Goal: Information Seeking & Learning: Find specific fact

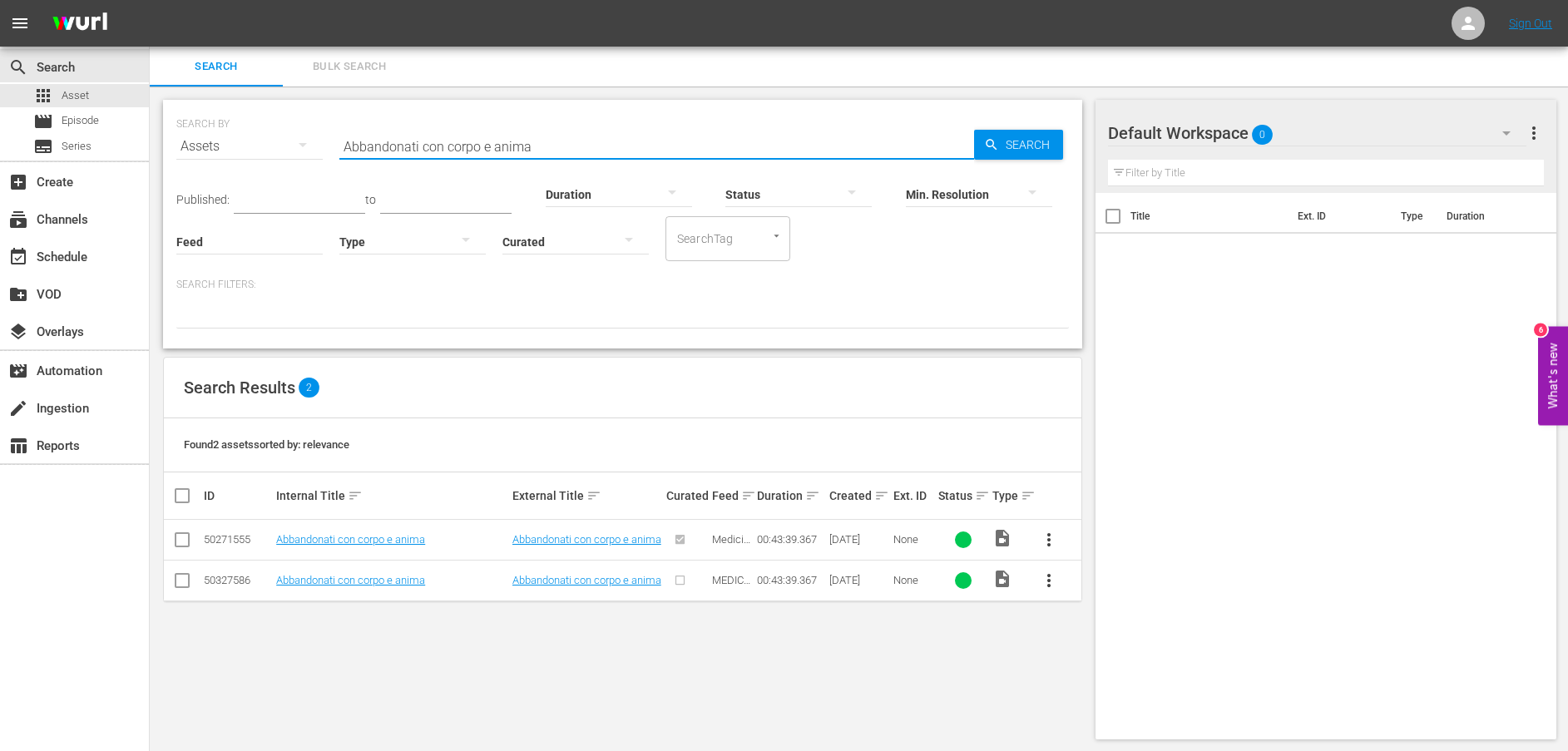
drag, startPoint x: 344, startPoint y: 125, endPoint x: 311, endPoint y: 123, distance: 33.1
click at [311, 123] on div "SEARCH BY Search By Assets Search ID, Title, Description, Keywords, or Category…" at bounding box center [622, 137] width 892 height 60
paste input "Prima discussione di coppia"
type input "Prima discussione di coppia"
click at [994, 142] on icon "button" at bounding box center [991, 145] width 15 height 15
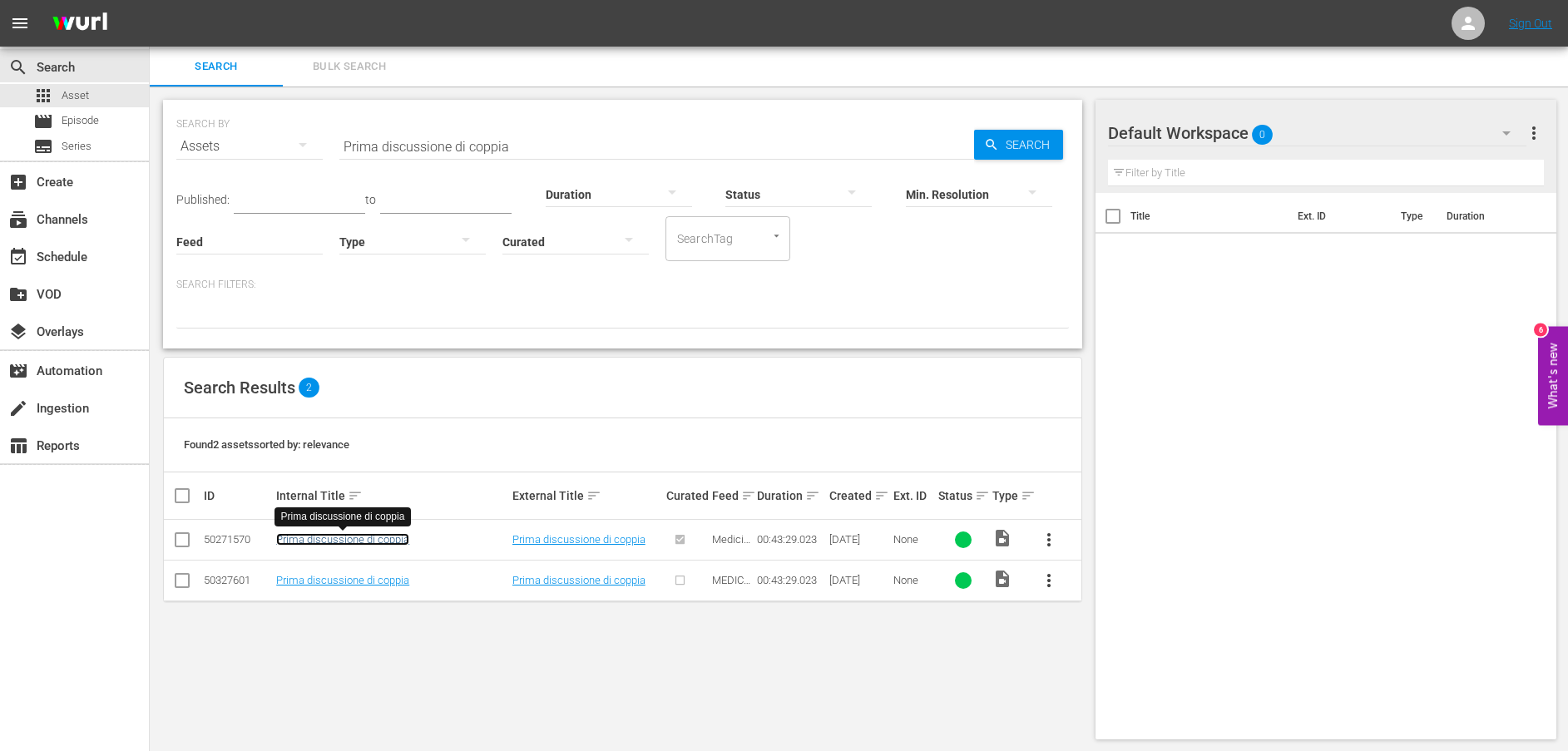
drag, startPoint x: 383, startPoint y: 540, endPoint x: 354, endPoint y: 536, distance: 29.3
click at [354, 536] on link "Prima discussione di coppia" at bounding box center [343, 538] width 133 height 12
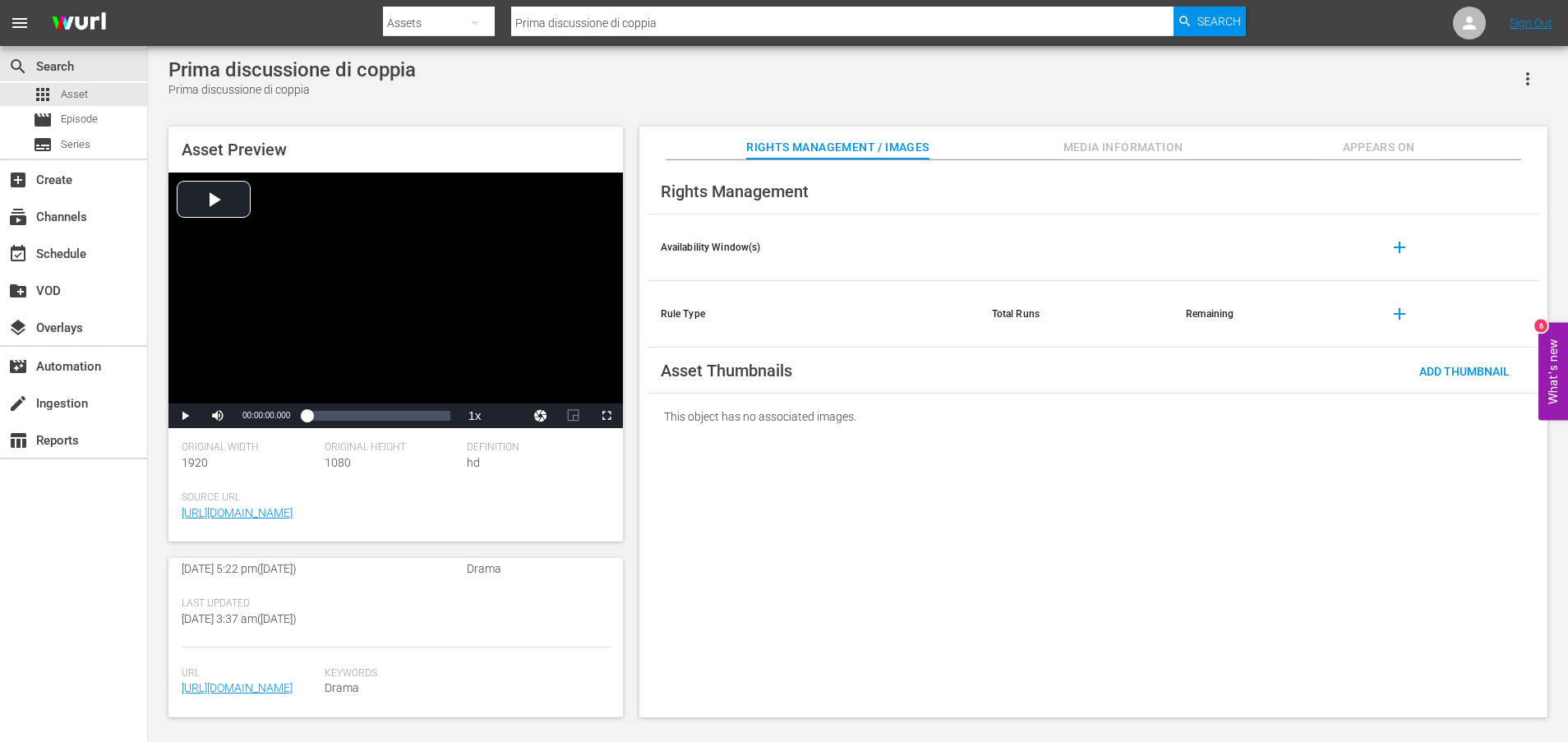
scroll to position [445, 0]
click at [278, 681] on link "[URL][DOMAIN_NAME]" at bounding box center [237, 687] width 111 height 13
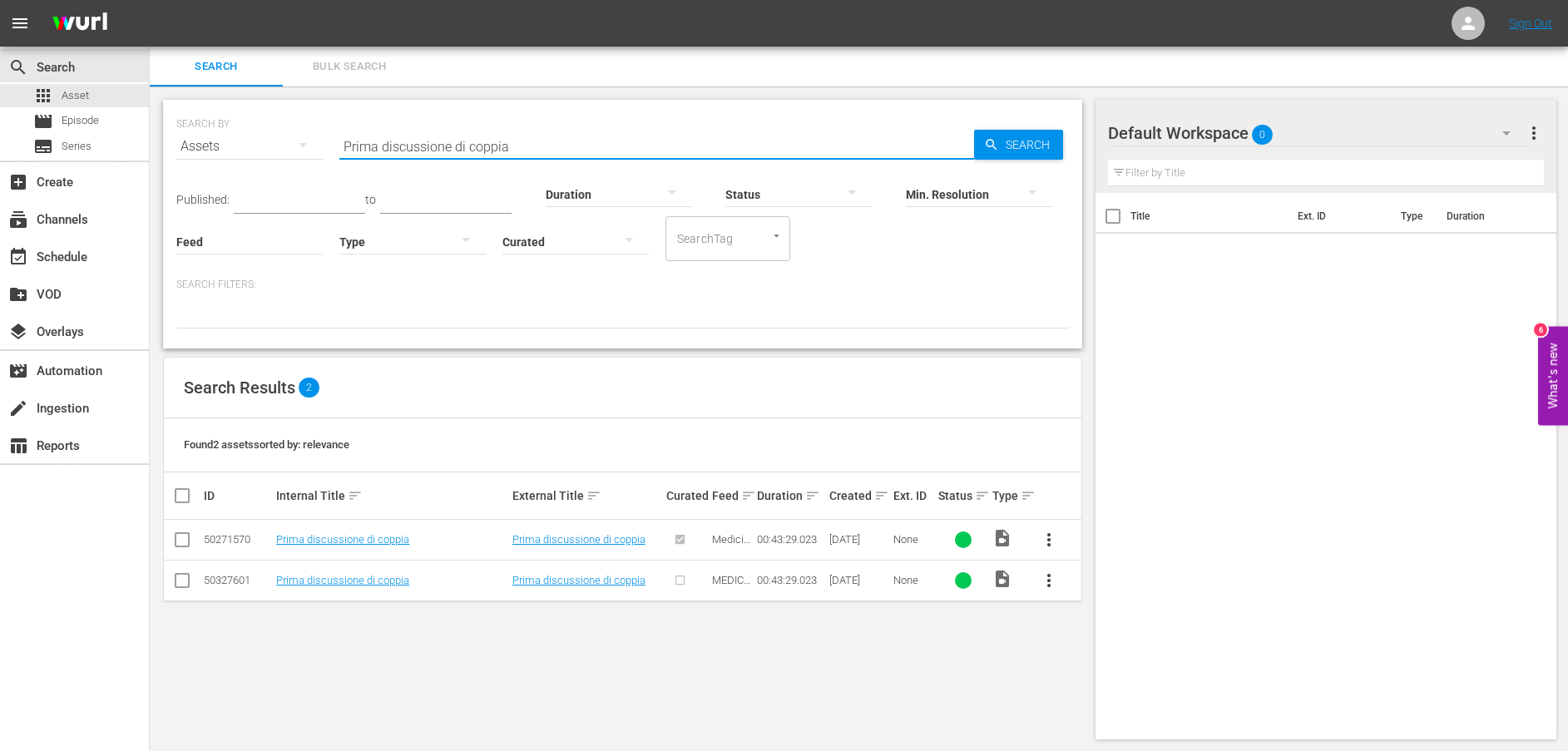
drag, startPoint x: 574, startPoint y: 149, endPoint x: 188, endPoint y: 148, distance: 386.0
click at [188, 148] on div "SEARCH BY Search By Assets Search ID, Title, Description, Keywords, or Category…" at bounding box center [622, 137] width 892 height 60
paste input "Un'operazione rischiosa"
type input "Un'operazione rischiosa"
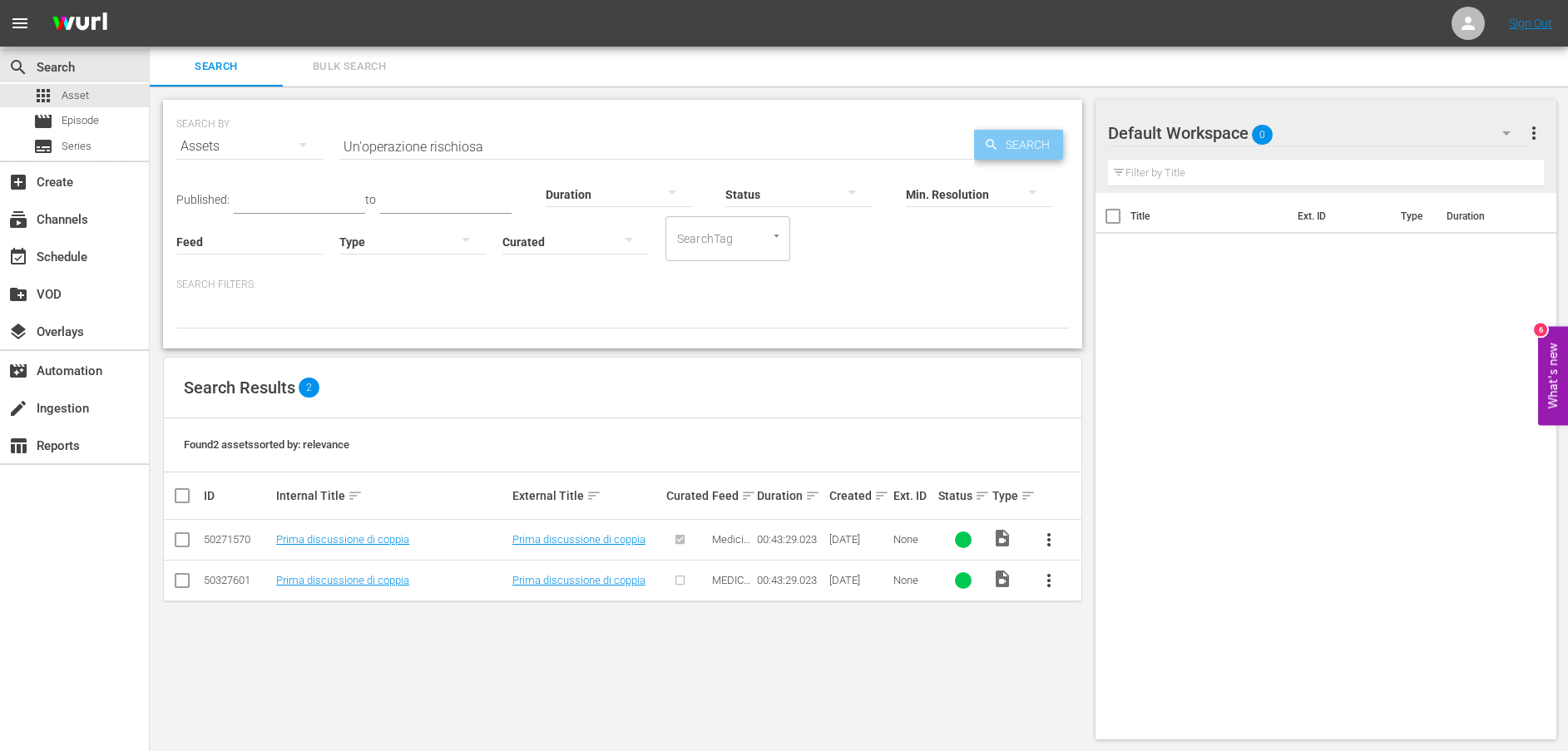
click at [996, 135] on div "Search" at bounding box center [1018, 145] width 89 height 30
click at [354, 536] on link "Un'operazione rischiosa" at bounding box center [331, 538] width 111 height 12
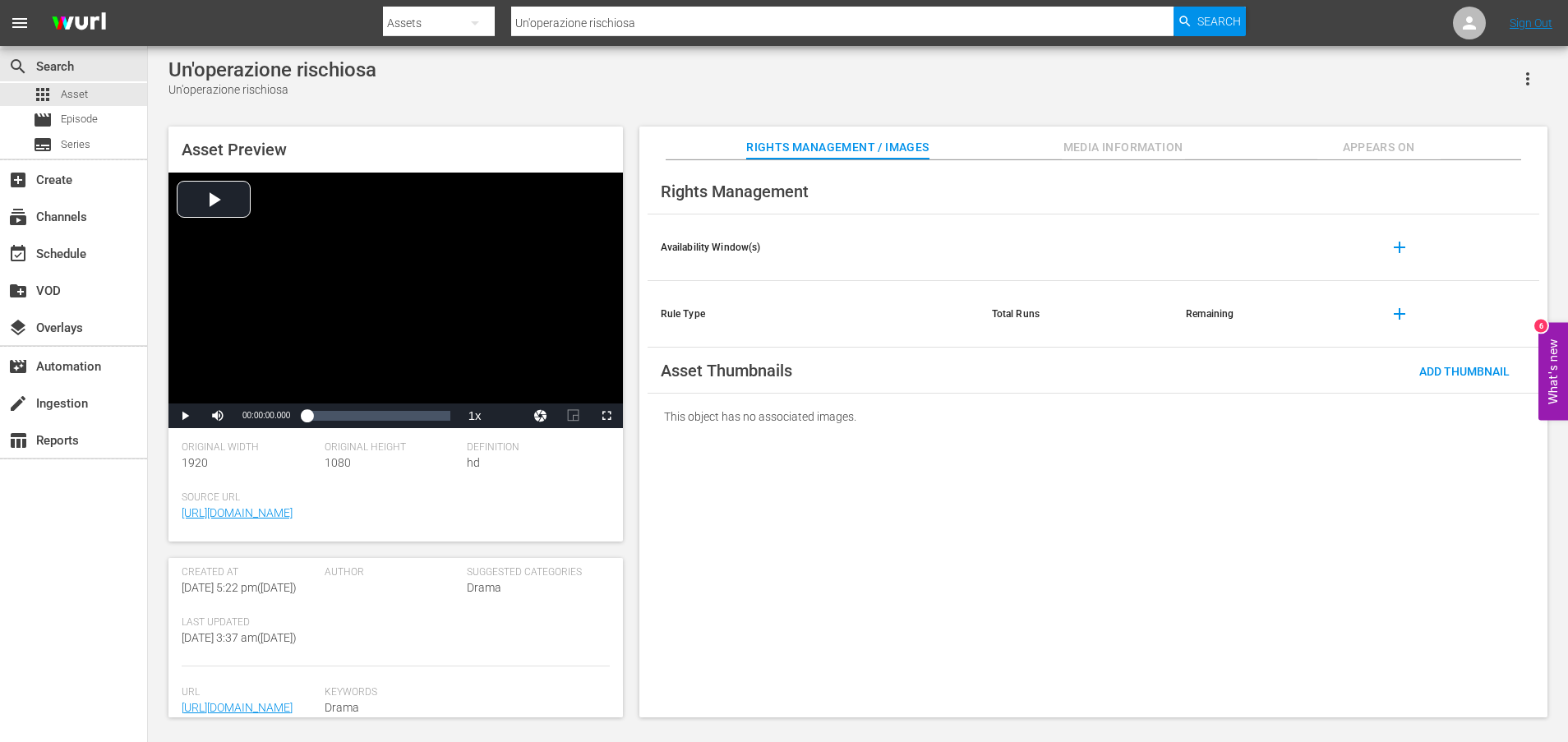
scroll to position [413, 0]
click at [267, 682] on link "[URL][DOMAIN_NAME]" at bounding box center [237, 688] width 111 height 13
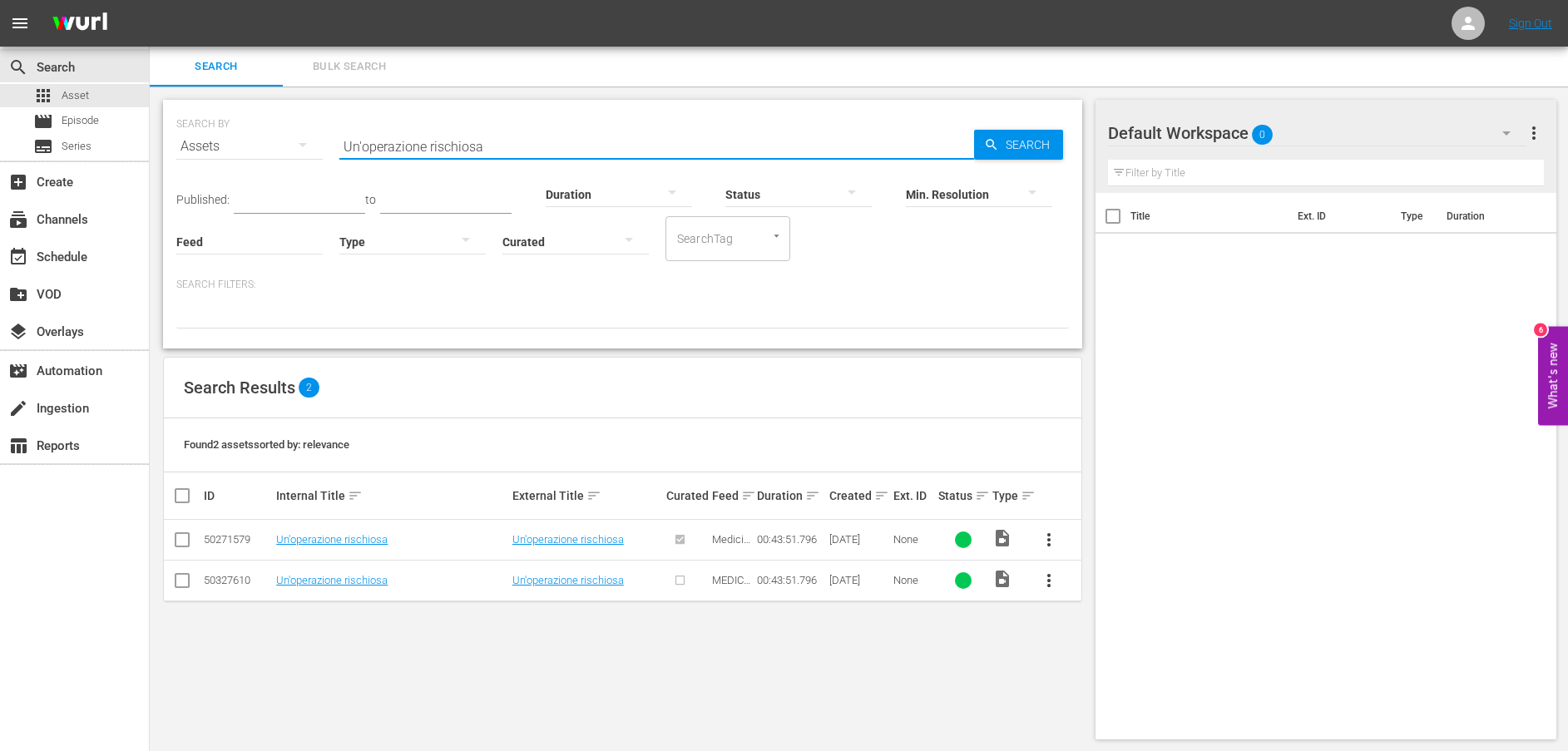
drag, startPoint x: 562, startPoint y: 147, endPoint x: 173, endPoint y: 142, distance: 389.0
click at [173, 142] on div "SEARCH BY Search By Assets Search ID, Title, Description, Keywords, or Category…" at bounding box center [623, 225] width 919 height 249
paste input "[PERSON_NAME] farà pagare [PERSON_NAME]"
type input "[PERSON_NAME] farà pagare [PERSON_NAME]"
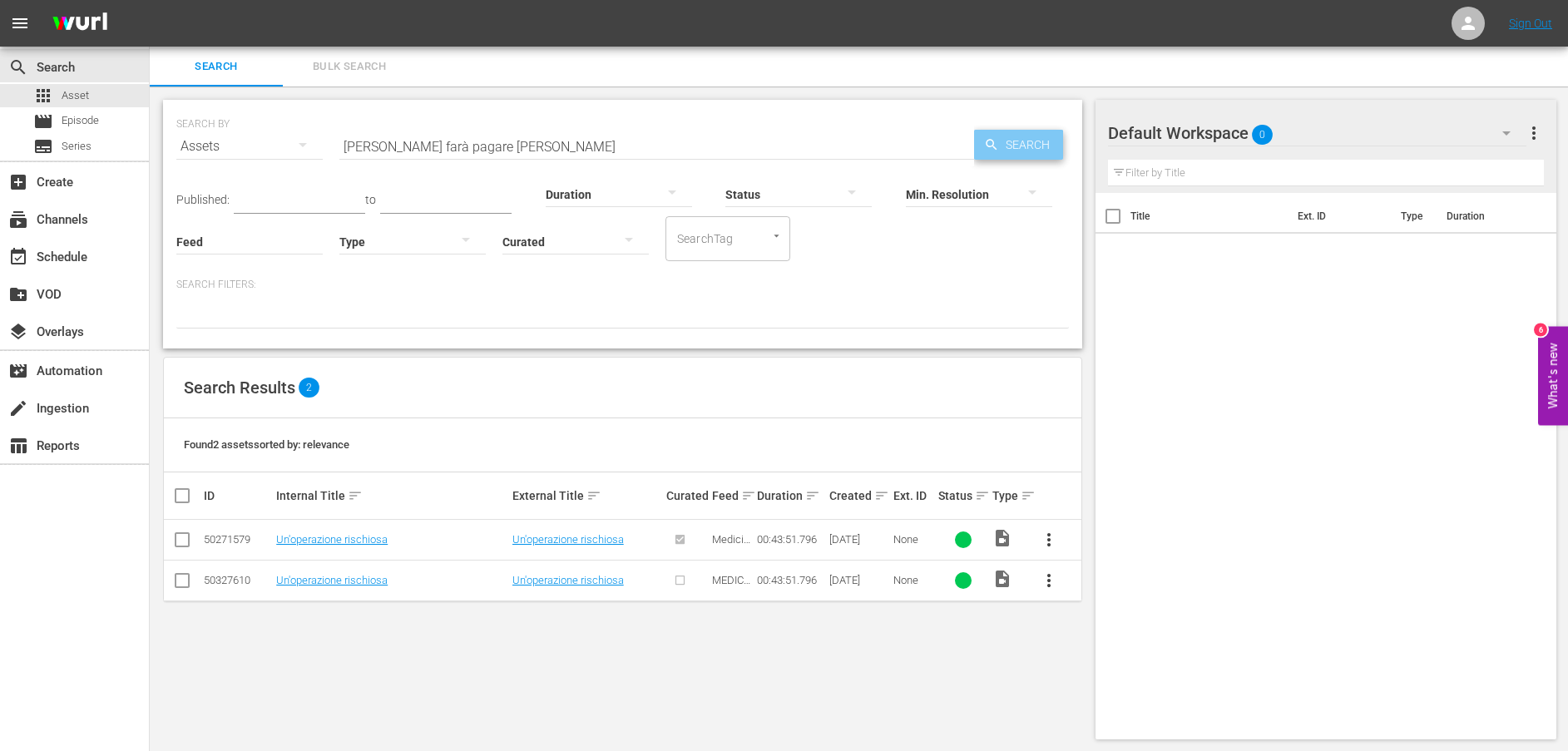
click at [1003, 150] on span "Search" at bounding box center [1031, 145] width 64 height 30
click at [357, 548] on td "[PERSON_NAME] farà pagare [PERSON_NAME]" at bounding box center [390, 540] width 235 height 41
click at [361, 539] on link "[PERSON_NAME] farà pagare [PERSON_NAME]" at bounding box center [385, 538] width 218 height 12
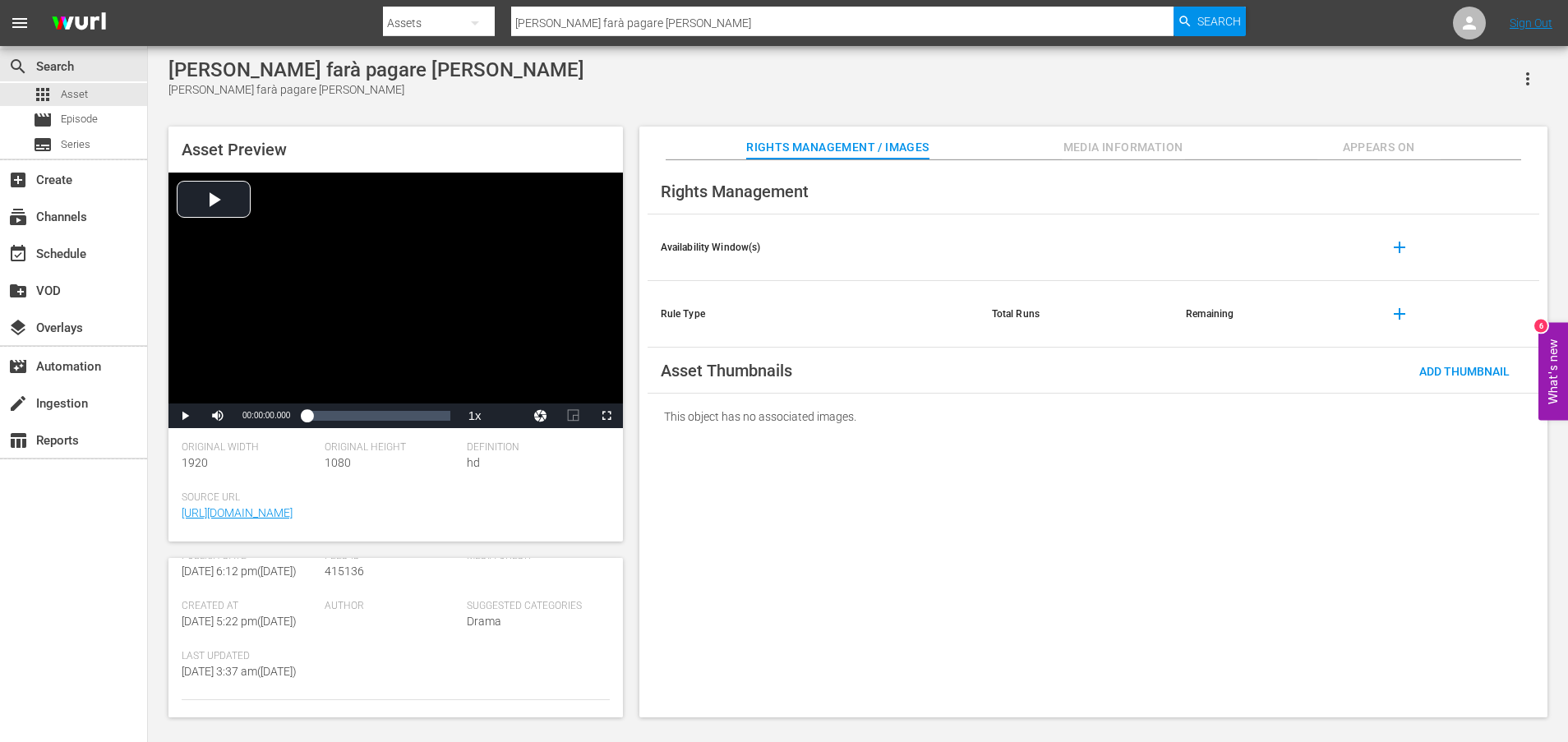
scroll to position [413, 0]
click at [275, 681] on link "[URL][DOMAIN_NAME]" at bounding box center [237, 687] width 111 height 13
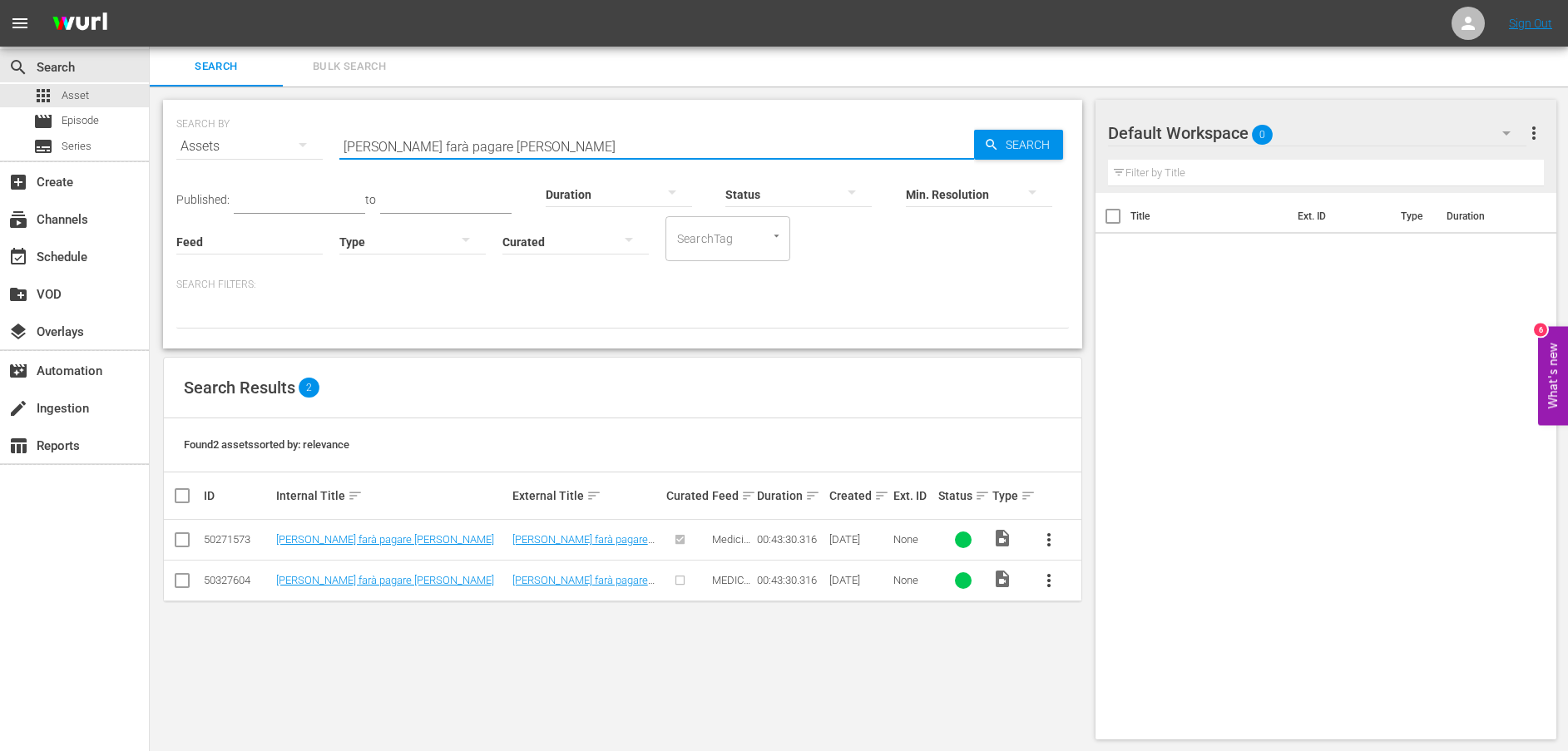
drag, startPoint x: 554, startPoint y: 147, endPoint x: 251, endPoint y: 138, distance: 303.1
click at [251, 138] on div "SEARCH BY Search By Assets Search ID, Title, Description, Keywords, or Category…" at bounding box center [622, 137] width 892 height 60
paste input "Una grave accusa aleggia su [PERSON_NAME]"
type input "Una grave accusa aleggia su [PERSON_NAME]"
click at [1018, 136] on span "Search" at bounding box center [1031, 145] width 64 height 30
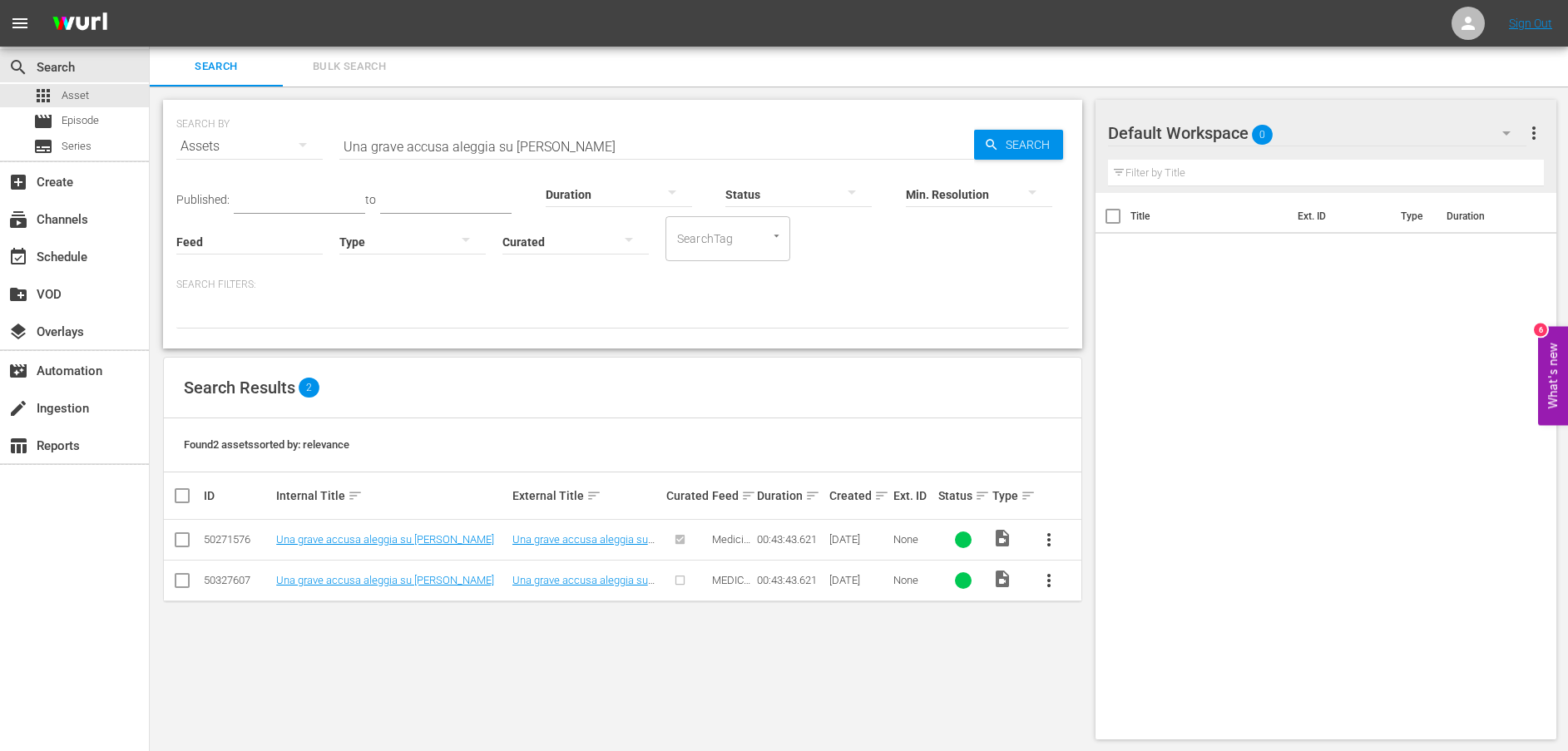
click at [366, 547] on td "Una grave accusa aleggia su [PERSON_NAME]" at bounding box center [390, 540] width 235 height 41
click at [366, 542] on link "Una grave accusa aleggia su [PERSON_NAME]" at bounding box center [385, 538] width 218 height 12
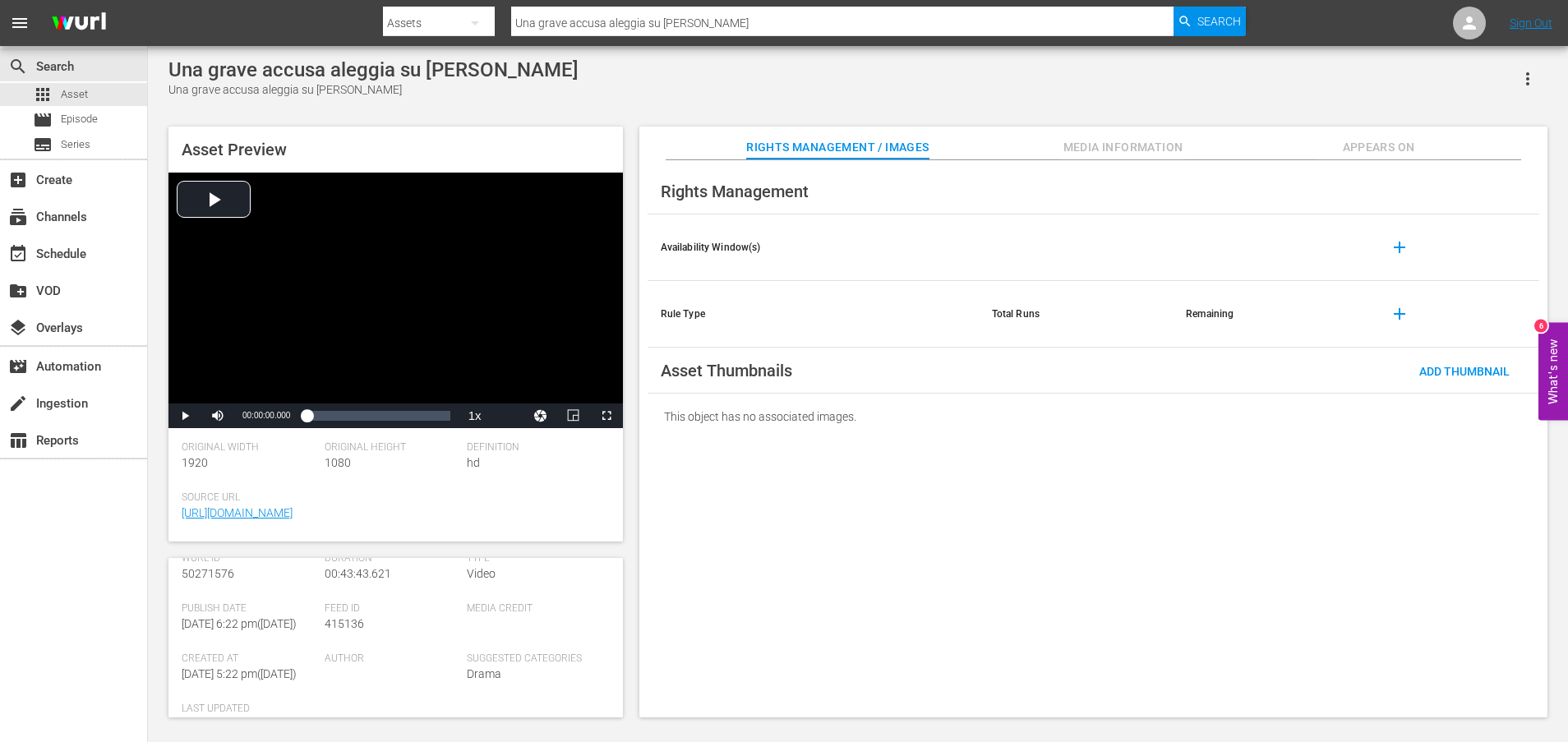
scroll to position [445, 0]
click at [269, 681] on link "[URL][DOMAIN_NAME]" at bounding box center [237, 687] width 111 height 13
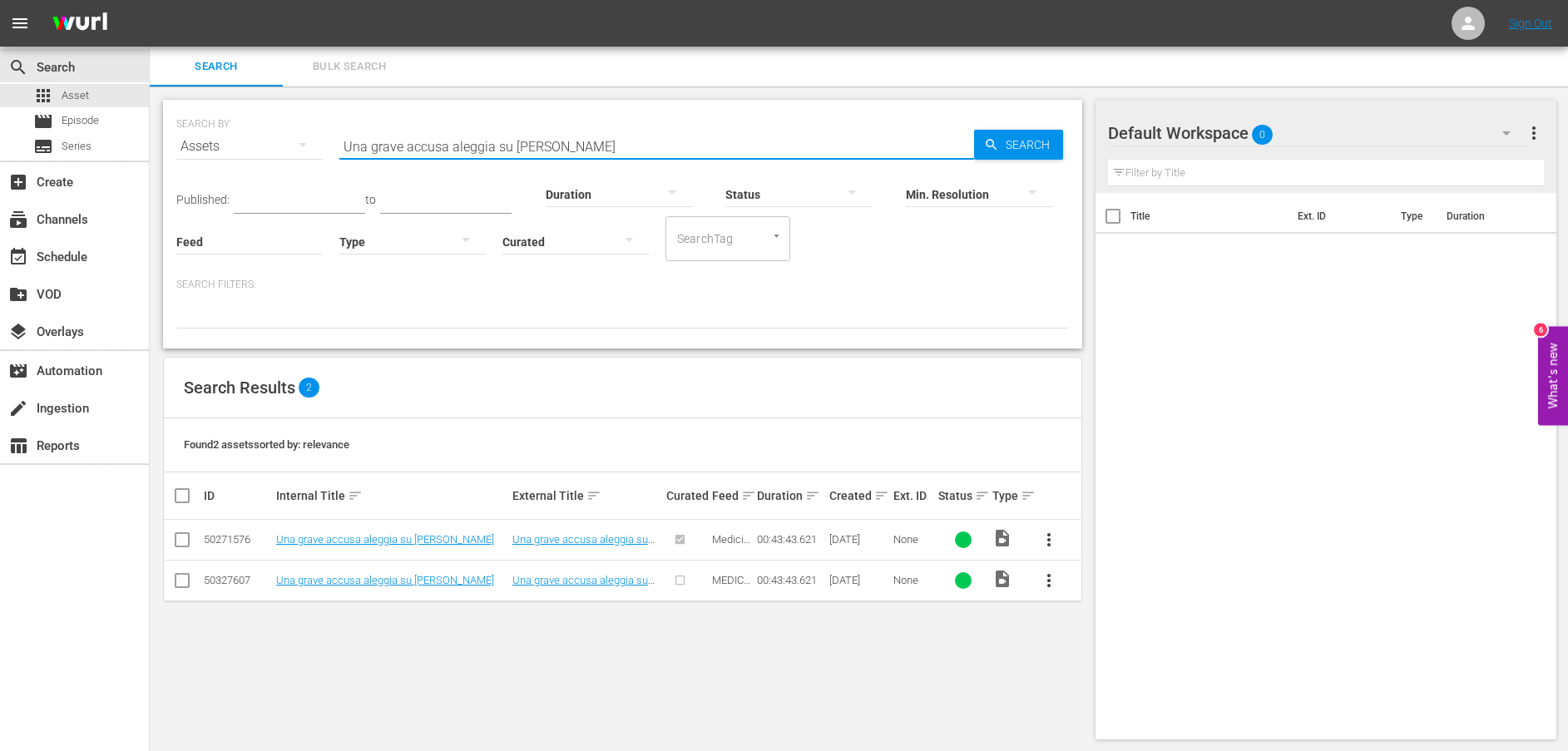
drag, startPoint x: 608, startPoint y: 135, endPoint x: 242, endPoint y: 130, distance: 366.0
click at [242, 130] on div "SEARCH BY Search By Assets Search ID, Title, Description, Keywords, or Category…" at bounding box center [622, 137] width 892 height 60
paste input "[PERSON_NAME] viene destituit"
type input "[PERSON_NAME] viene destituito"
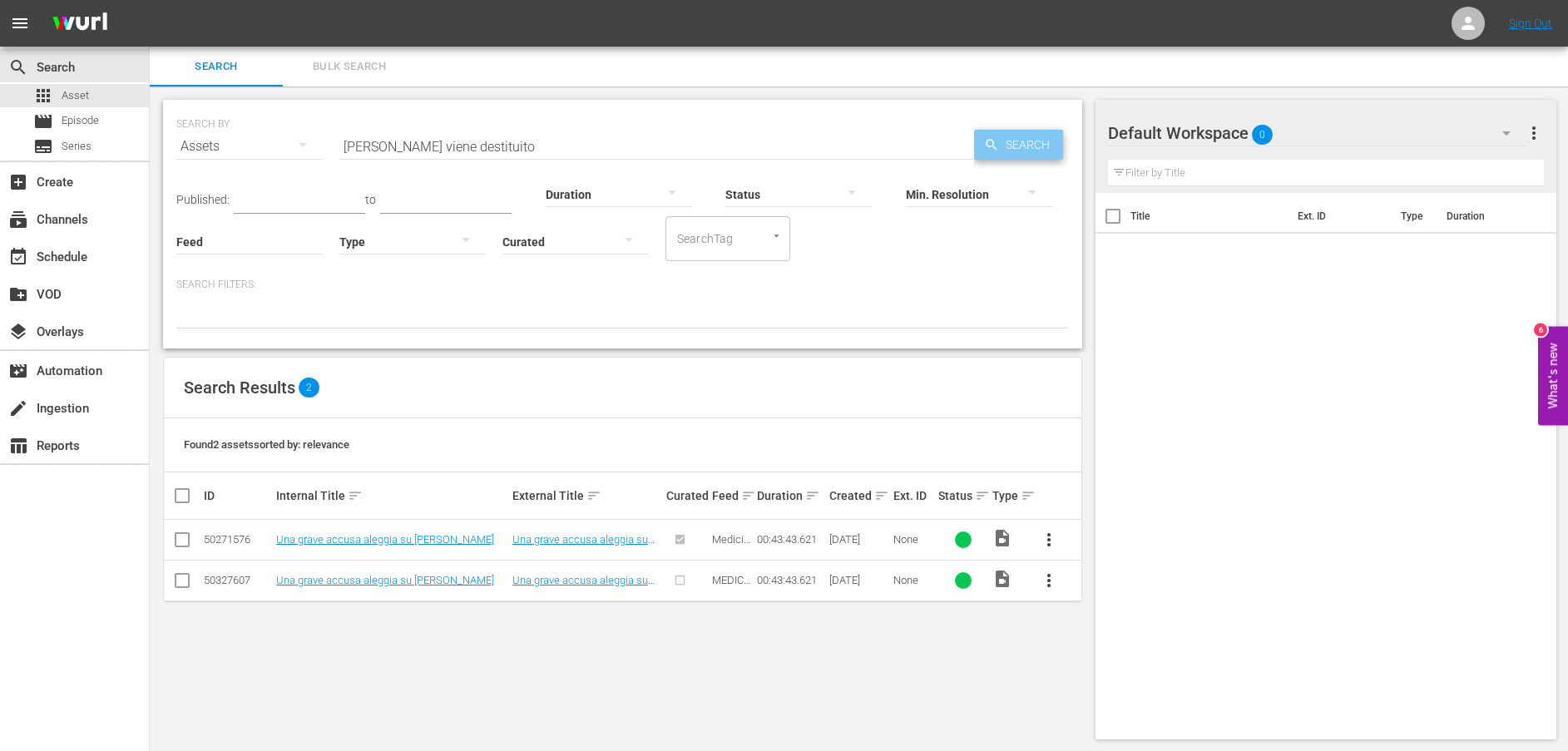
click at [995, 151] on icon "button" at bounding box center [991, 145] width 15 height 15
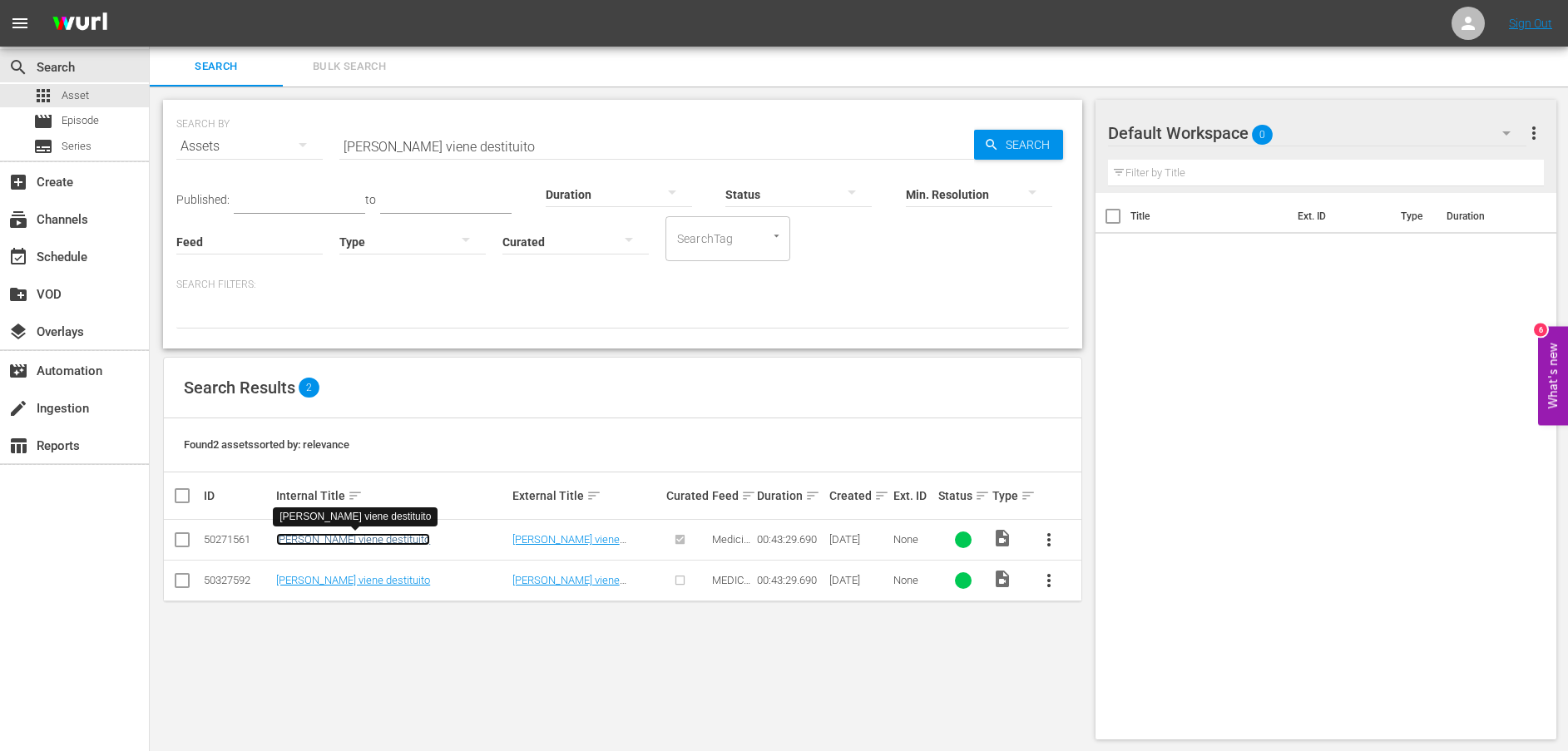
click at [351, 538] on link "[PERSON_NAME] viene destituito" at bounding box center [353, 538] width 154 height 12
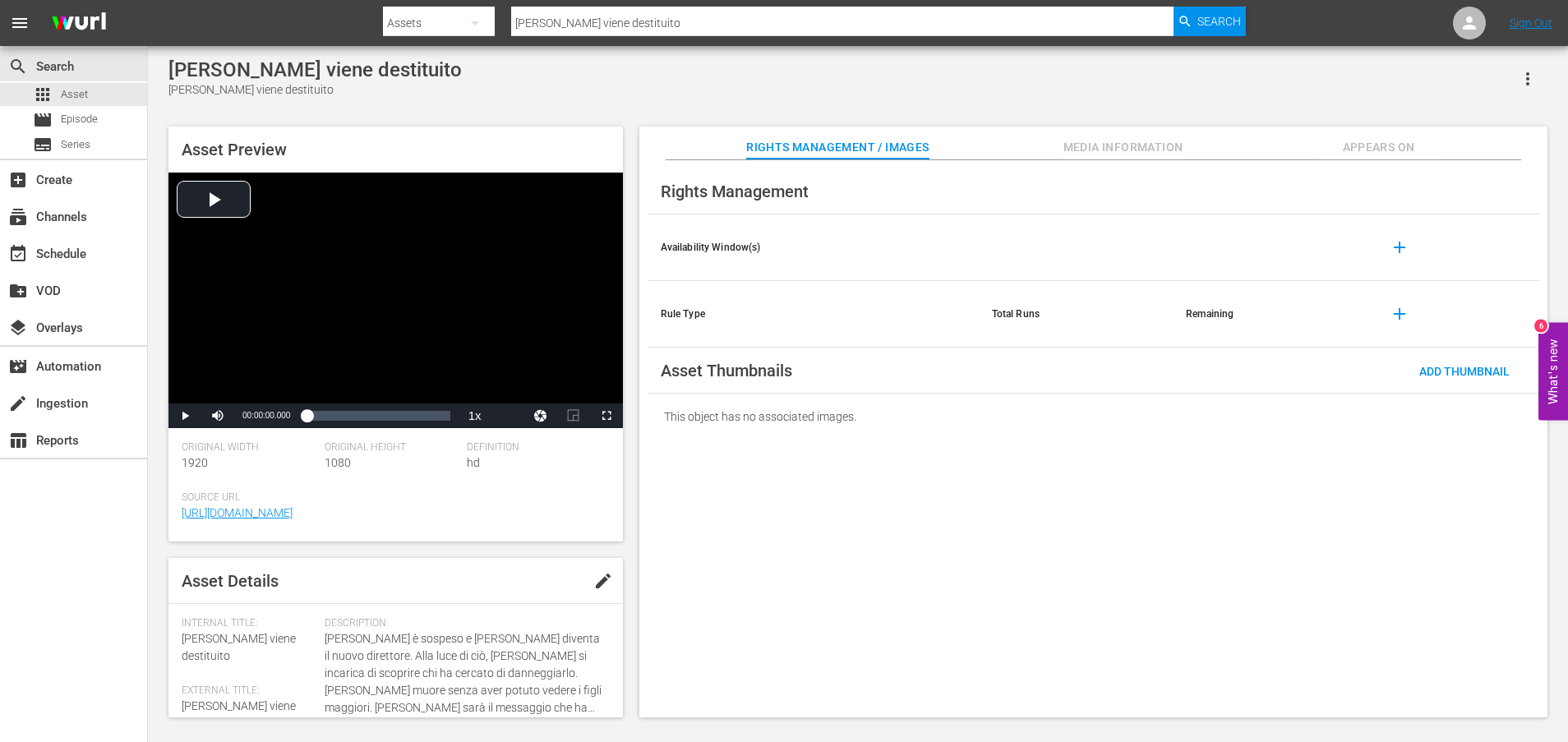
scroll to position [430, 0]
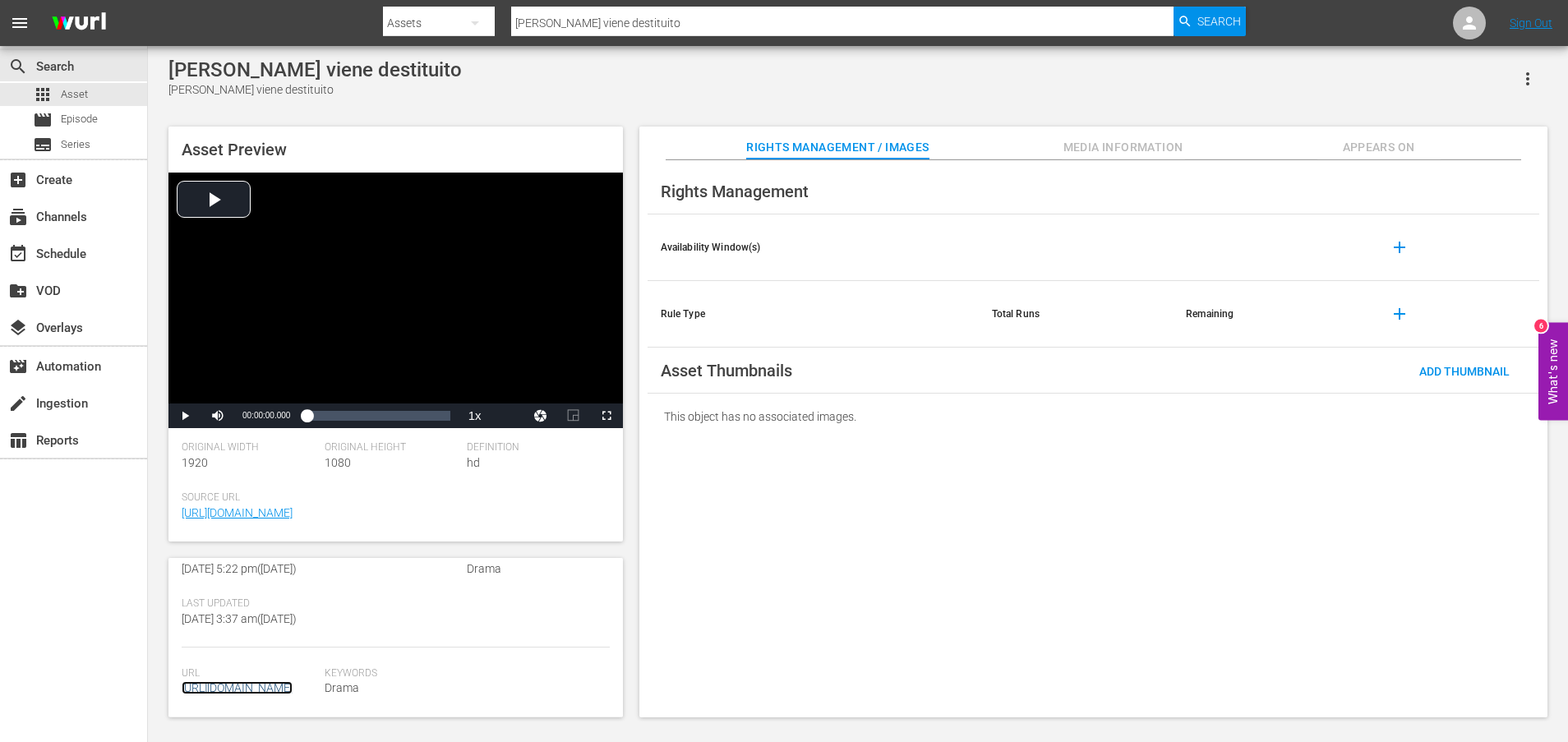
click at [277, 681] on link "[URL][DOMAIN_NAME]" at bounding box center [237, 687] width 111 height 13
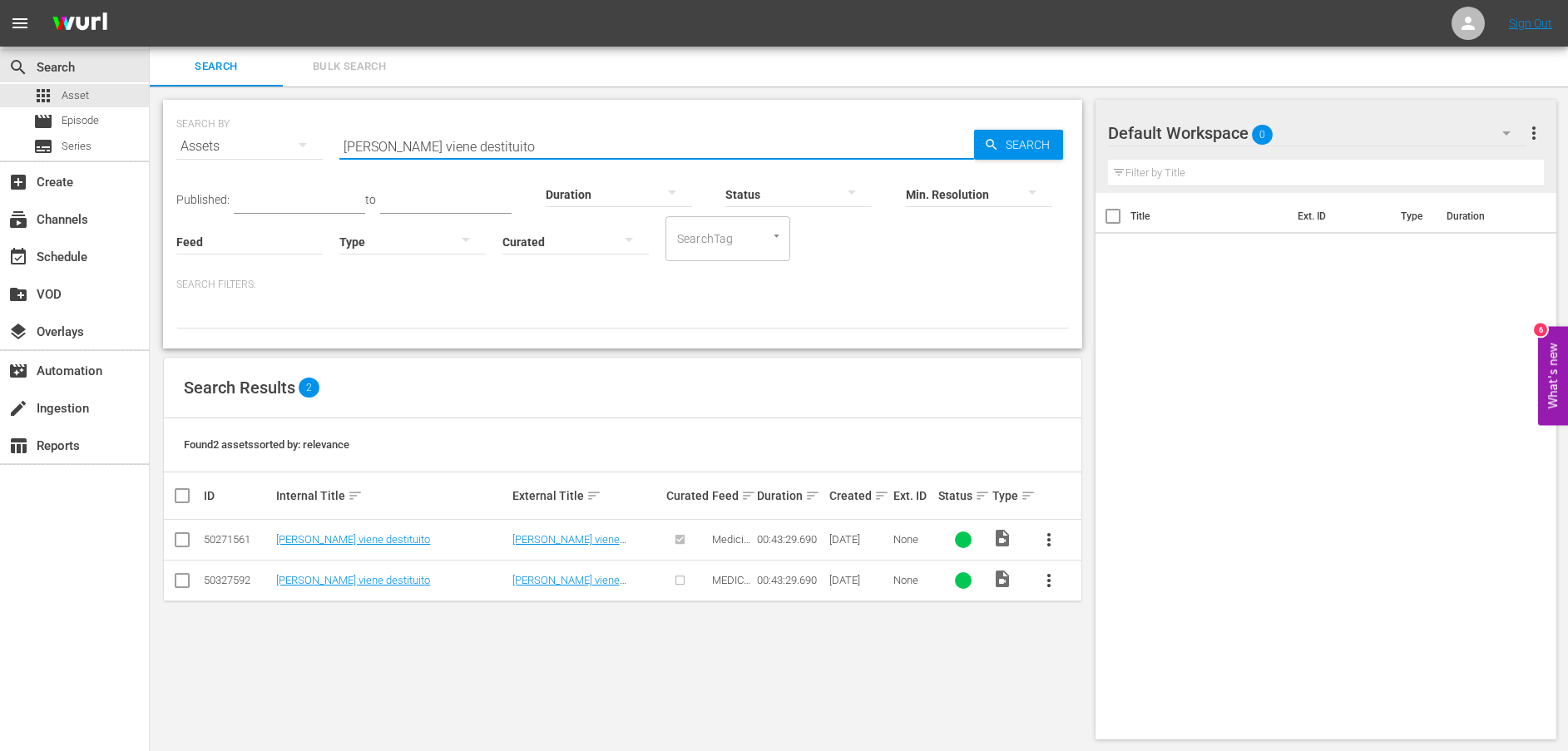
drag, startPoint x: 558, startPoint y: 144, endPoint x: 207, endPoint y: 140, distance: 351.0
click at [207, 140] on div "SEARCH BY Search By Assets Search ID, Title, Description, Keywords, or Category…" at bounding box center [622, 137] width 892 height 60
paste input "È una promessa"
type input "È una promessa"
click at [1010, 152] on span "Search" at bounding box center [1031, 145] width 64 height 30
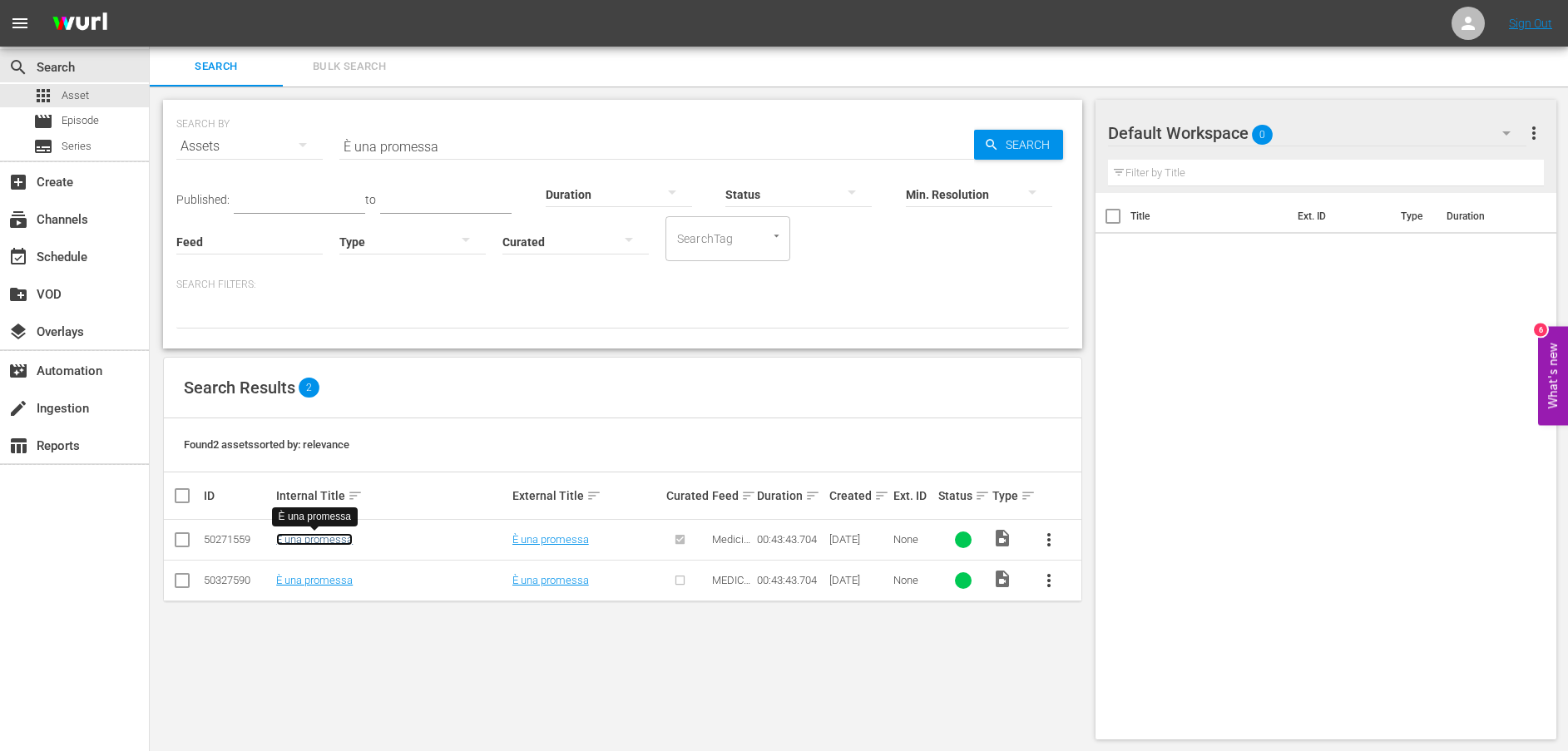
click at [334, 539] on link "È una promessa" at bounding box center [315, 538] width 77 height 12
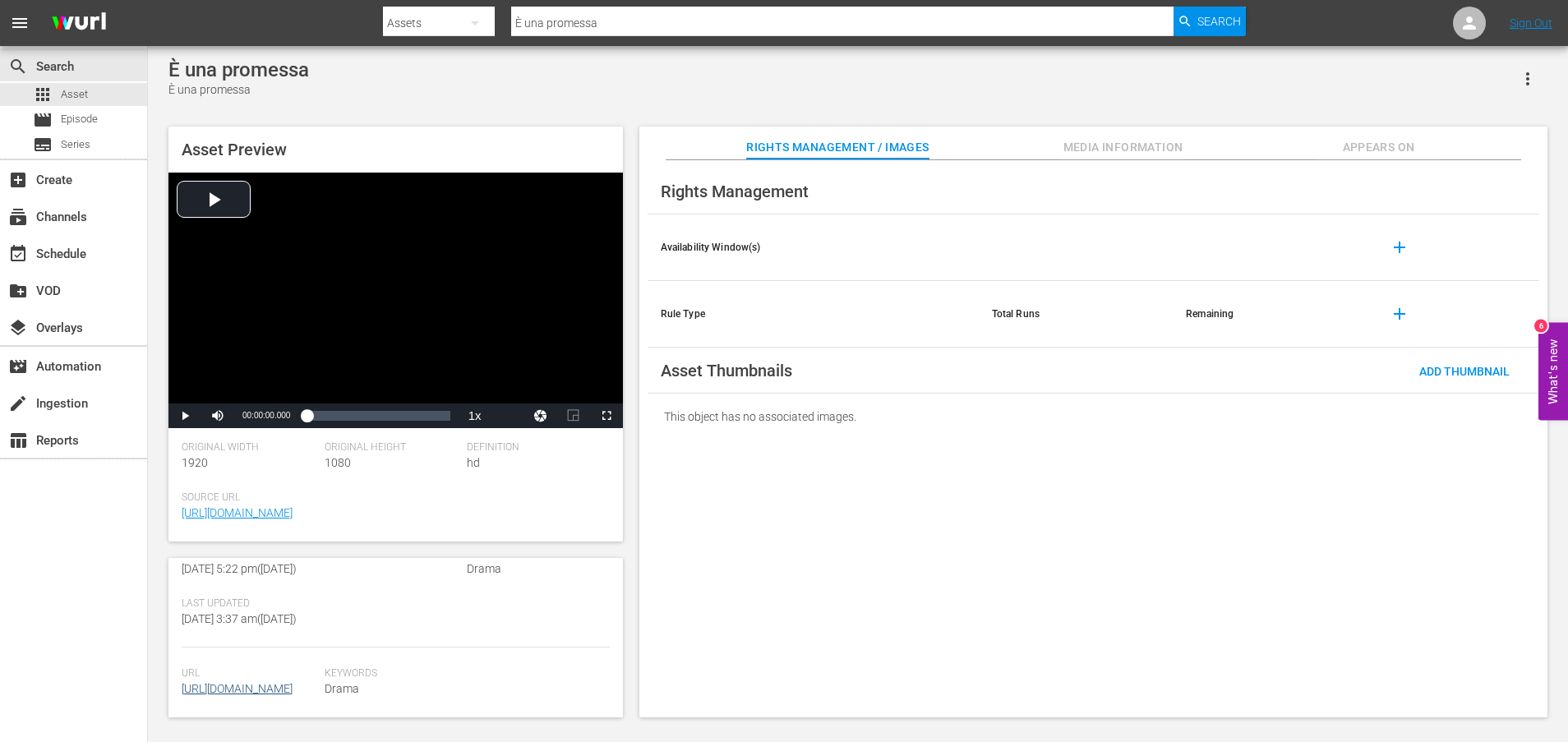
scroll to position [430, 0]
click at [273, 682] on link "[URL][DOMAIN_NAME]" at bounding box center [237, 688] width 111 height 13
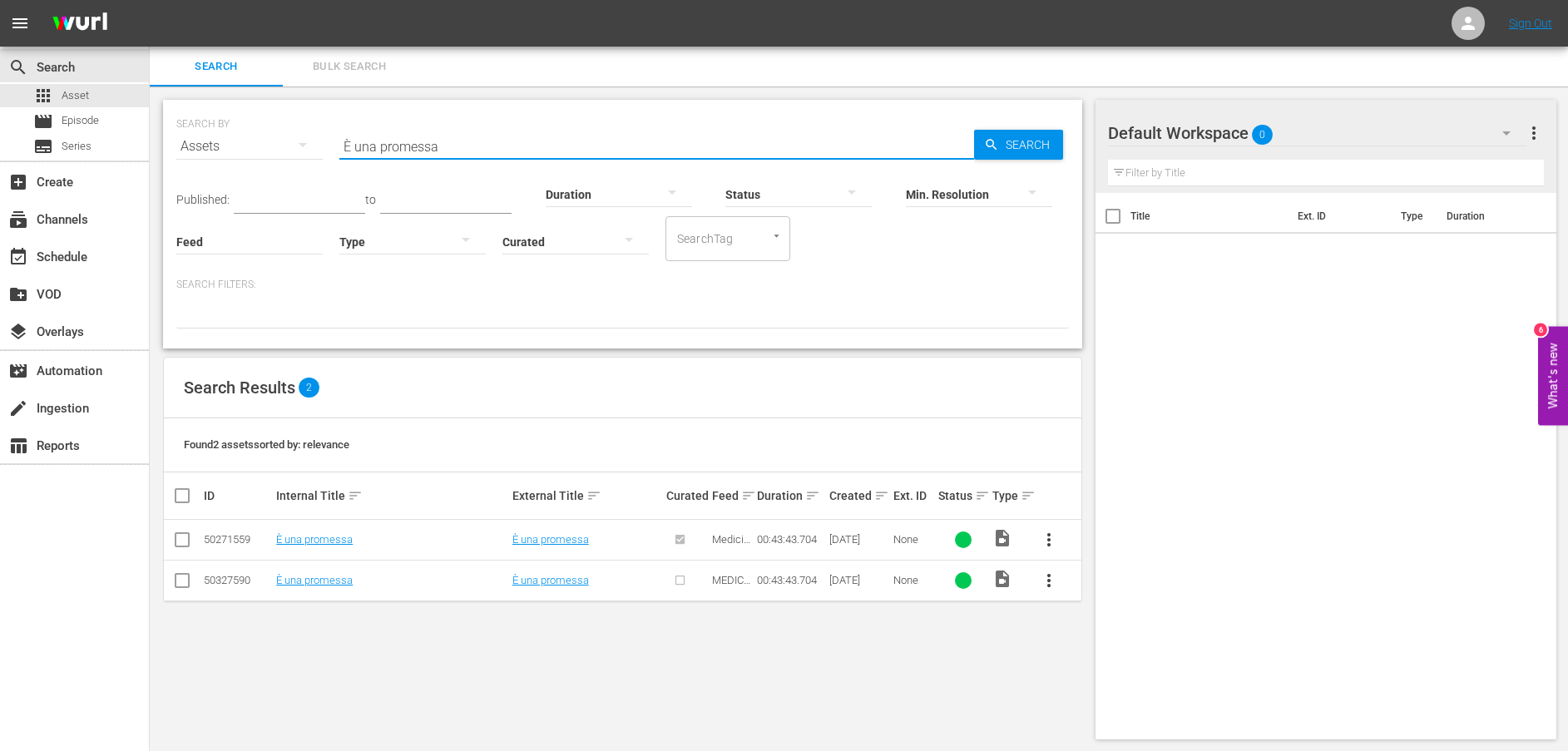
drag, startPoint x: 491, startPoint y: 145, endPoint x: 258, endPoint y: 144, distance: 233.0
click at [258, 144] on div "SEARCH BY Search By Assets Search ID, Title, Description, Keywords, or Category…" at bounding box center [622, 137] width 892 height 60
paste input "Ti amo tanto"
type input "Ti amo tanto"
click at [1018, 145] on span "Search" at bounding box center [1031, 145] width 64 height 30
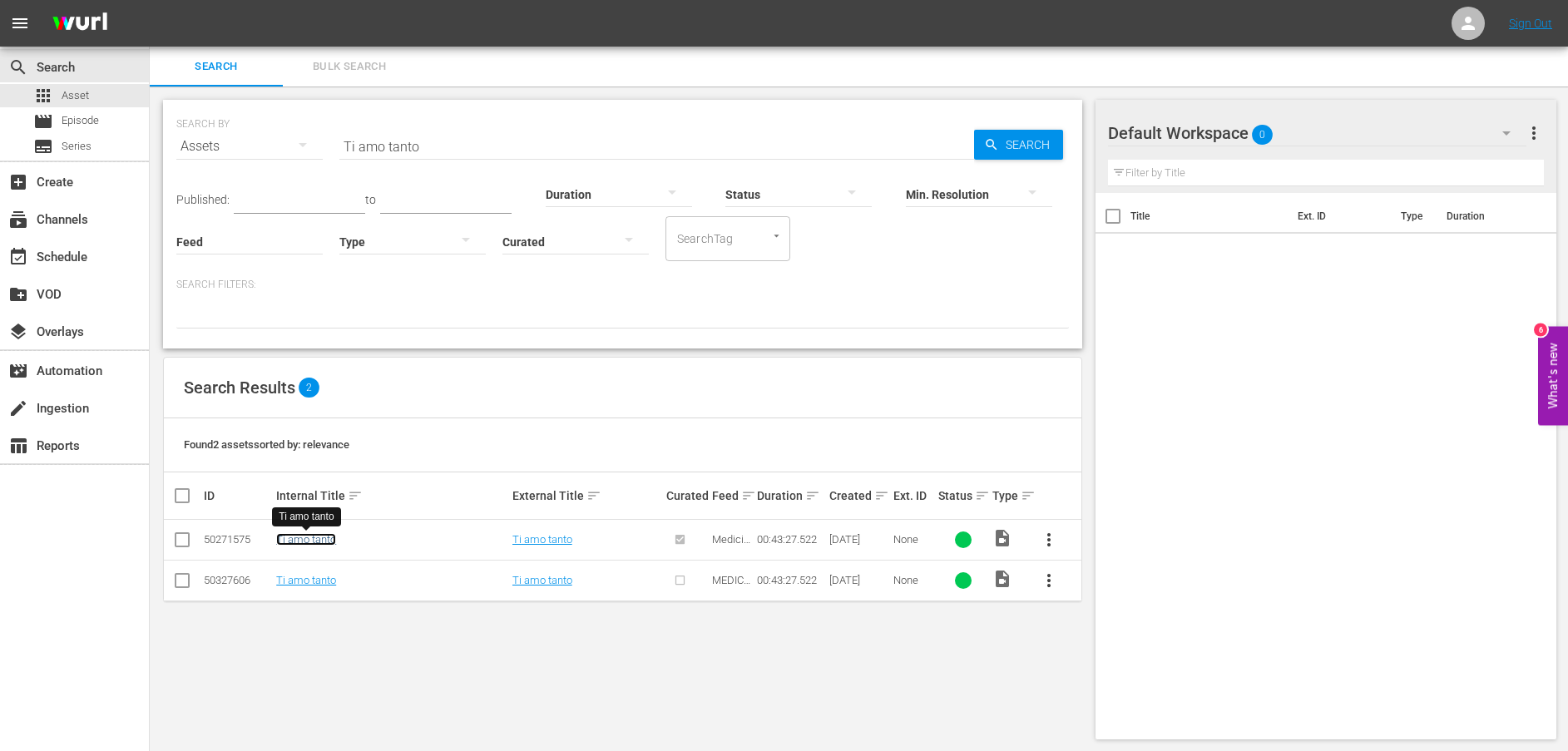
click at [331, 537] on link "Ti amo tanto" at bounding box center [306, 538] width 60 height 12
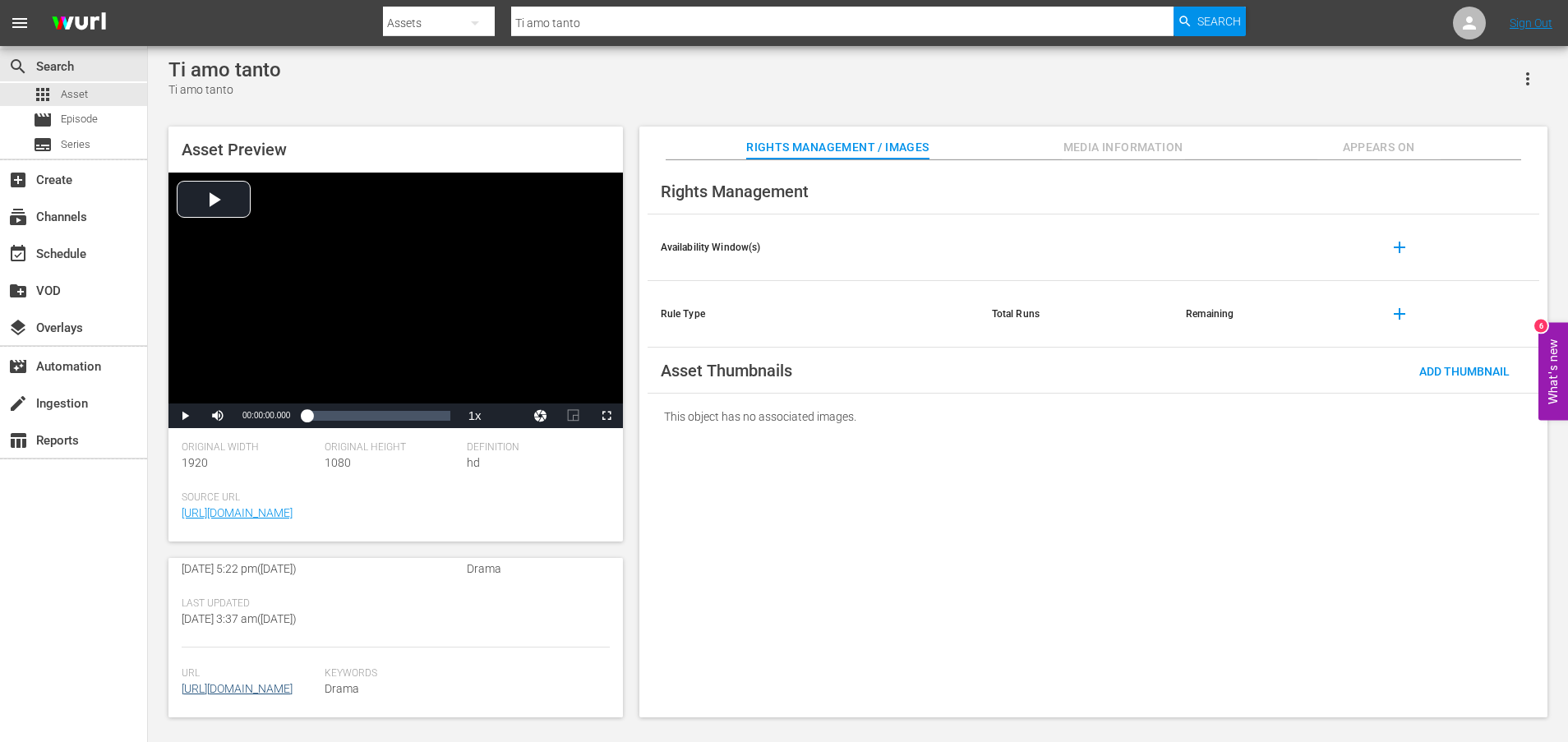
scroll to position [430, 0]
click at [264, 682] on link "[URL][DOMAIN_NAME]" at bounding box center [237, 688] width 111 height 13
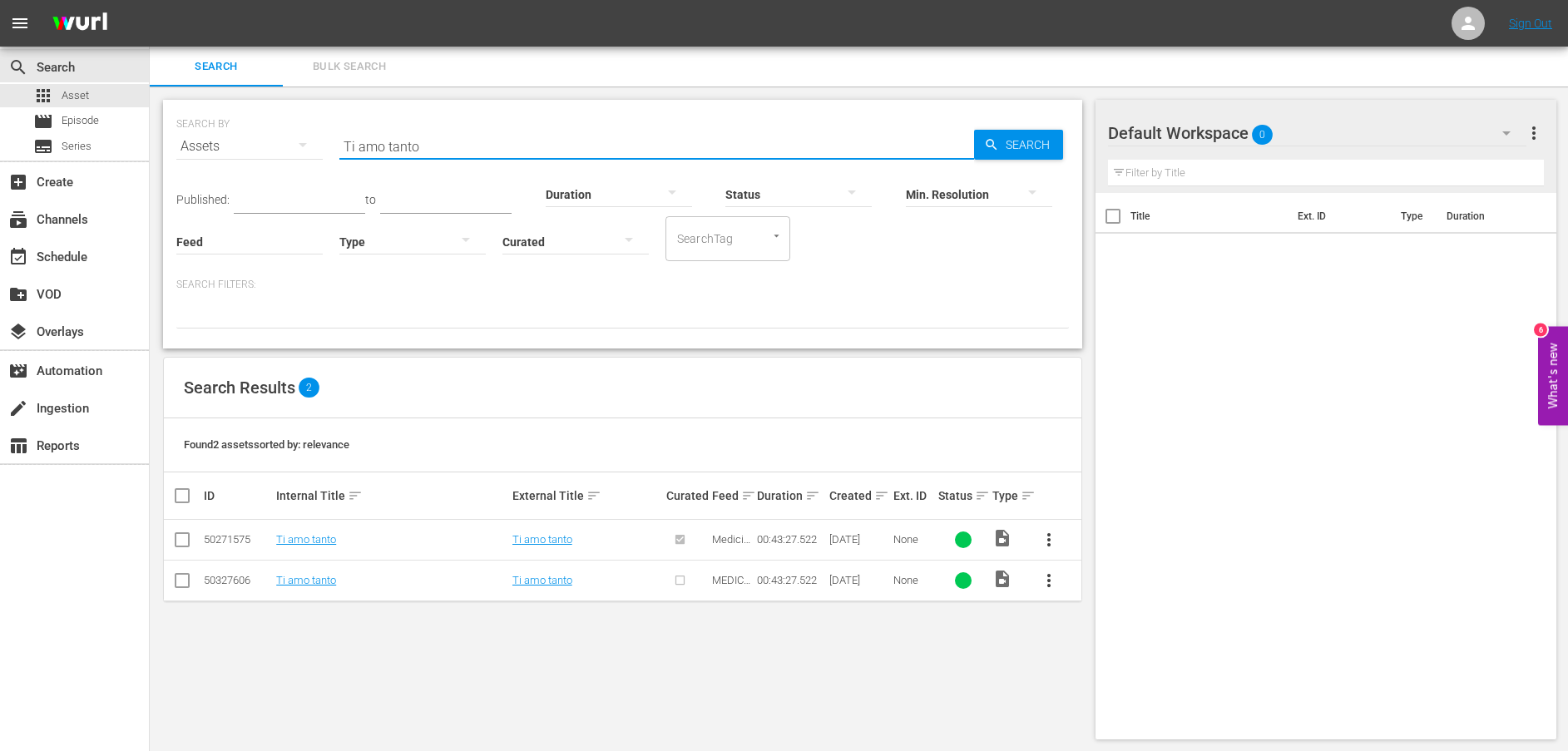
drag, startPoint x: 314, startPoint y: 140, endPoint x: 272, endPoint y: 144, distance: 42.2
click at [272, 144] on div "SEARCH BY Search By Assets Search ID, Title, Description, Keywords, or Category…" at bounding box center [622, 137] width 892 height 60
paste input "Ana è la nuova direttrice amministrativa"
type input "Ana è la nuova direttrice amministrativa"
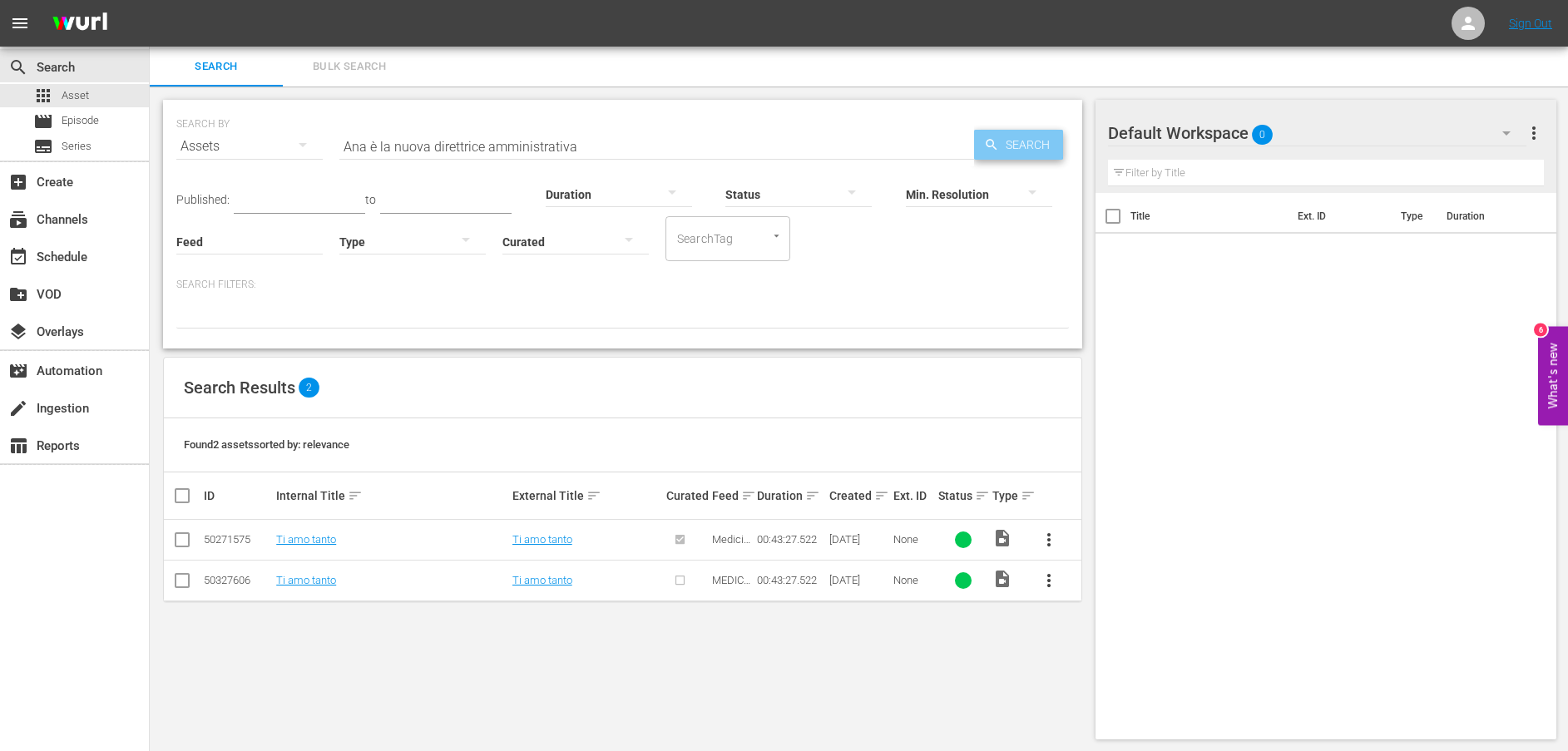
click at [1005, 143] on span "Search" at bounding box center [1031, 145] width 64 height 30
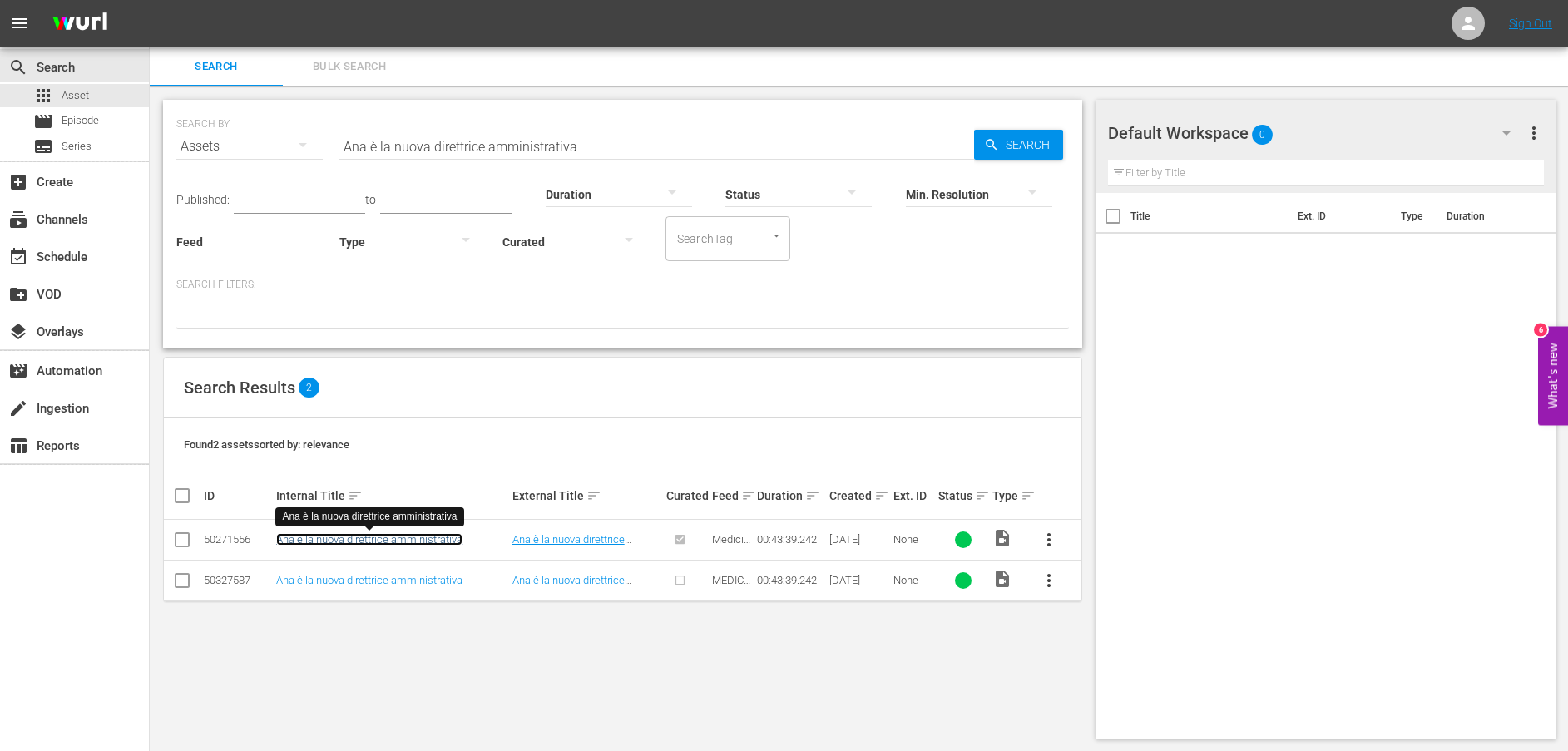
click at [354, 541] on link "Ana è la nuova direttrice amministrativa" at bounding box center [369, 538] width 186 height 12
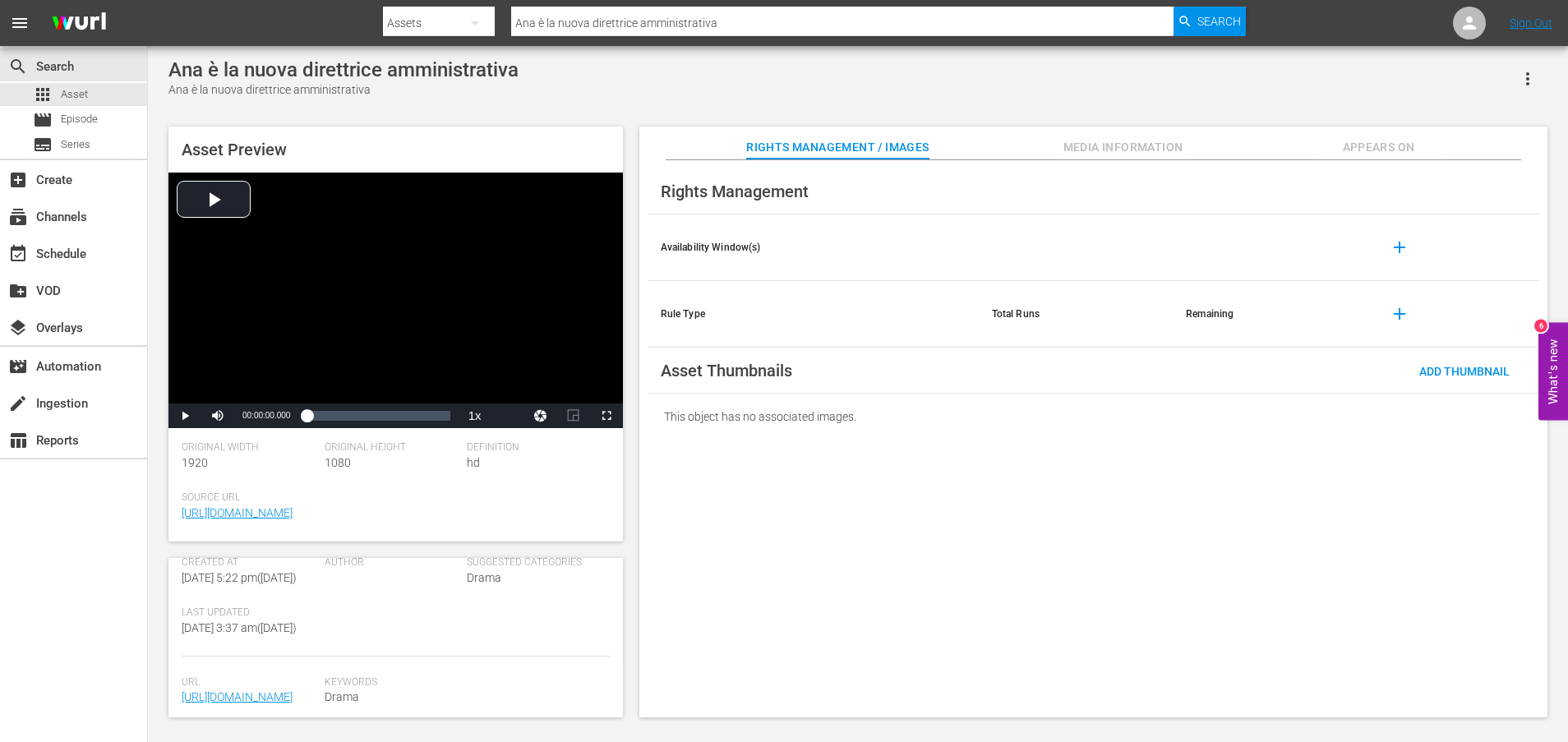
scroll to position [445, 0]
click at [286, 684] on link "[URL][DOMAIN_NAME]" at bounding box center [237, 687] width 111 height 13
click at [280, 684] on link "[URL][DOMAIN_NAME]" at bounding box center [237, 687] width 111 height 13
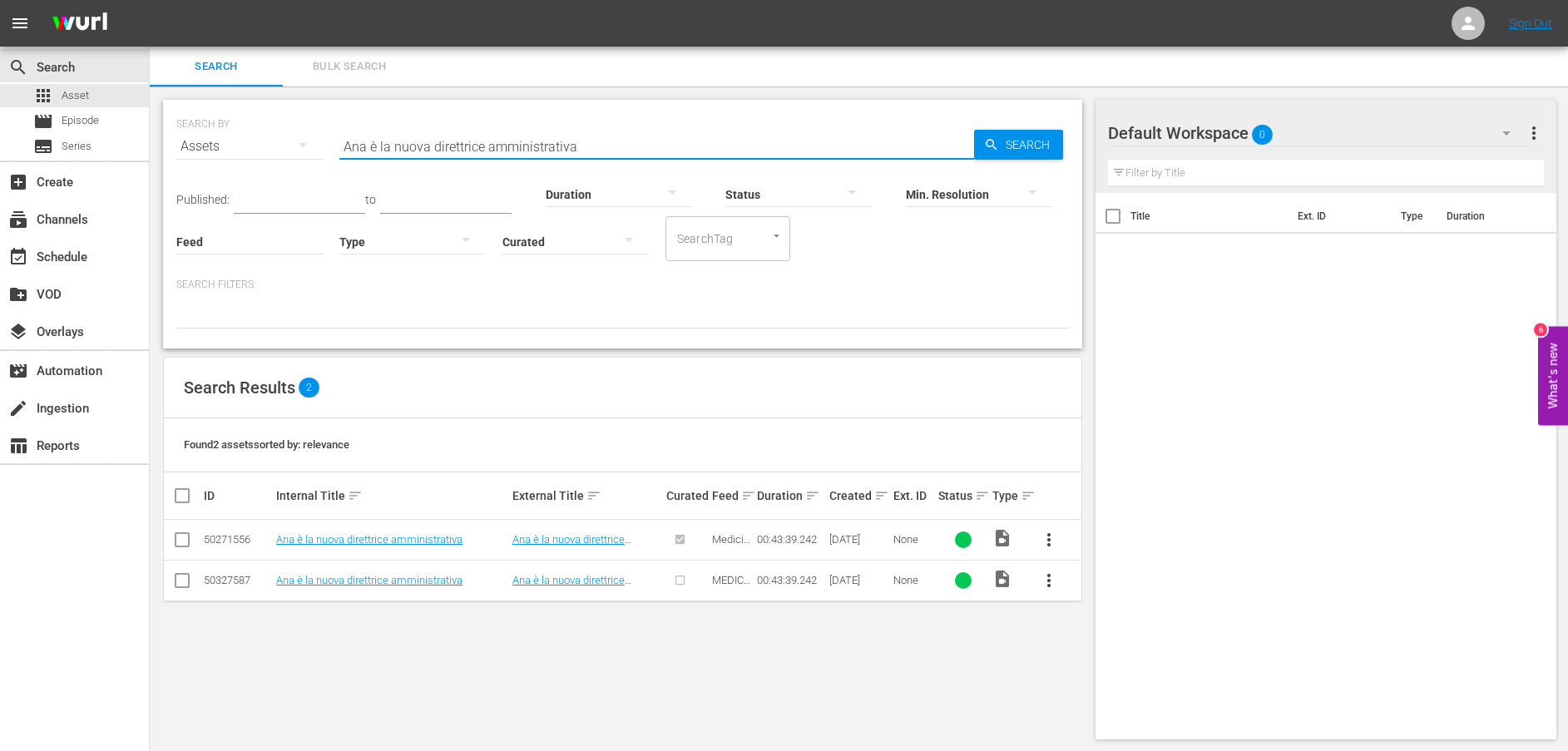
drag, startPoint x: 620, startPoint y: 145, endPoint x: 158, endPoint y: 99, distance: 464.3
click at [158, 99] on div "SEARCH BY Search By Assets Search ID, Title, Description, Keywords, or Category…" at bounding box center [623, 420] width 945 height 667
paste input "Uno dei due deve andarsene dall'istituto"
type input "Uno dei due deve andarsene dall'istituto"
click at [984, 138] on icon "button" at bounding box center [991, 145] width 15 height 15
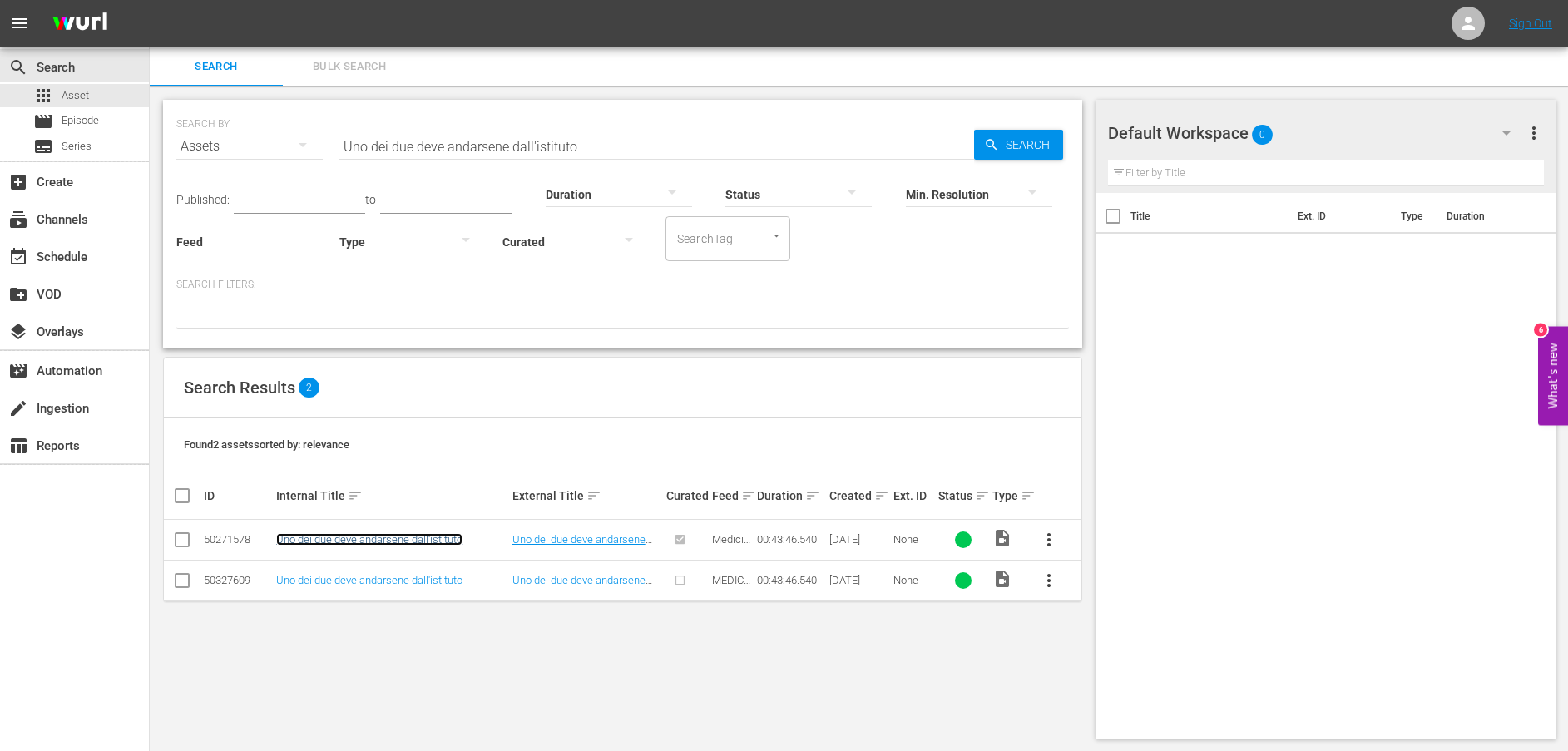
click at [374, 536] on link "Uno dei due deve andarsene dall'istituto" at bounding box center [369, 538] width 186 height 12
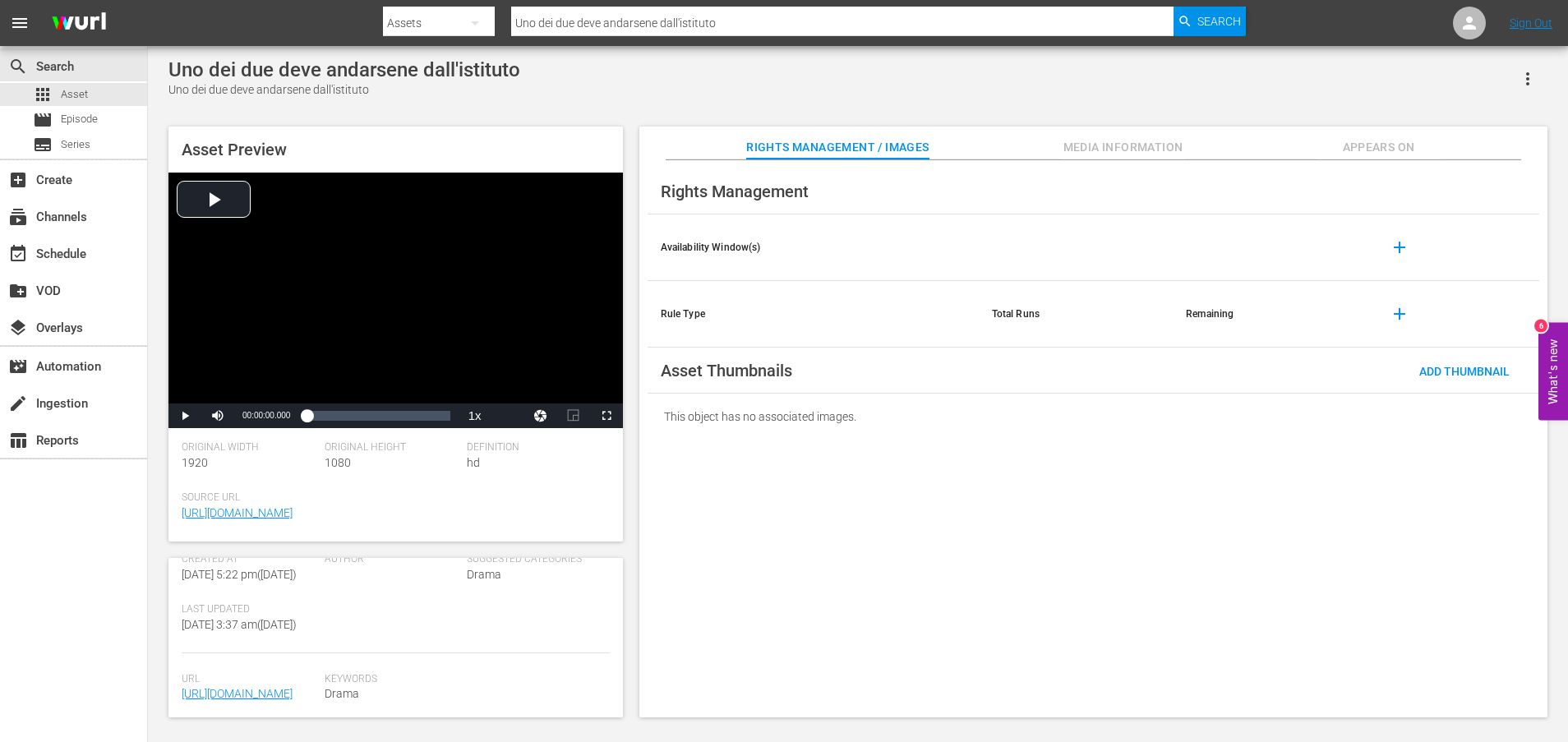
scroll to position [445, 0]
click at [280, 681] on link "[URL][DOMAIN_NAME]" at bounding box center [237, 687] width 111 height 13
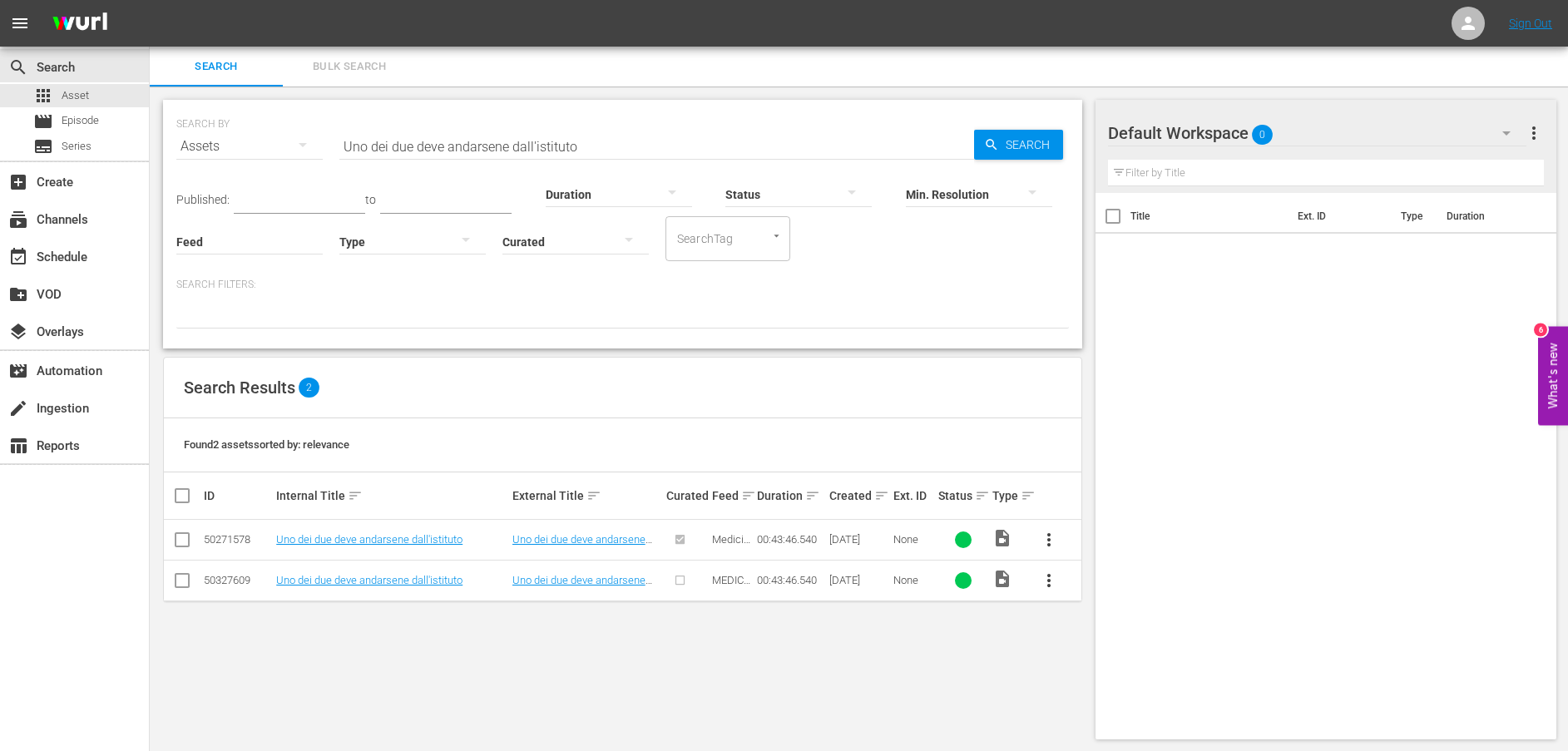
click at [608, 156] on div "Duration" at bounding box center [619, 184] width 146 height 60
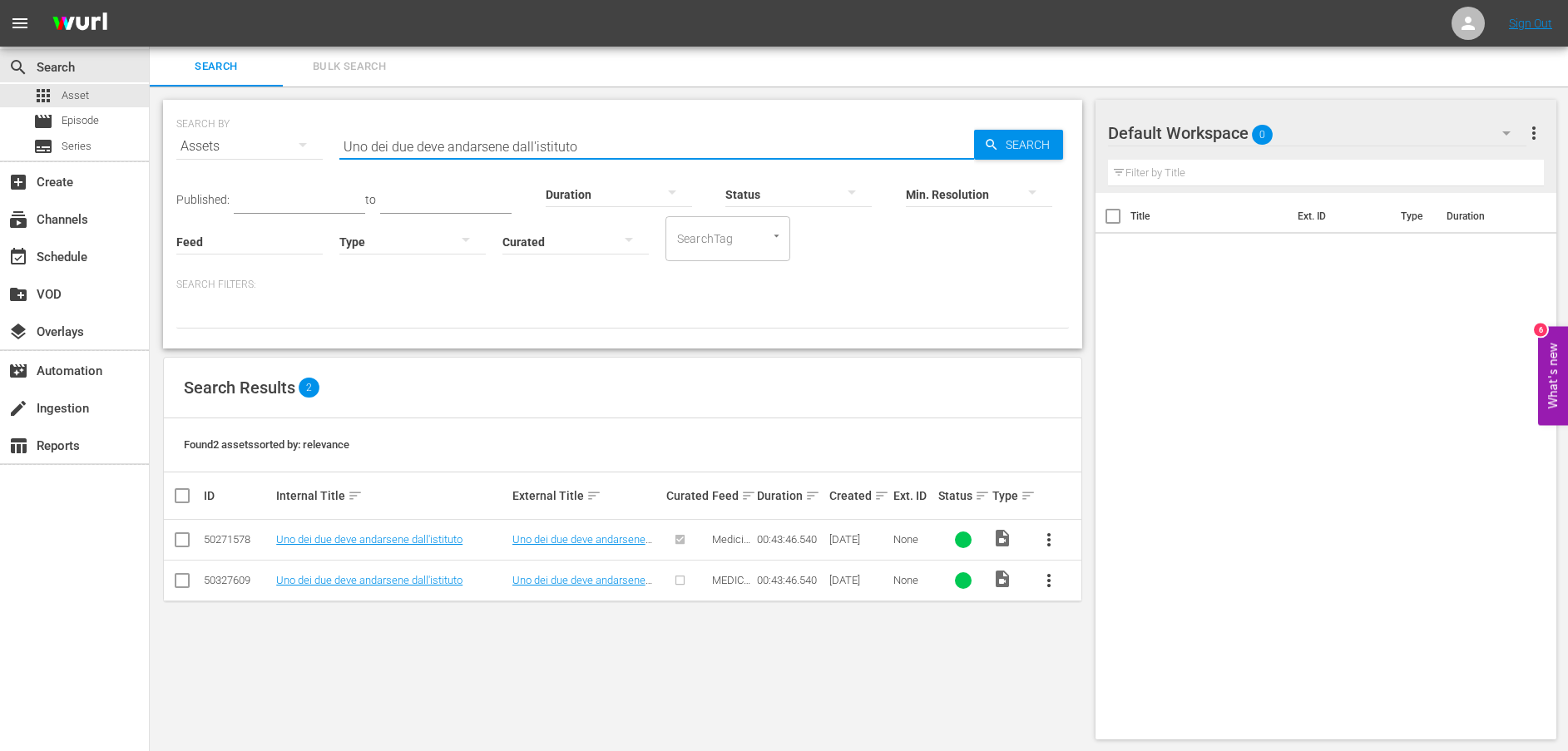
drag, startPoint x: 605, startPoint y: 145, endPoint x: 253, endPoint y: 139, distance: 352.1
click at [253, 139] on div "SEARCH BY Search By Assets Search ID, Title, Description, Keywords, or Category…" at bounding box center [622, 137] width 892 height 60
paste input "[PERSON_NAME] fa partorire una donna per strada"
type input "[PERSON_NAME] fa partorire una donna per strada"
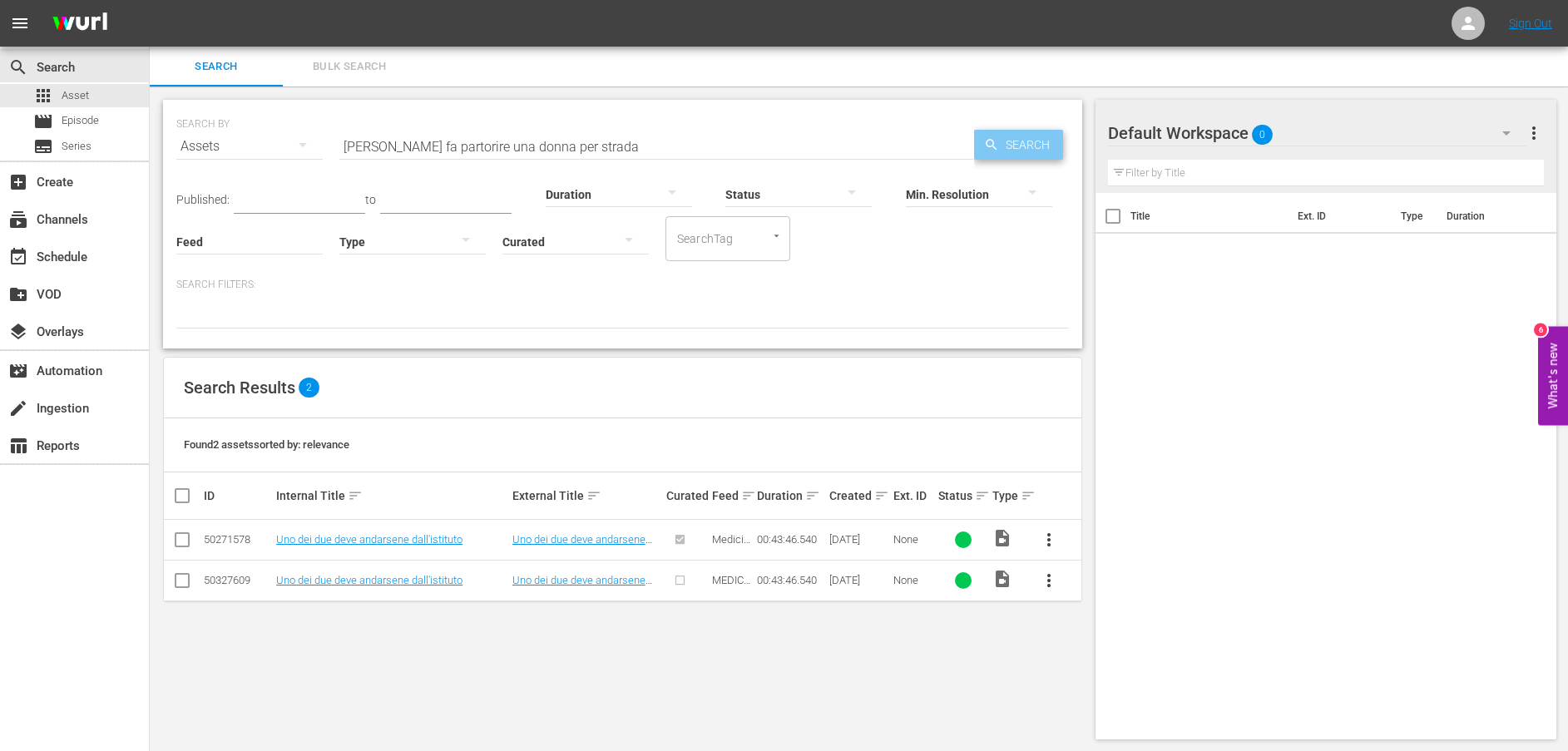
click at [990, 142] on icon "button" at bounding box center [991, 145] width 15 height 15
click at [414, 539] on link "[PERSON_NAME] fa partorire una donna per strada" at bounding box center [377, 545] width 202 height 25
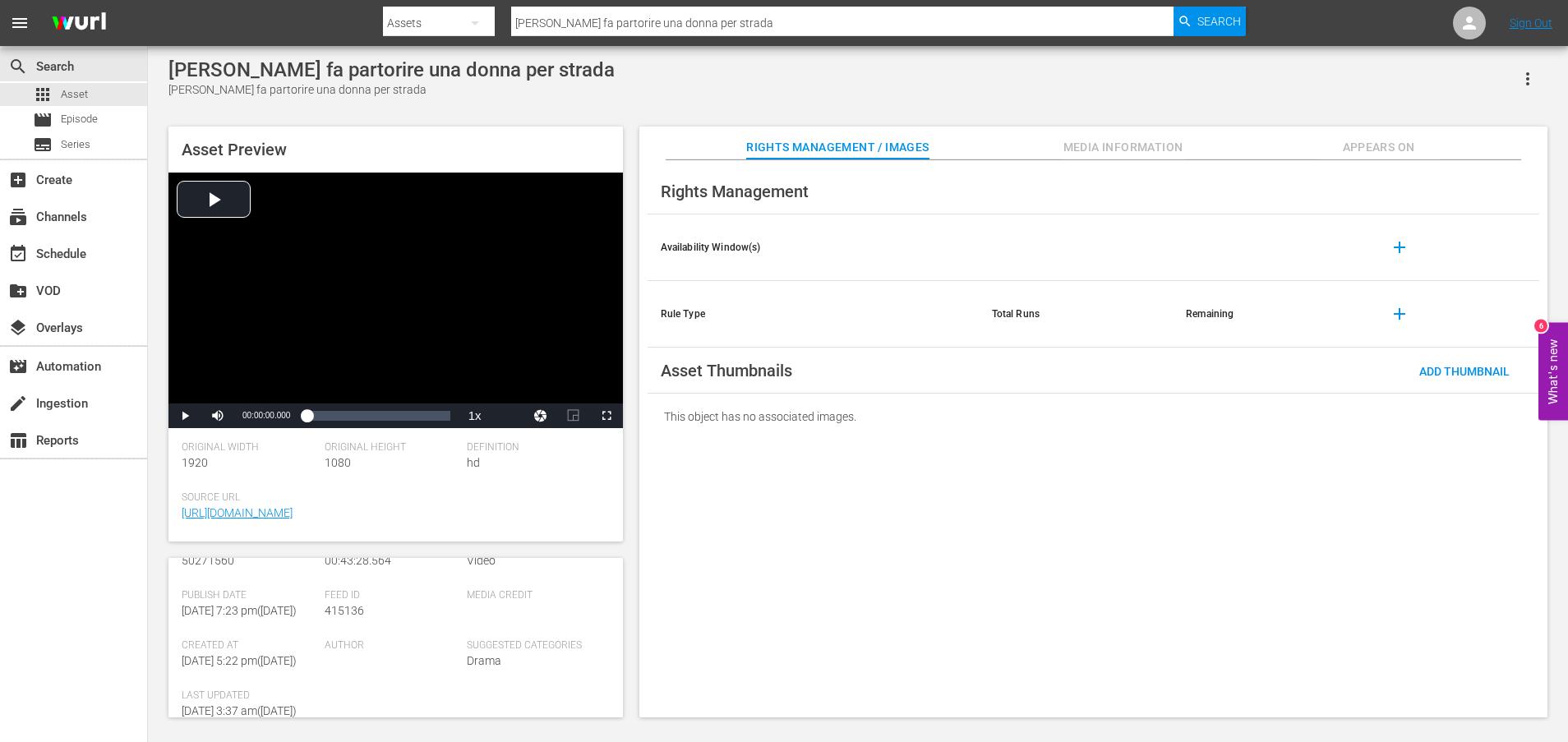
scroll to position [445, 0]
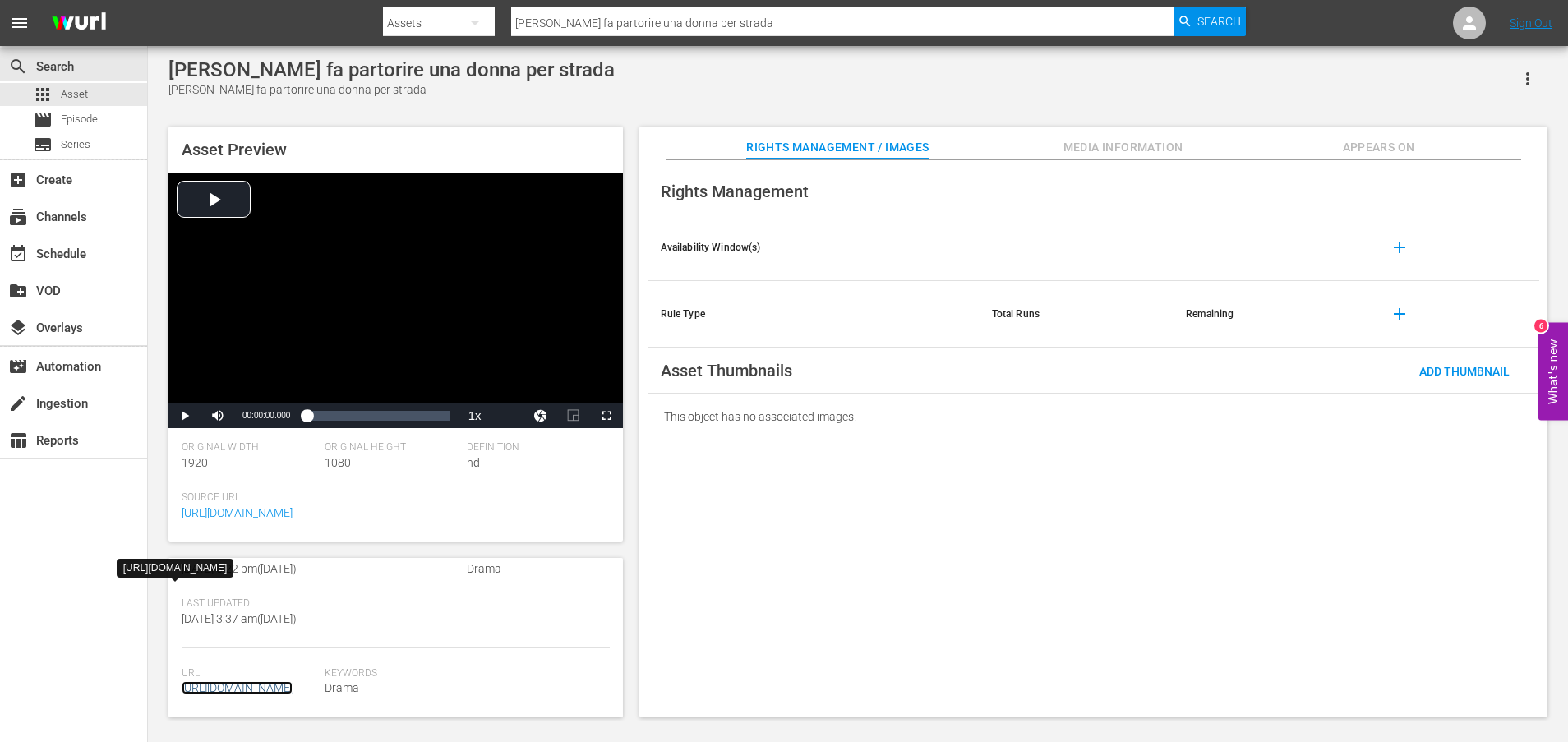
click at [282, 681] on link "[URL][DOMAIN_NAME]" at bounding box center [237, 687] width 111 height 13
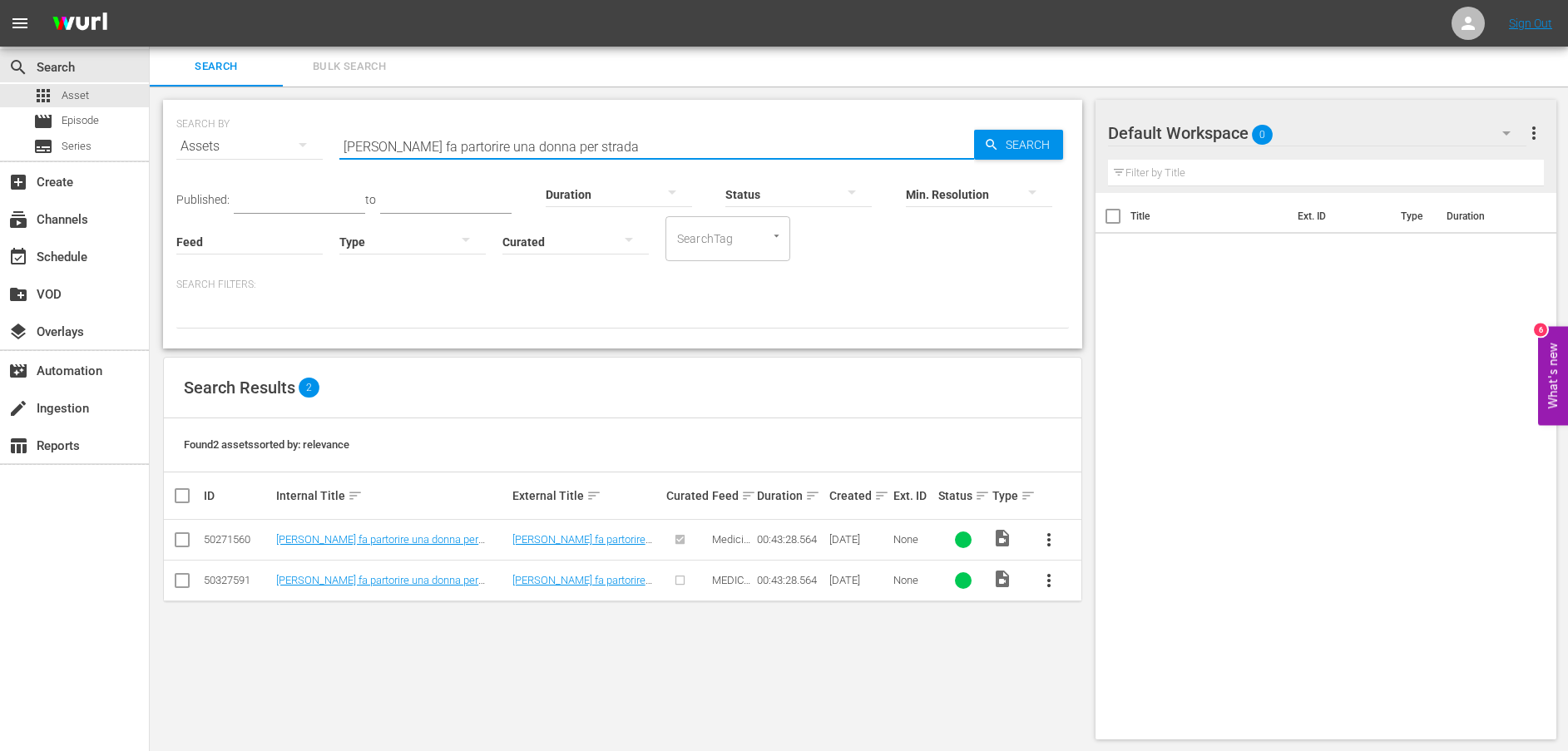
drag, startPoint x: 640, startPoint y: 142, endPoint x: 310, endPoint y: 146, distance: 330.0
click at [310, 146] on div "SEARCH BY Search By Assets Search ID, Title, Description, Keywords, or Category…" at bounding box center [622, 137] width 892 height 60
paste input "Io sono tua figlia, [PERSON_NAME]"
type input "Io sono tua figlia, [PERSON_NAME]"
click at [999, 140] on span "Search" at bounding box center [1031, 145] width 64 height 30
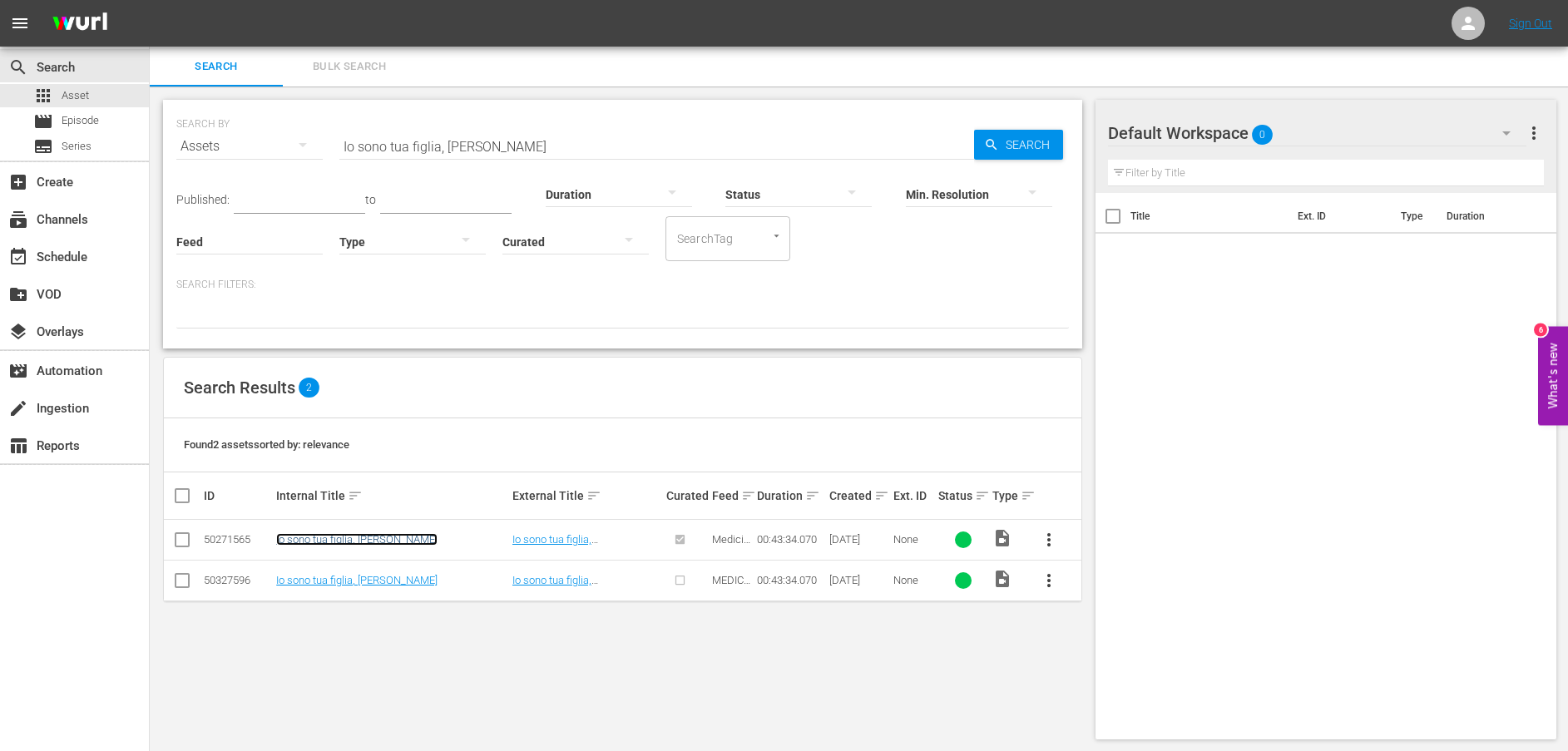
click at [372, 542] on link "Io sono tua figlia, [PERSON_NAME]" at bounding box center [357, 538] width 161 height 12
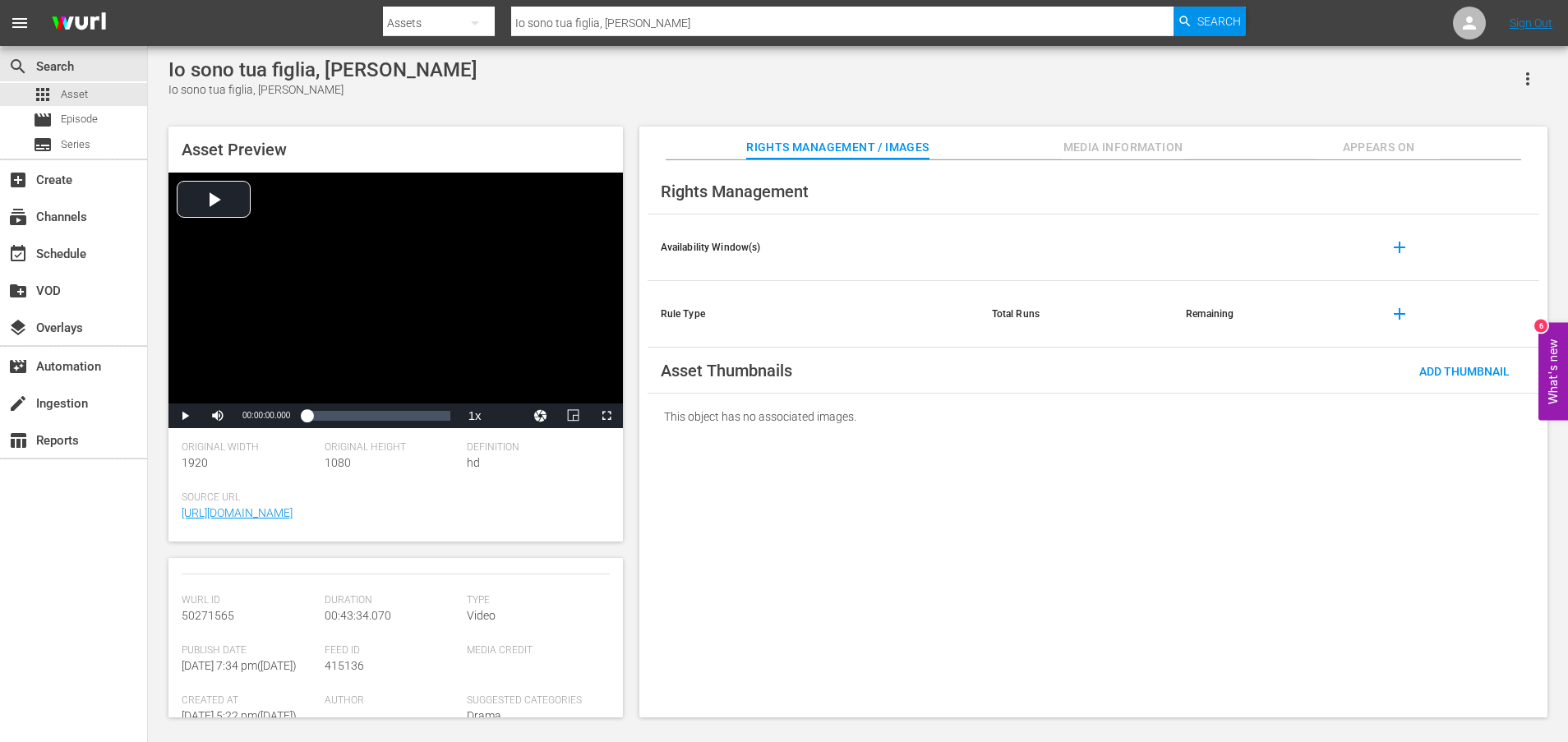
scroll to position [410, 0]
click at [277, 681] on link "[URL][DOMAIN_NAME]" at bounding box center [237, 687] width 111 height 13
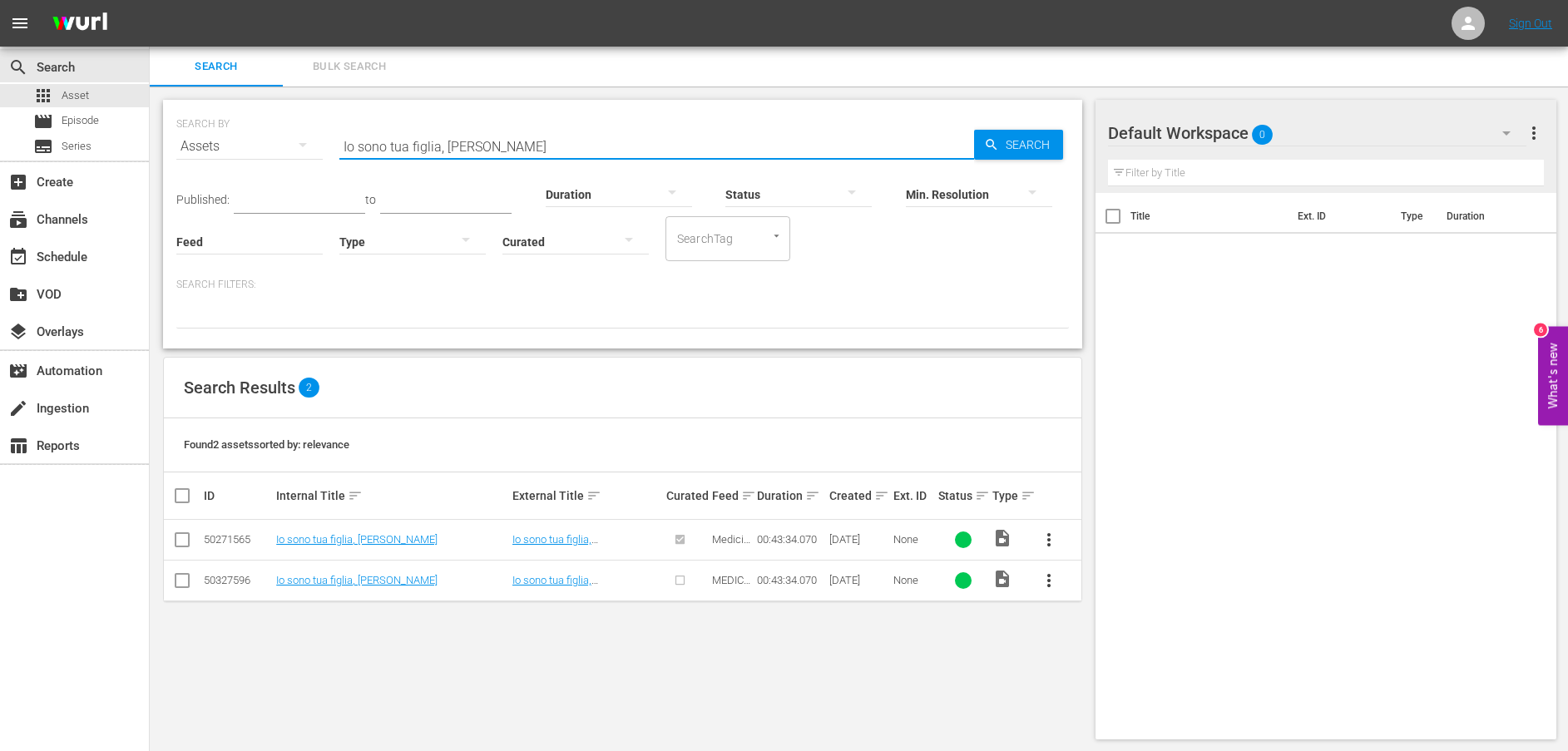
drag, startPoint x: 539, startPoint y: 142, endPoint x: 277, endPoint y: 142, distance: 262.0
click at [277, 142] on div "SEARCH BY Search By Assets Search ID, Title, Description, Keywords, or Category…" at bounding box center [622, 137] width 892 height 60
paste input "Un poliziotto coraggioso"
type input "Un poliziotto coraggioso"
click at [1007, 151] on span "Search" at bounding box center [1031, 145] width 64 height 30
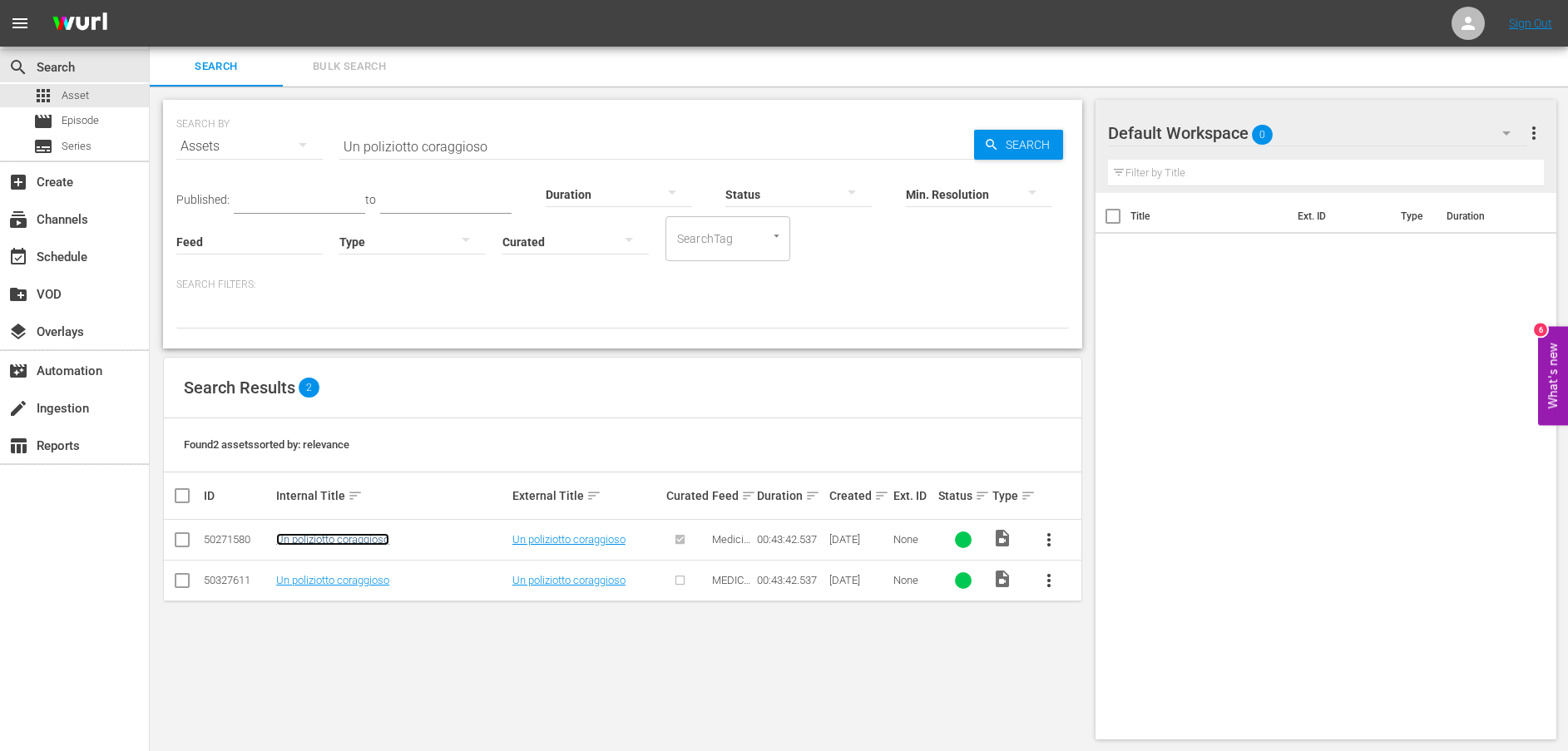
click at [345, 543] on link "Un poliziotto coraggioso" at bounding box center [332, 538] width 113 height 12
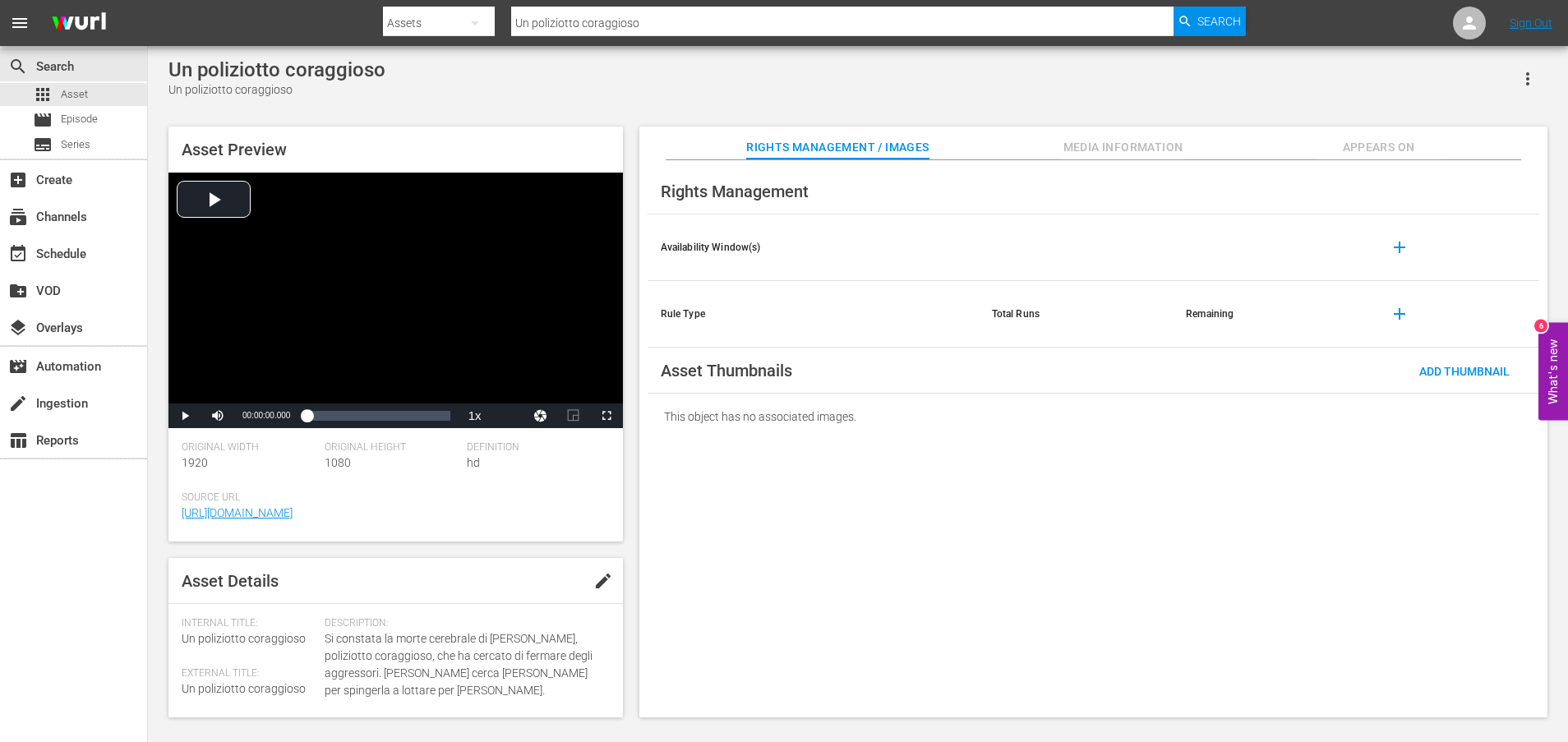
scroll to position [413, 0]
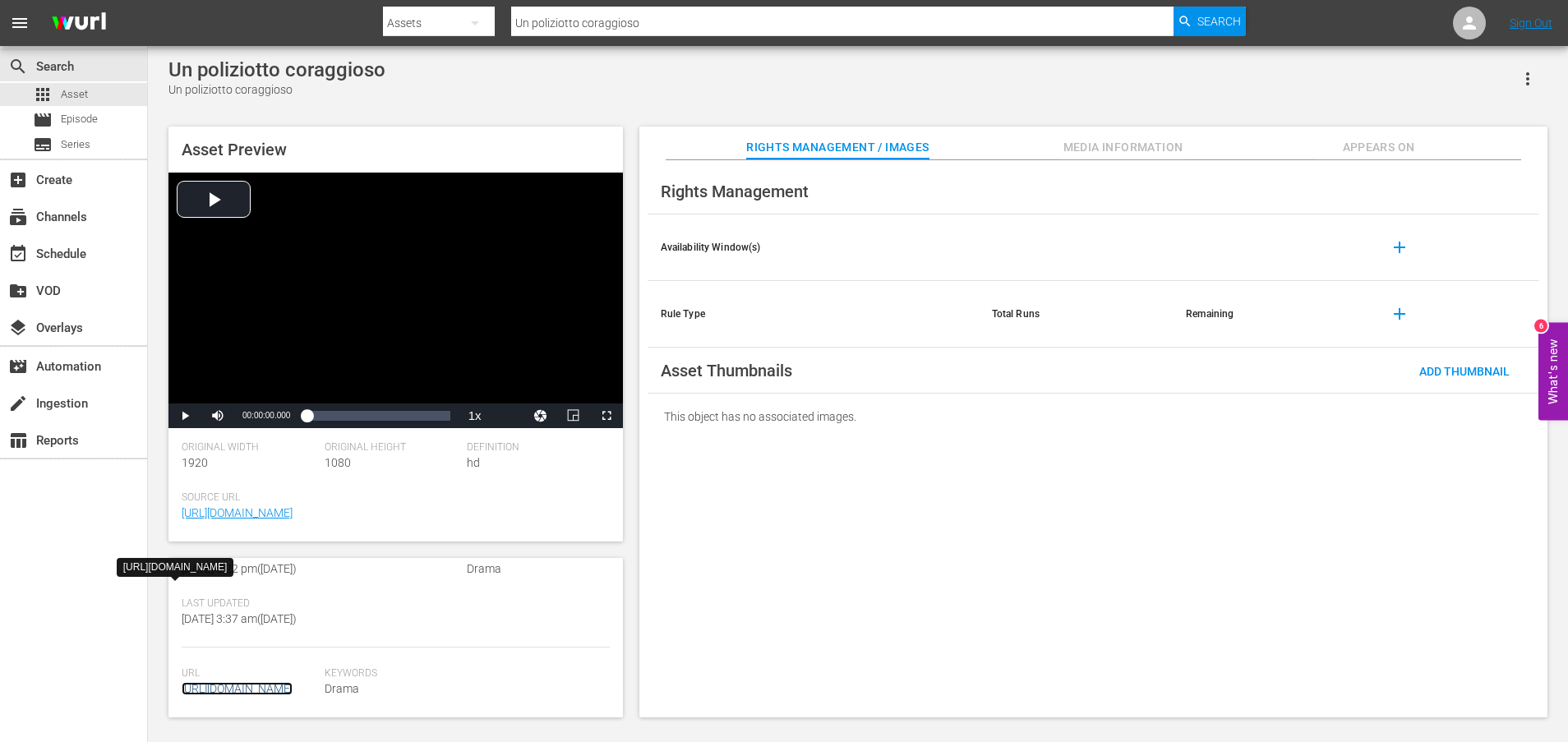
click at [278, 682] on link "[URL][DOMAIN_NAME]" at bounding box center [237, 688] width 111 height 13
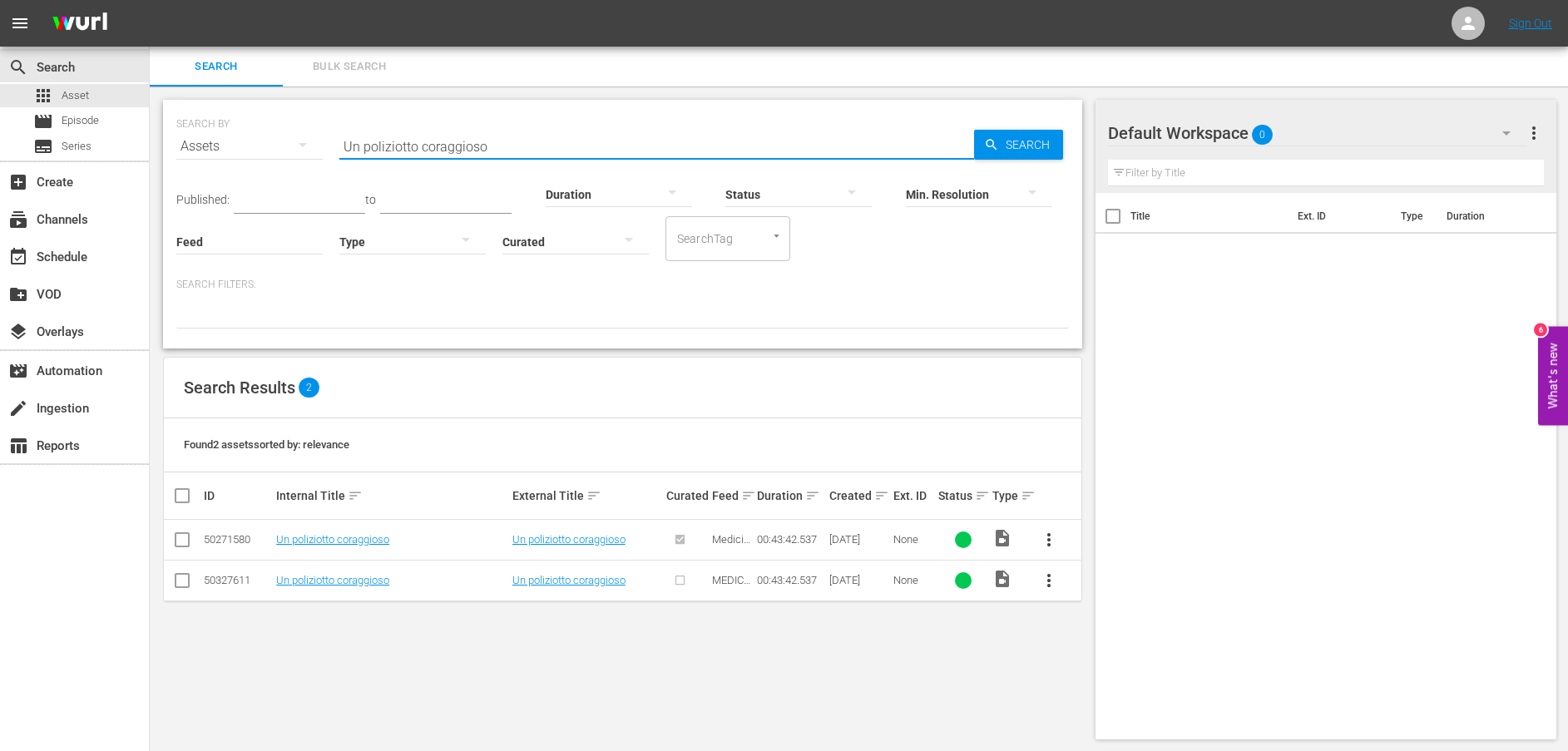
drag, startPoint x: 418, startPoint y: 141, endPoint x: 302, endPoint y: 141, distance: 116.0
click at [302, 141] on div "SEARCH BY Search By Assets Search ID, Title, Description, Keywords, or Category…" at bounding box center [622, 137] width 892 height 60
paste input "Il Ciego arriva all'Istituto di Specialità Mediche"
type input "Il Ciego arriva all'Istituto di Specialità Mediche"
click at [1008, 136] on span "Search" at bounding box center [1031, 145] width 64 height 30
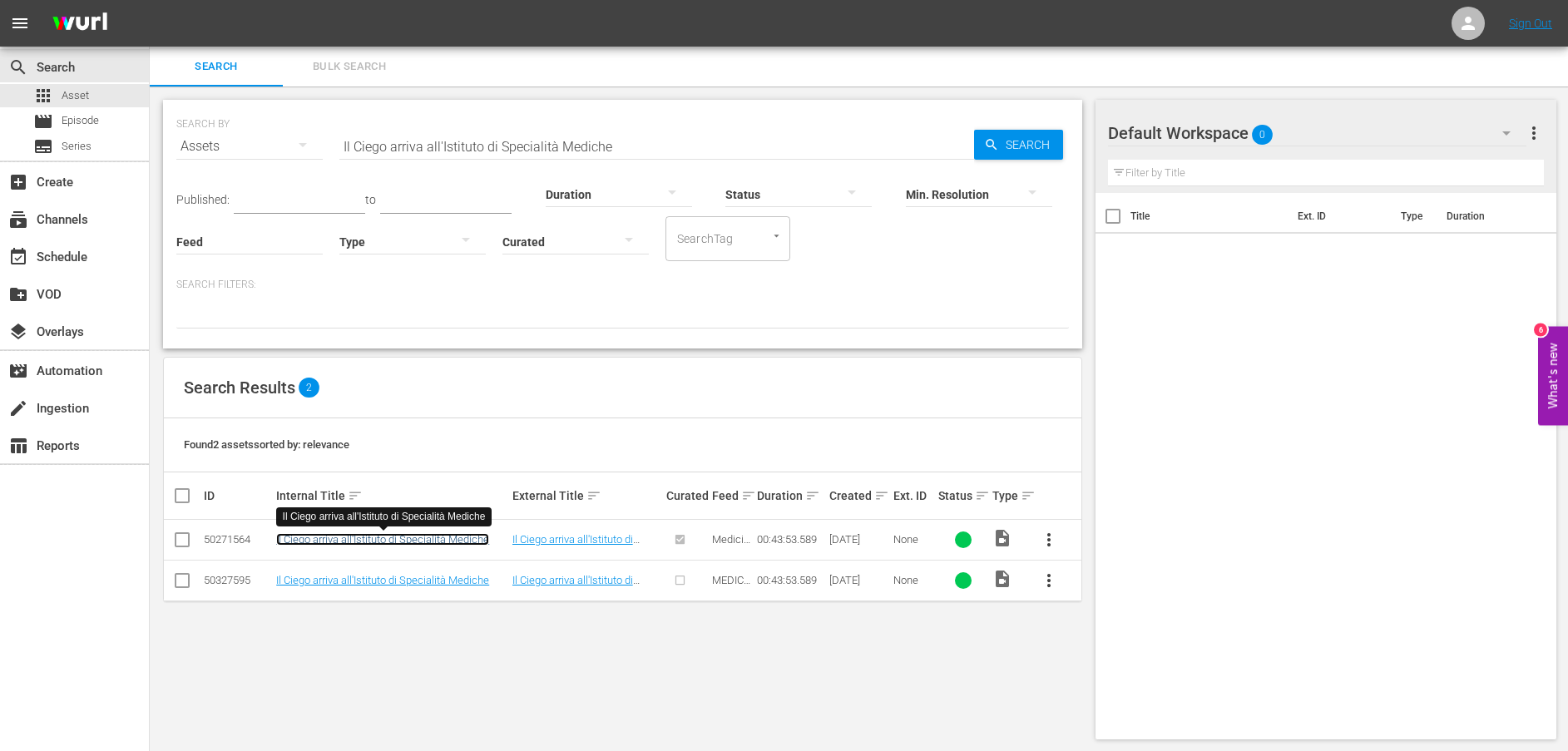
click at [389, 538] on link "Il Ciego arriva all'Istituto di Specialità Mediche" at bounding box center [382, 538] width 212 height 12
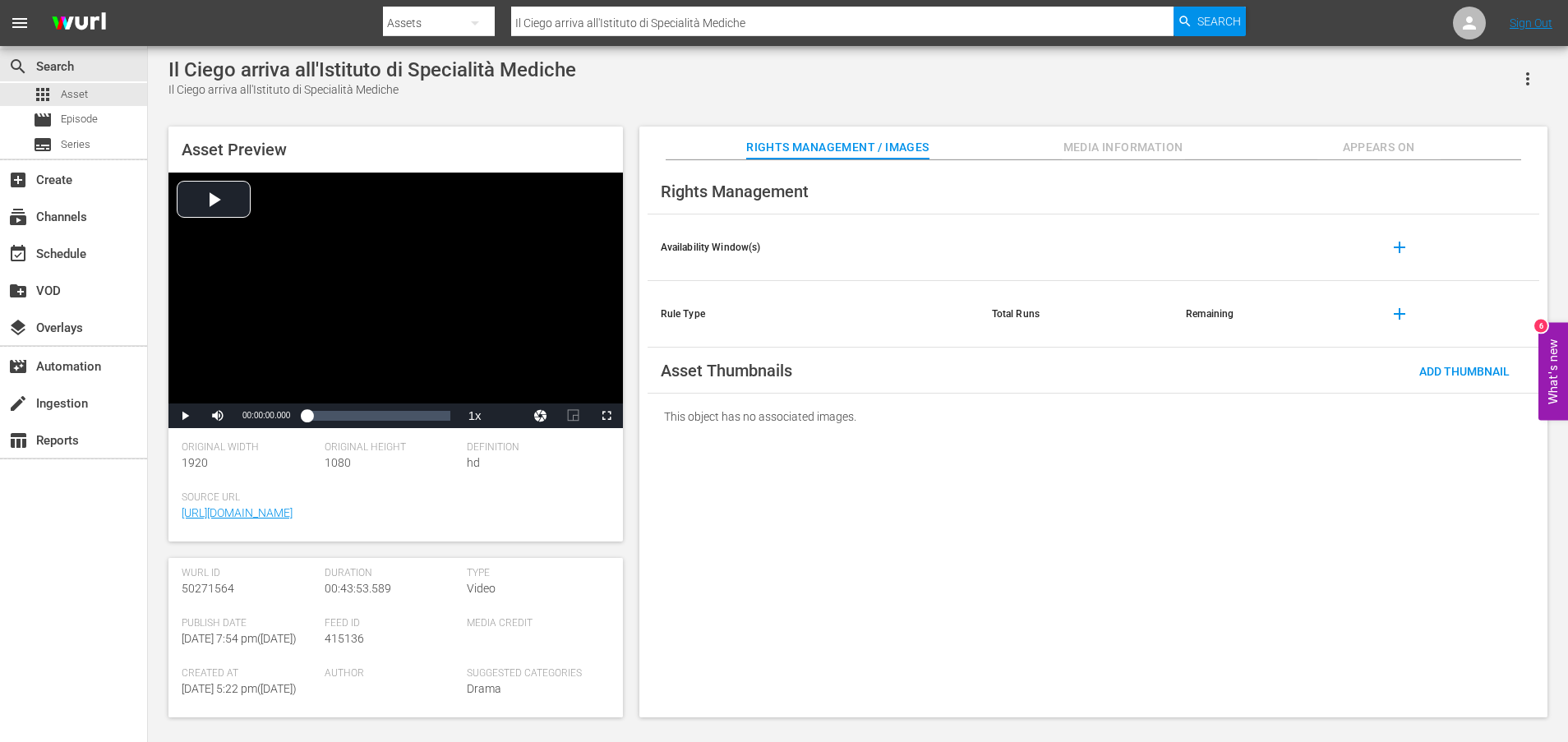
scroll to position [445, 0]
click at [292, 681] on link "[URL][DOMAIN_NAME]" at bounding box center [237, 687] width 111 height 13
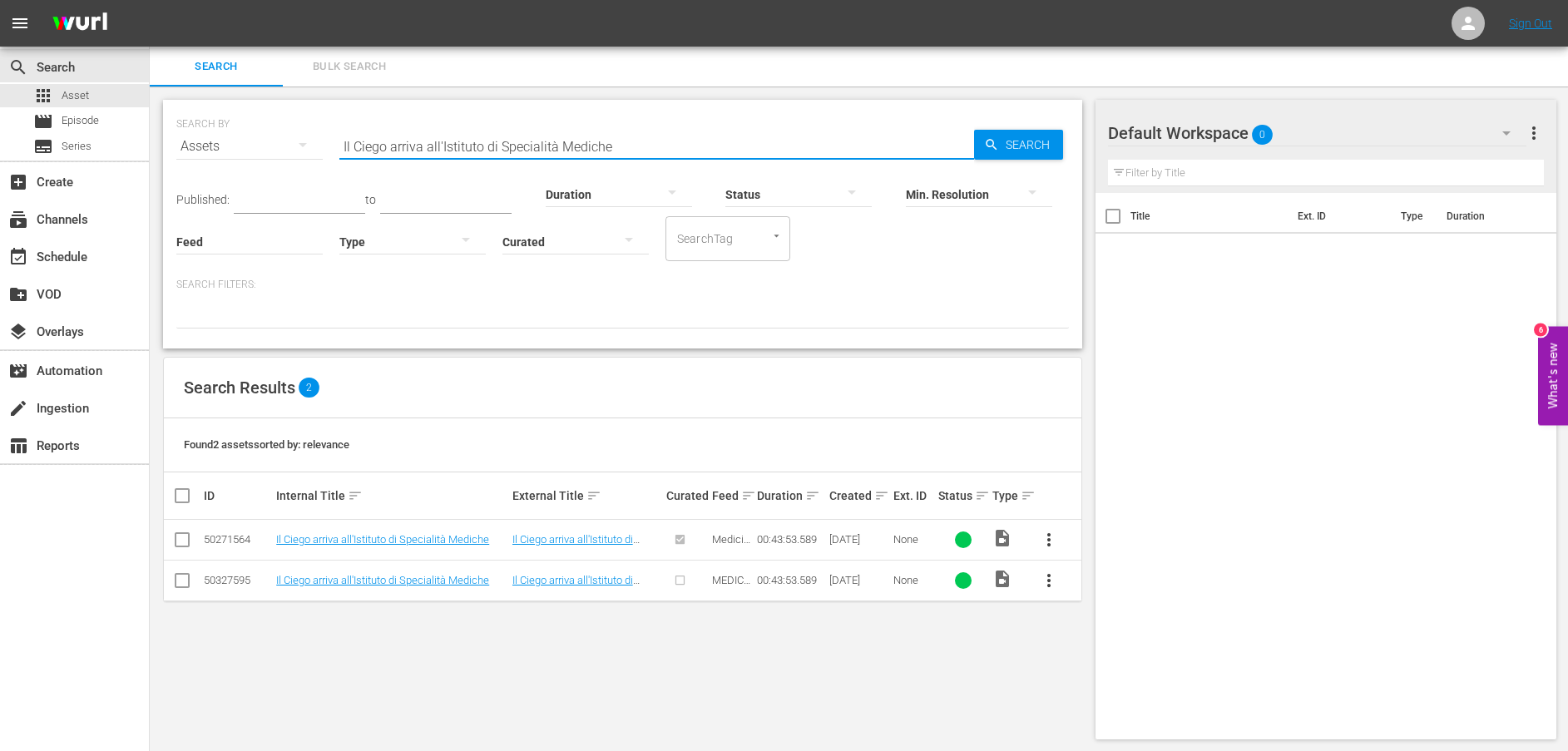
drag, startPoint x: 637, startPoint y: 150, endPoint x: 241, endPoint y: 147, distance: 396.0
click at [241, 147] on div "SEARCH BY Search By Assets Search ID, Title, Description, Keywords, or Category…" at bounding box center [622, 137] width 892 height 60
paste input "[PERSON_NAME] cerca solo ventaggi economici"
type input "[PERSON_NAME] cerca solo ventaggi economici"
click at [1003, 137] on span "Search" at bounding box center [1031, 145] width 64 height 30
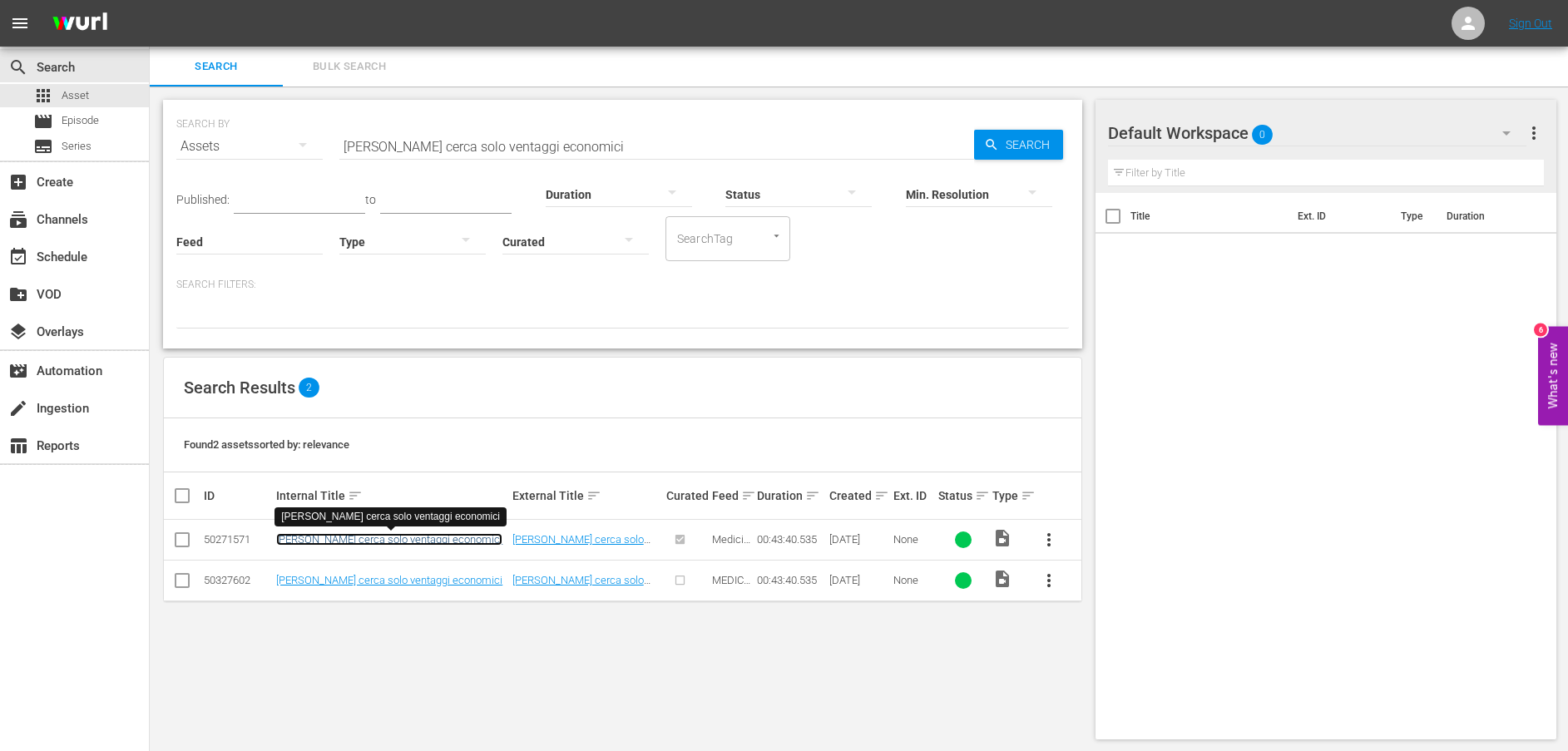
click at [387, 534] on link "[PERSON_NAME] cerca solo ventaggi economici" at bounding box center [389, 538] width 227 height 12
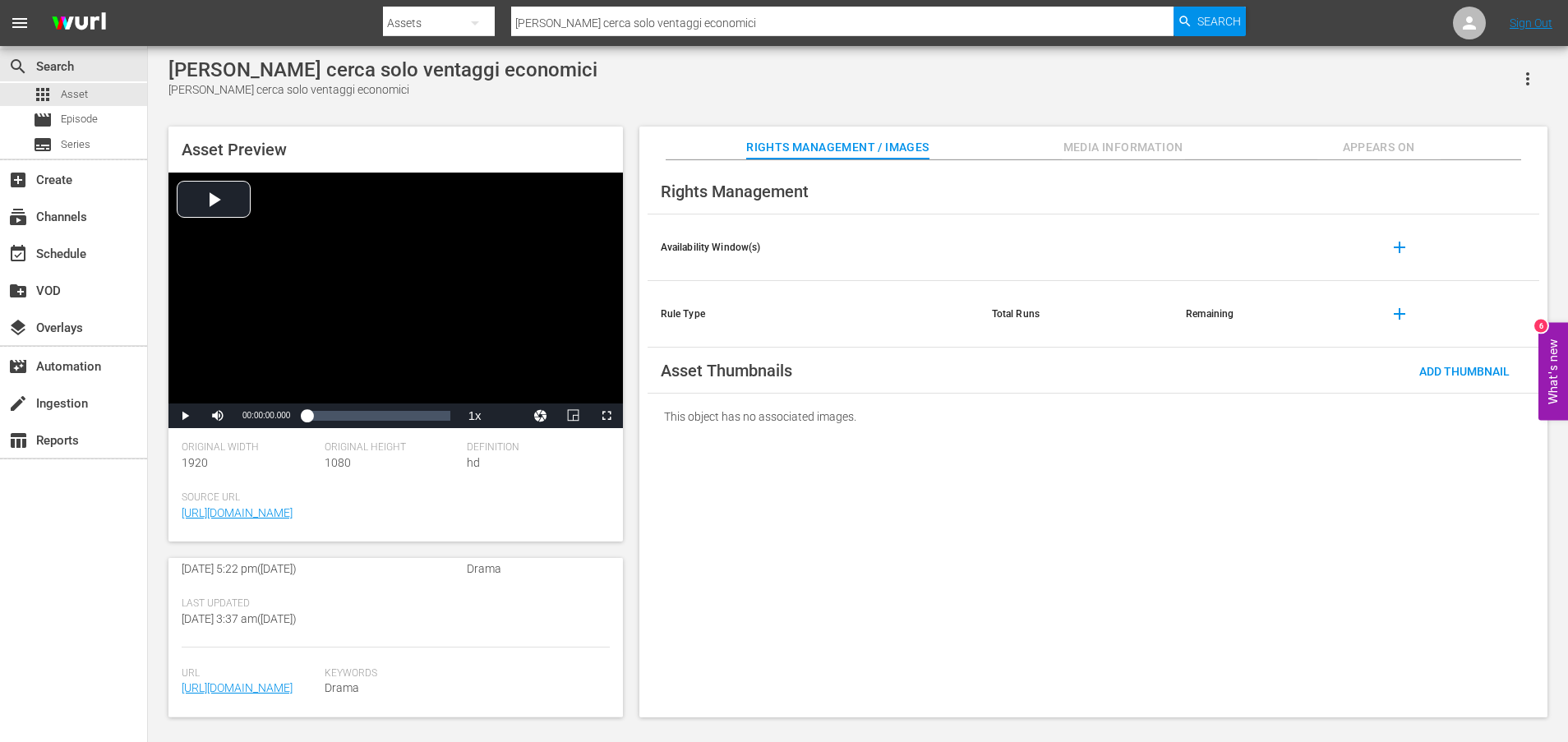
scroll to position [445, 0]
click at [268, 681] on link "[URL][DOMAIN_NAME]" at bounding box center [237, 687] width 111 height 13
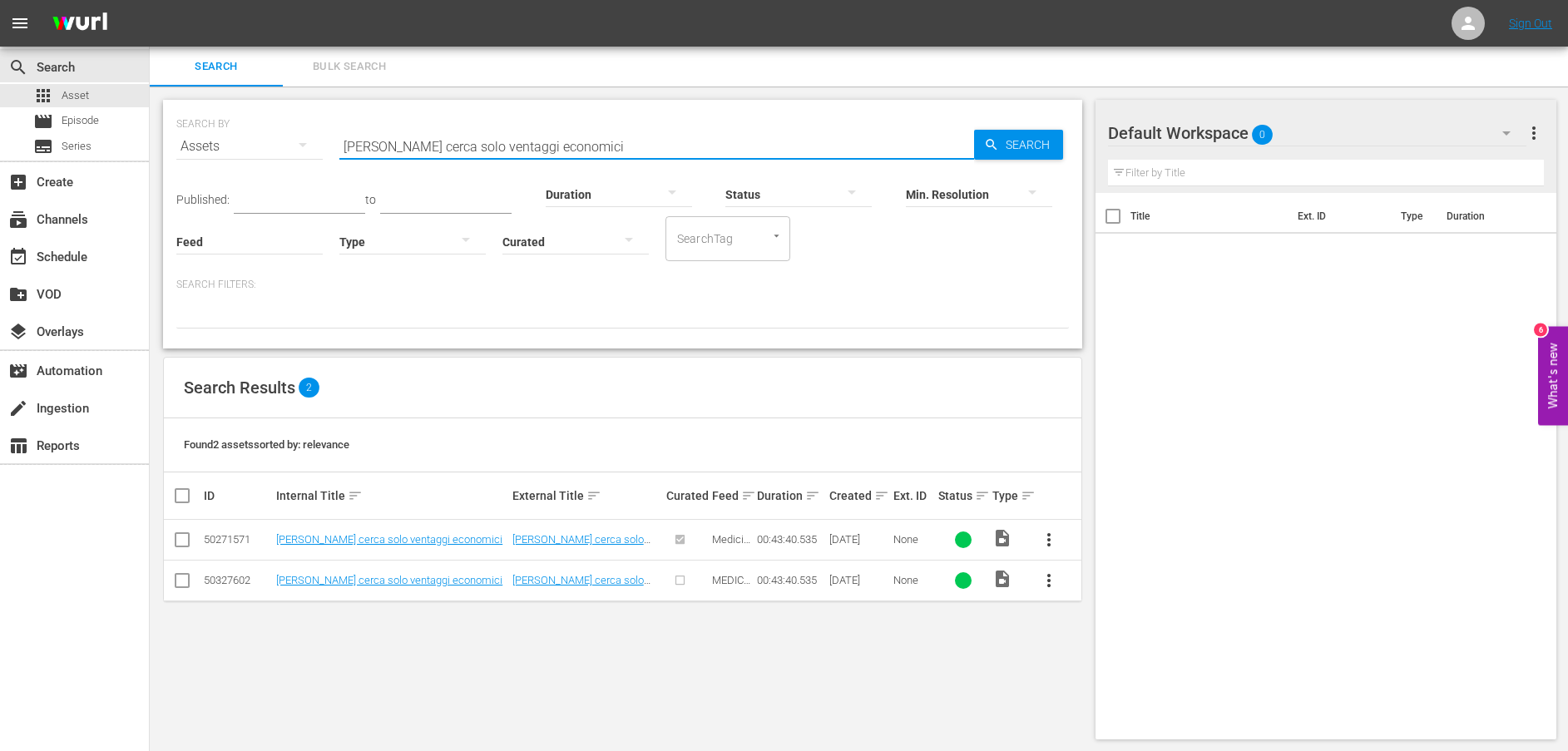
drag, startPoint x: 599, startPoint y: 149, endPoint x: 220, endPoint y: 135, distance: 379.3
click at [220, 135] on div "SEARCH BY Search By Assets Search ID, Title, Description, Keywords, or Category…" at bounding box center [622, 137] width 892 height 60
paste input "Non andartene dalla mia vita"
type input "Non andartene dalla mia vita"
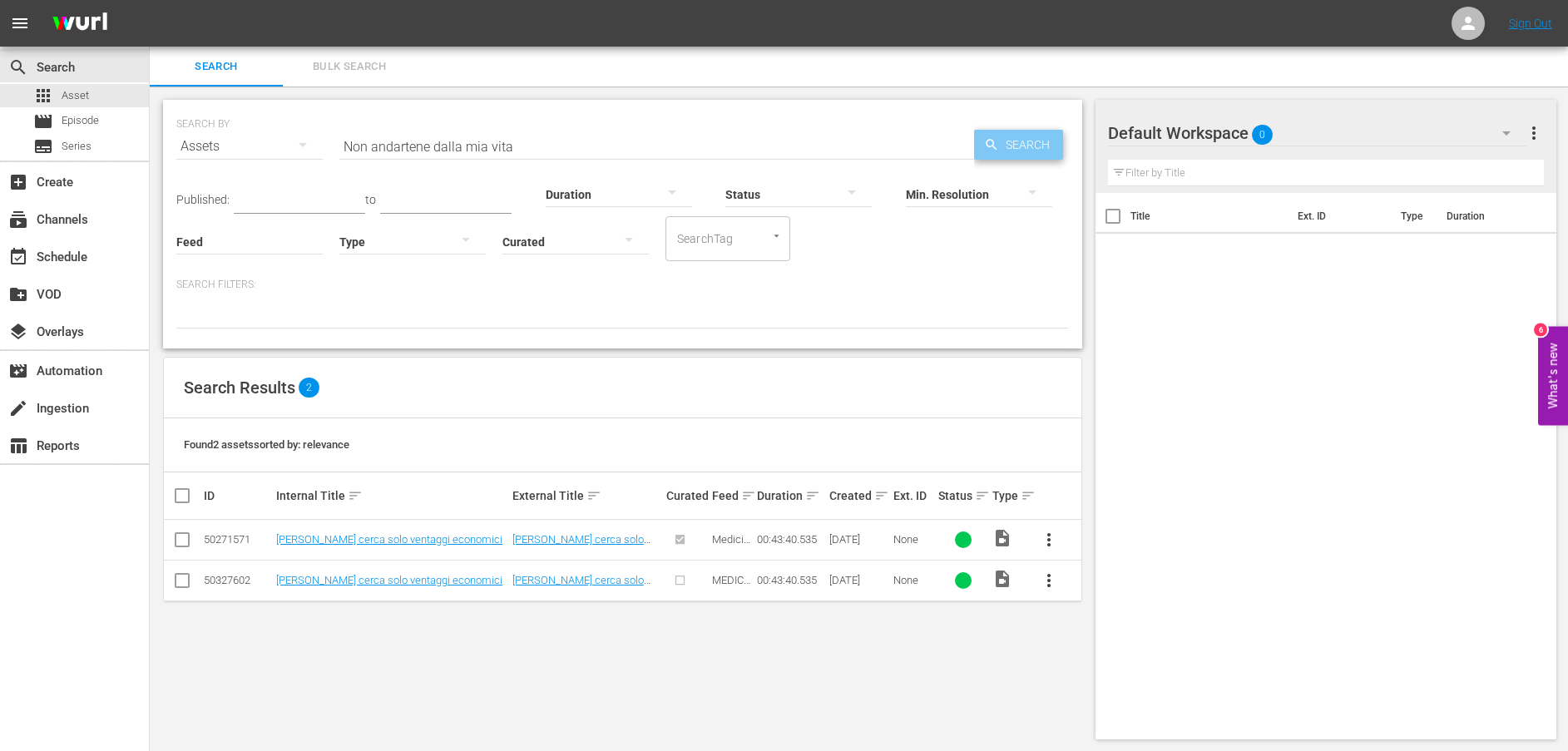
click at [1004, 145] on span "Search" at bounding box center [1031, 145] width 64 height 30
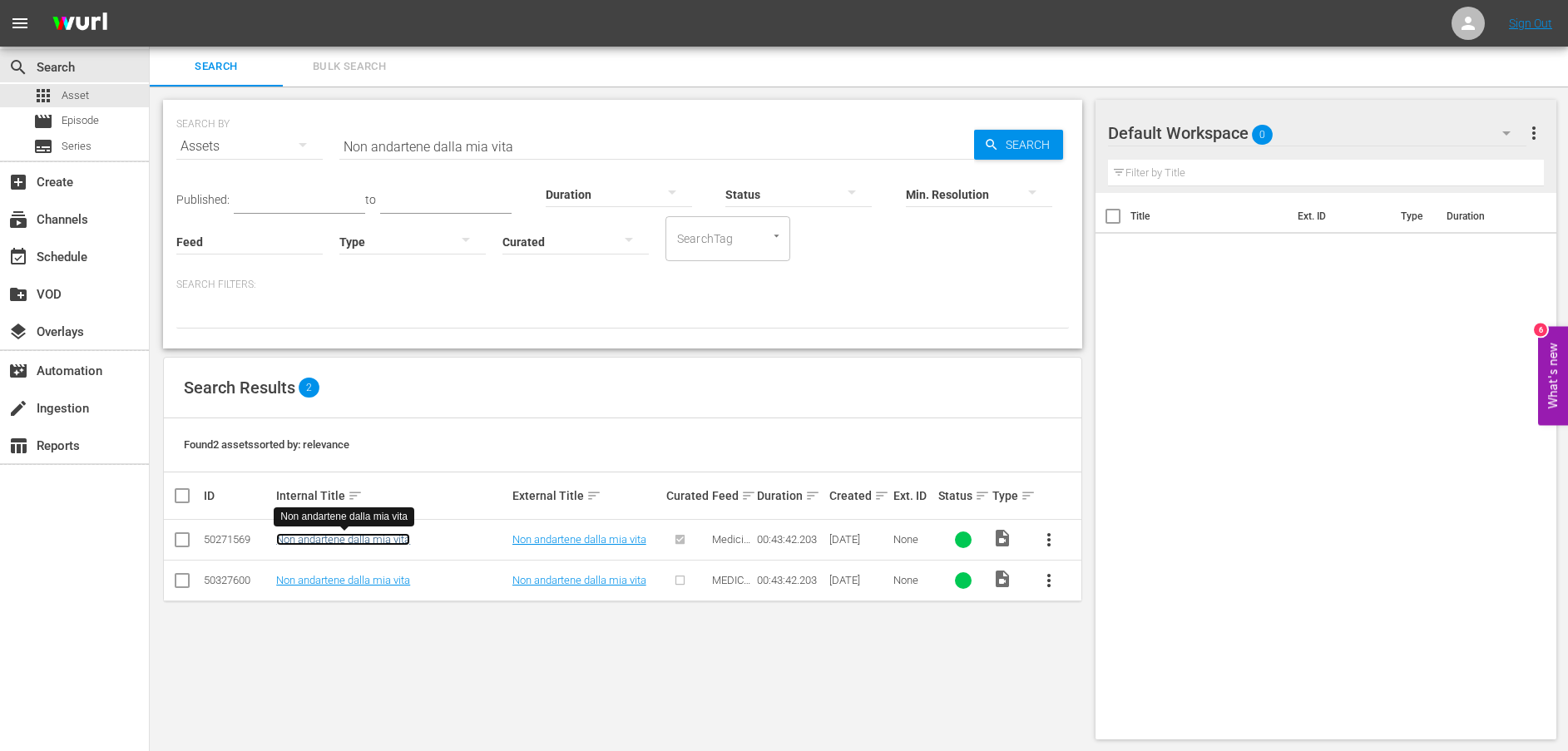
click at [399, 544] on link "Non andartene dalla mia vita" at bounding box center [343, 538] width 134 height 12
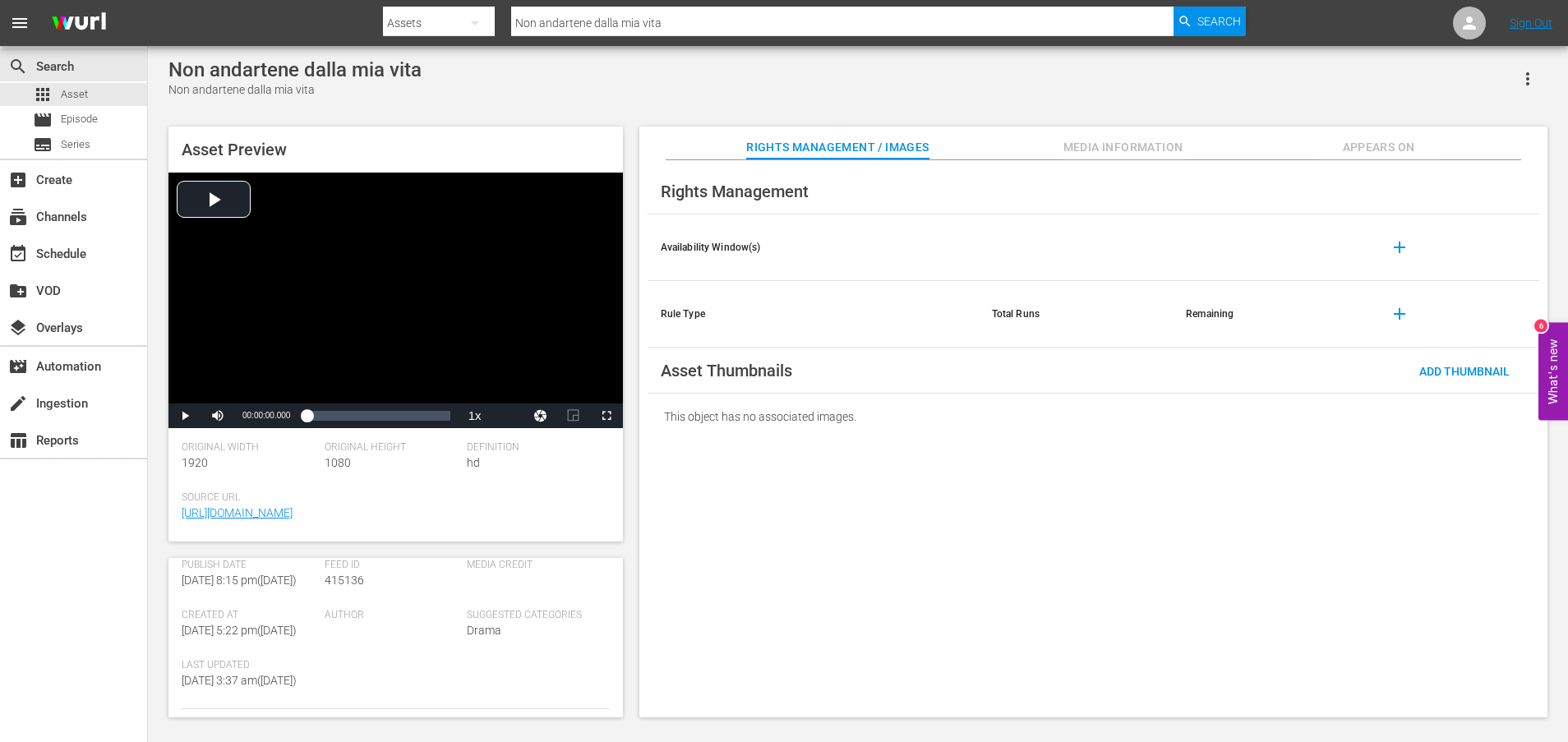
scroll to position [445, 0]
click at [284, 681] on link "[URL][DOMAIN_NAME]" at bounding box center [237, 687] width 111 height 13
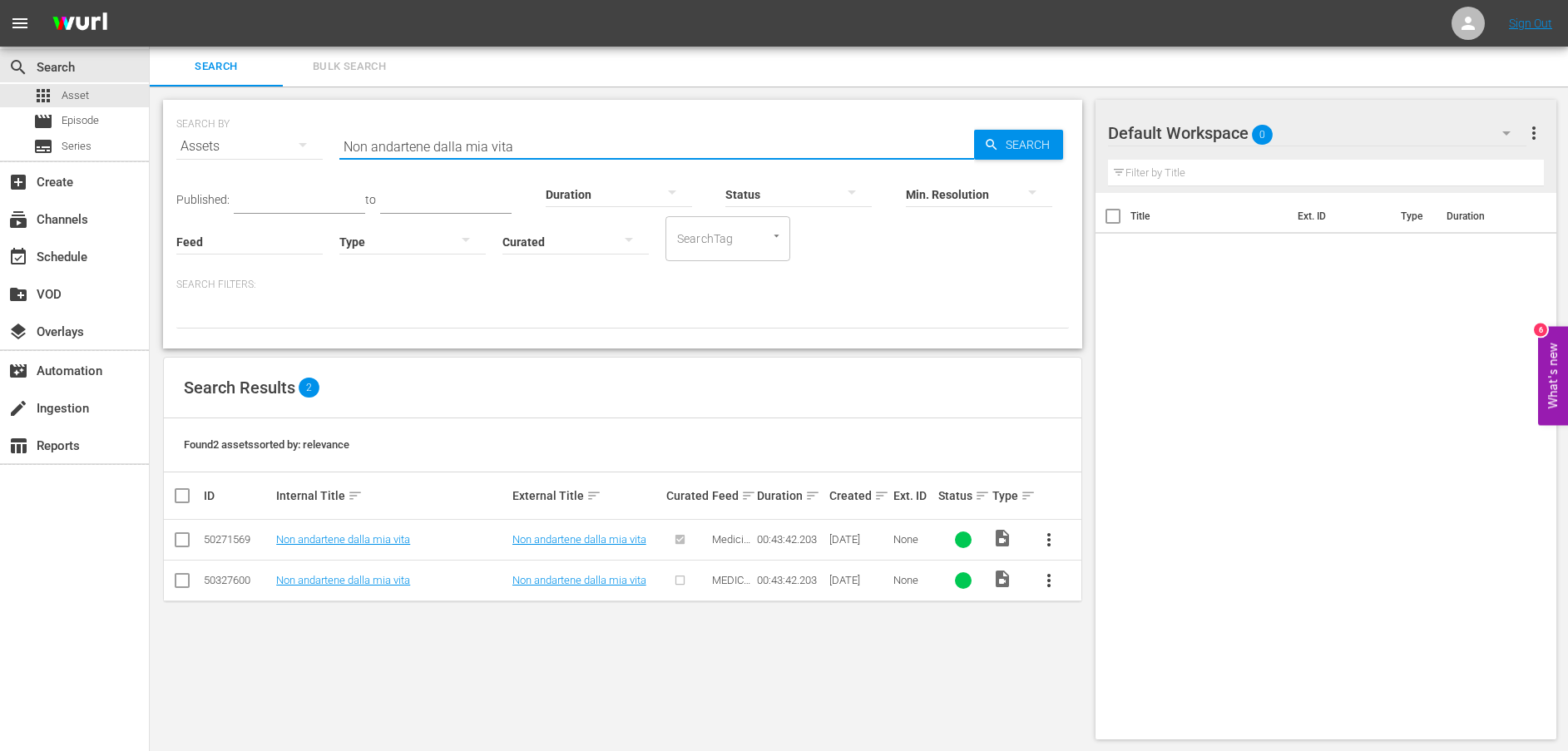
drag, startPoint x: 481, startPoint y: 142, endPoint x: 199, endPoint y: 144, distance: 282.0
click at [199, 144] on div "SEARCH BY Search By Assets Search ID, Title, Description, Keywords, or Category…" at bounding box center [622, 137] width 892 height 60
paste input "[PERSON_NAME] cerca prove contro [PERSON_NAME]"
type input "[PERSON_NAME] cerca prove contro [PERSON_NAME]"
click at [1034, 145] on span "Search" at bounding box center [1031, 145] width 64 height 30
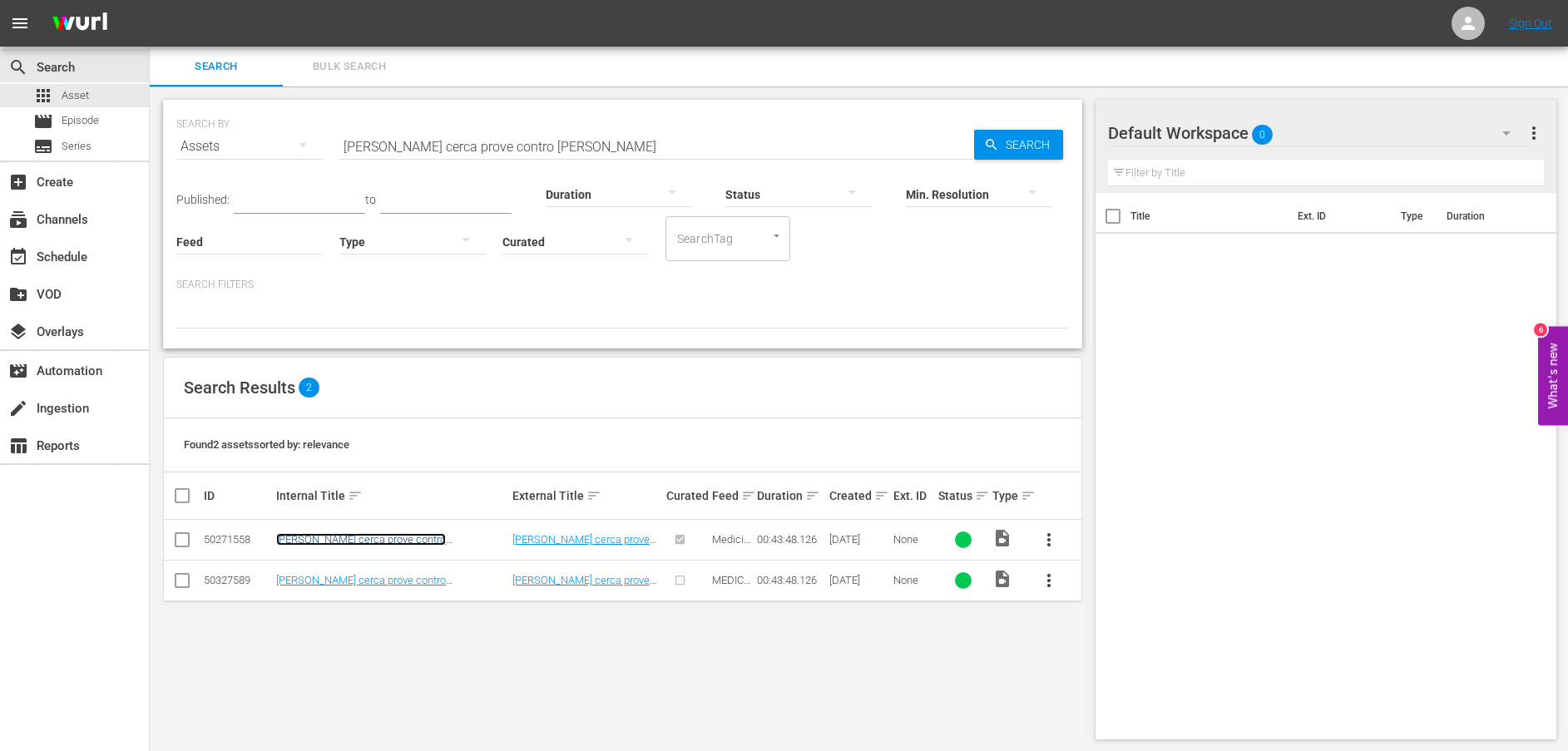
click at [383, 538] on link "[PERSON_NAME] cerca prove contro [PERSON_NAME]" at bounding box center [360, 545] width 169 height 25
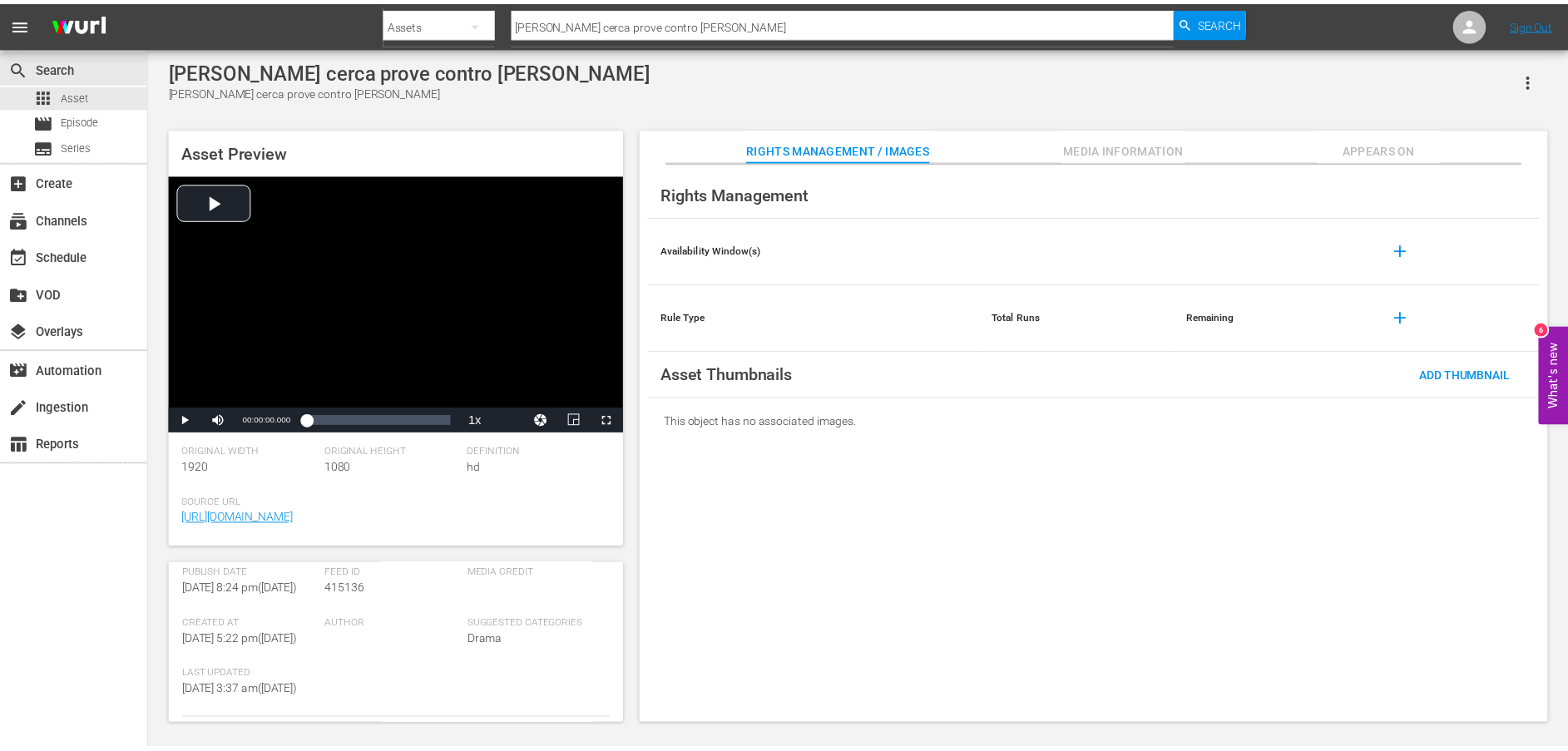
scroll to position [450, 0]
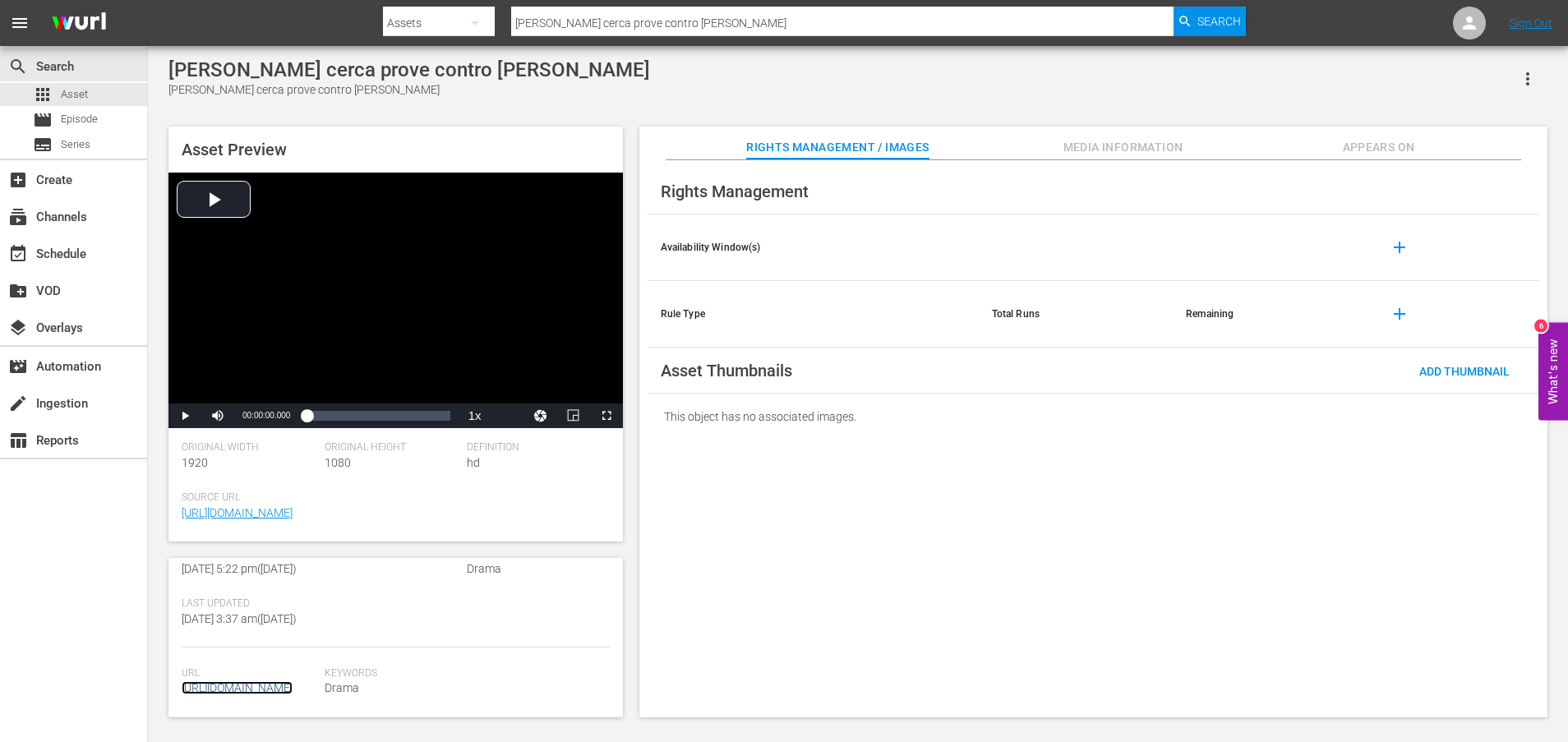
click at [259, 681] on link "[URL][DOMAIN_NAME]" at bounding box center [237, 687] width 111 height 13
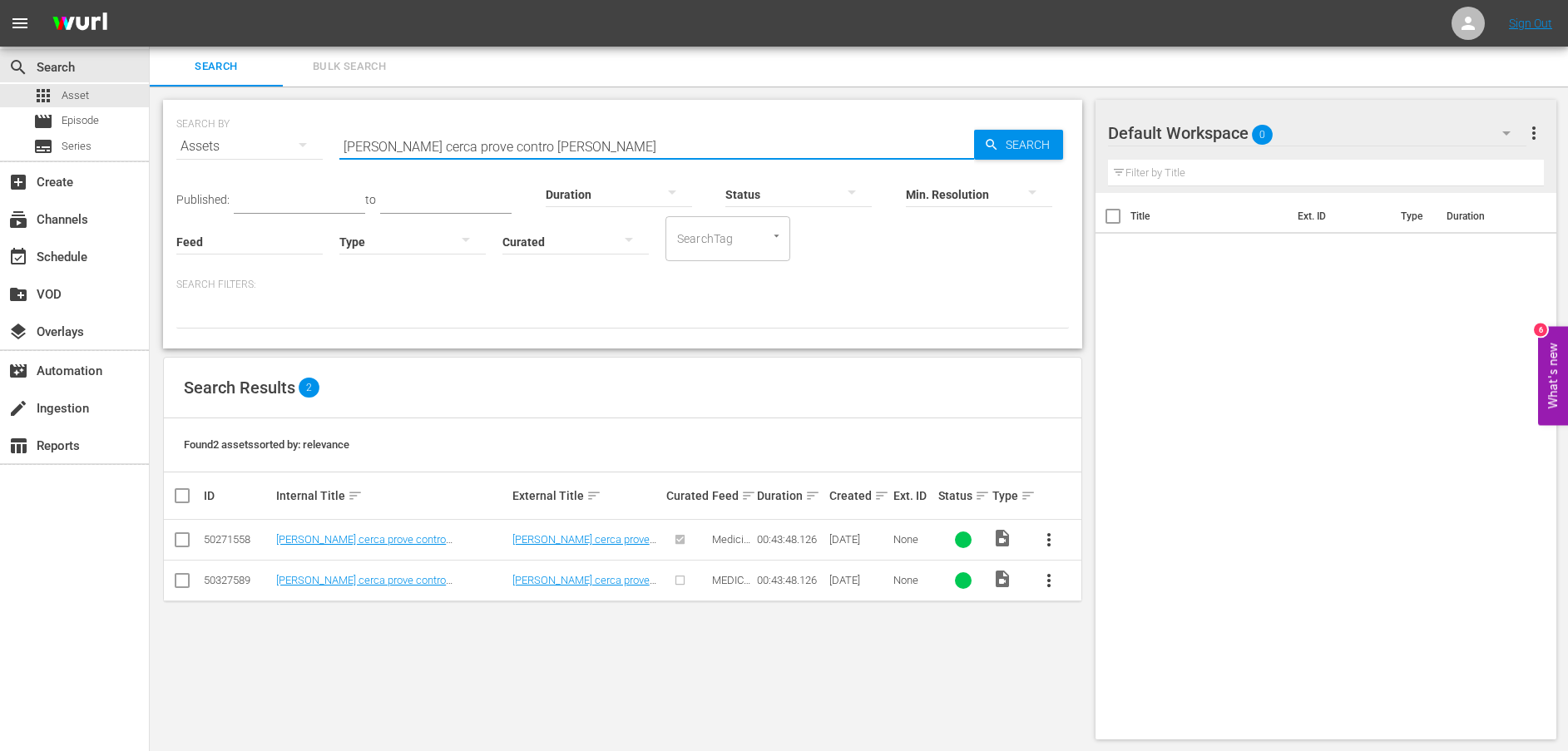
drag, startPoint x: 530, startPoint y: 142, endPoint x: 263, endPoint y: 148, distance: 267.1
click at [263, 148] on div "SEARCH BY Search By Assets Search ID, Title, Description, Keywords, or Category…" at bounding box center [622, 137] width 892 height 60
paste input "[PERSON_NAME] effettua il suo primo intervento"
type input "[PERSON_NAME] effettua il suo primo intervento"
click at [1025, 156] on div "Min. Resolution" at bounding box center [978, 184] width 146 height 60
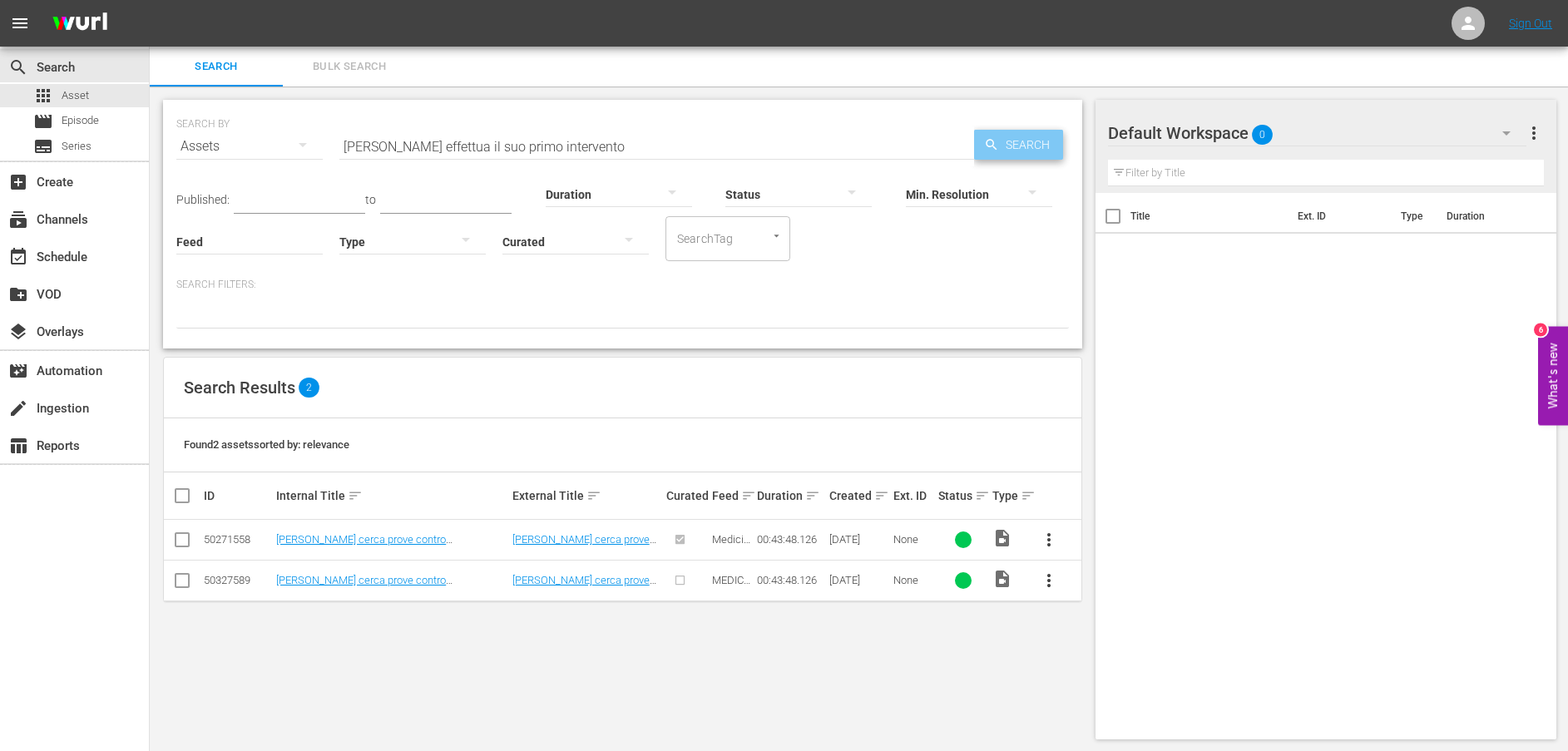
click at [1018, 142] on span "Search" at bounding box center [1031, 145] width 64 height 30
click at [403, 540] on link "[PERSON_NAME] effettua il suo primo intervento" at bounding box center [388, 537] width 226 height 12
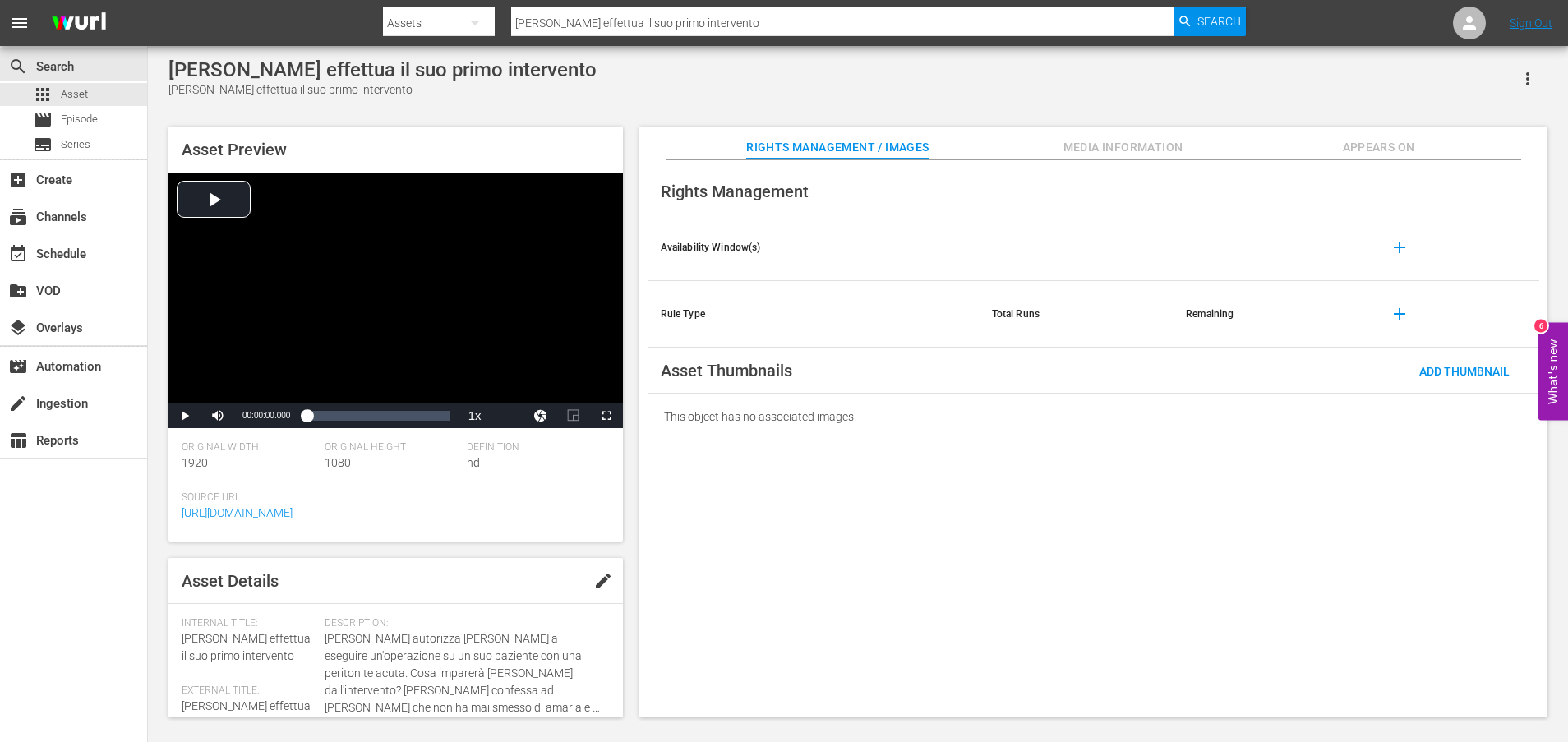
scroll to position [445, 0]
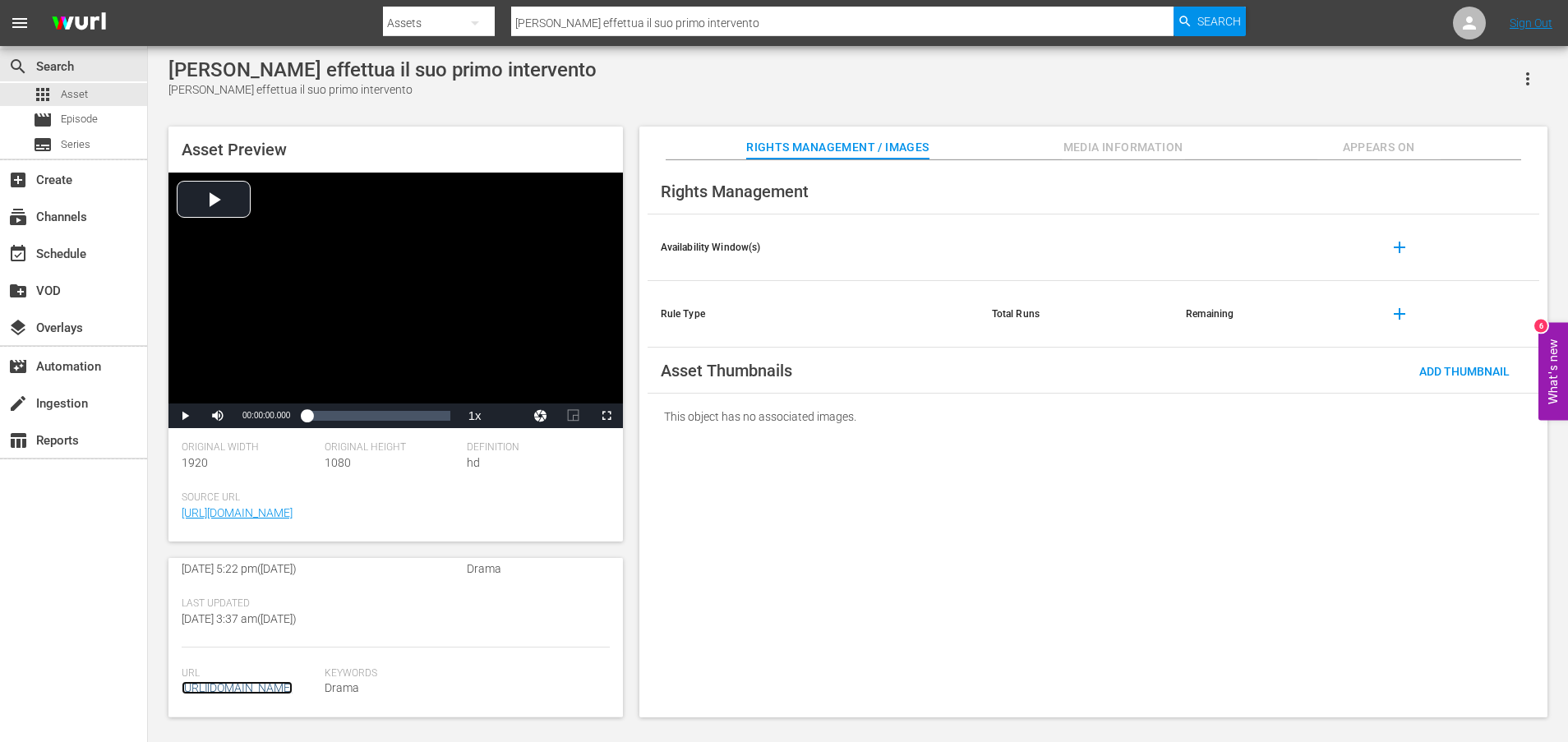
click at [291, 681] on link "[URL][DOMAIN_NAME]" at bounding box center [237, 687] width 111 height 13
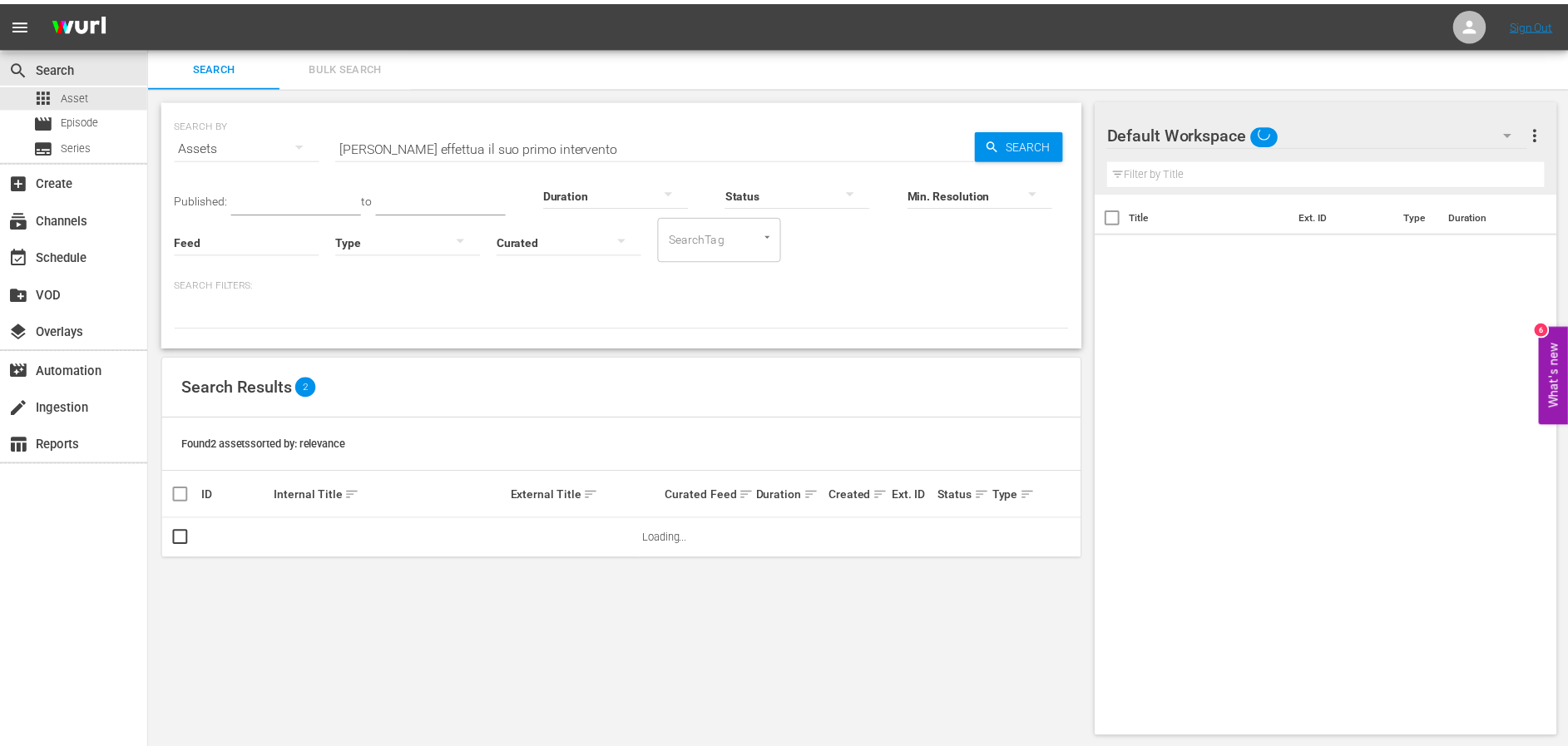
scroll to position [2, 0]
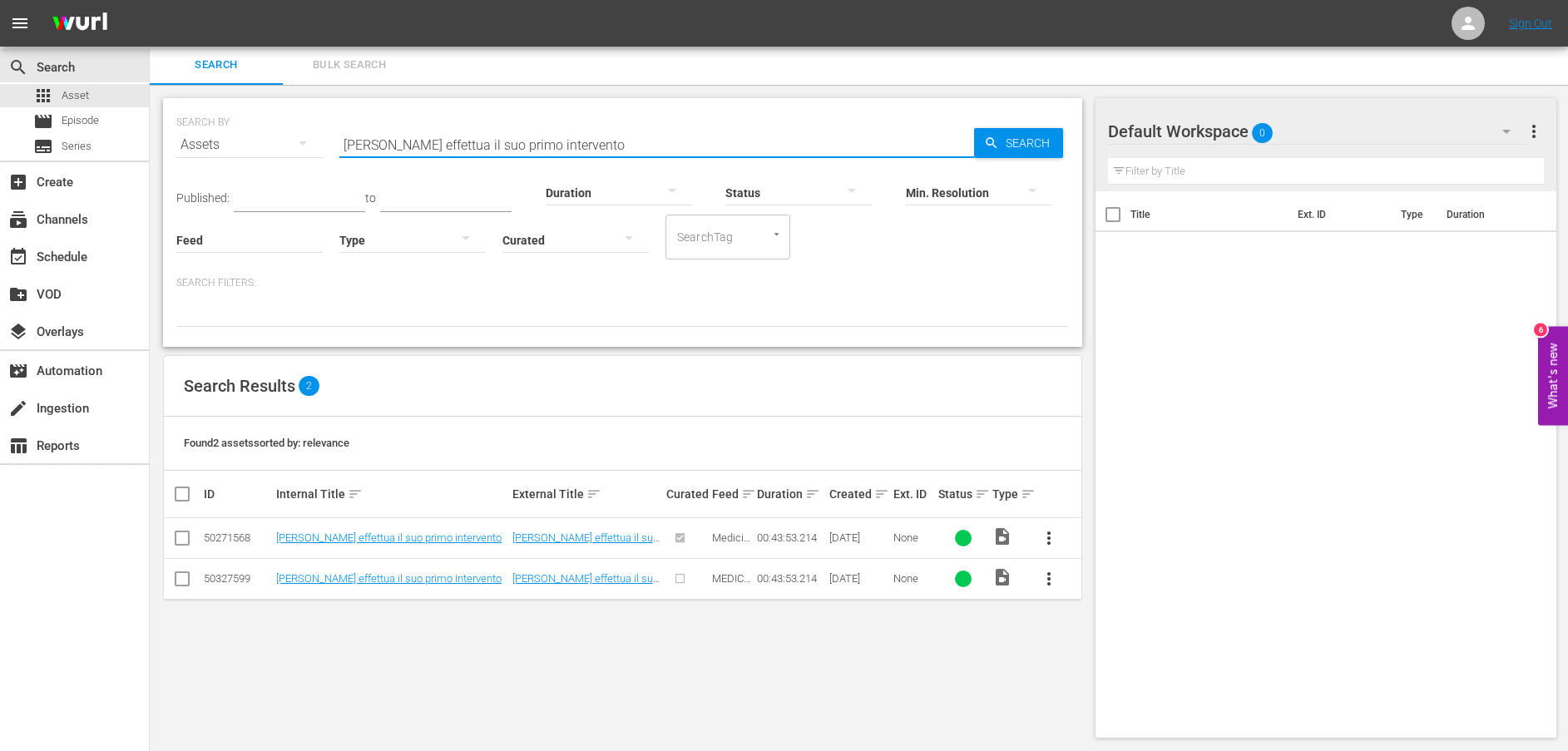
drag, startPoint x: 458, startPoint y: 128, endPoint x: 261, endPoint y: 135, distance: 197.1
click at [261, 135] on div "SEARCH BY Search By Assets Search ID, Title, Description, Keywords, or Category…" at bounding box center [622, 135] width 892 height 60
paste input "L'infedeltà di [PERSON_NAME] viene alla luce"
type input "L'infedeltà di [PERSON_NAME] viene alla luce"
click at [1033, 138] on span "Search" at bounding box center [1031, 143] width 64 height 30
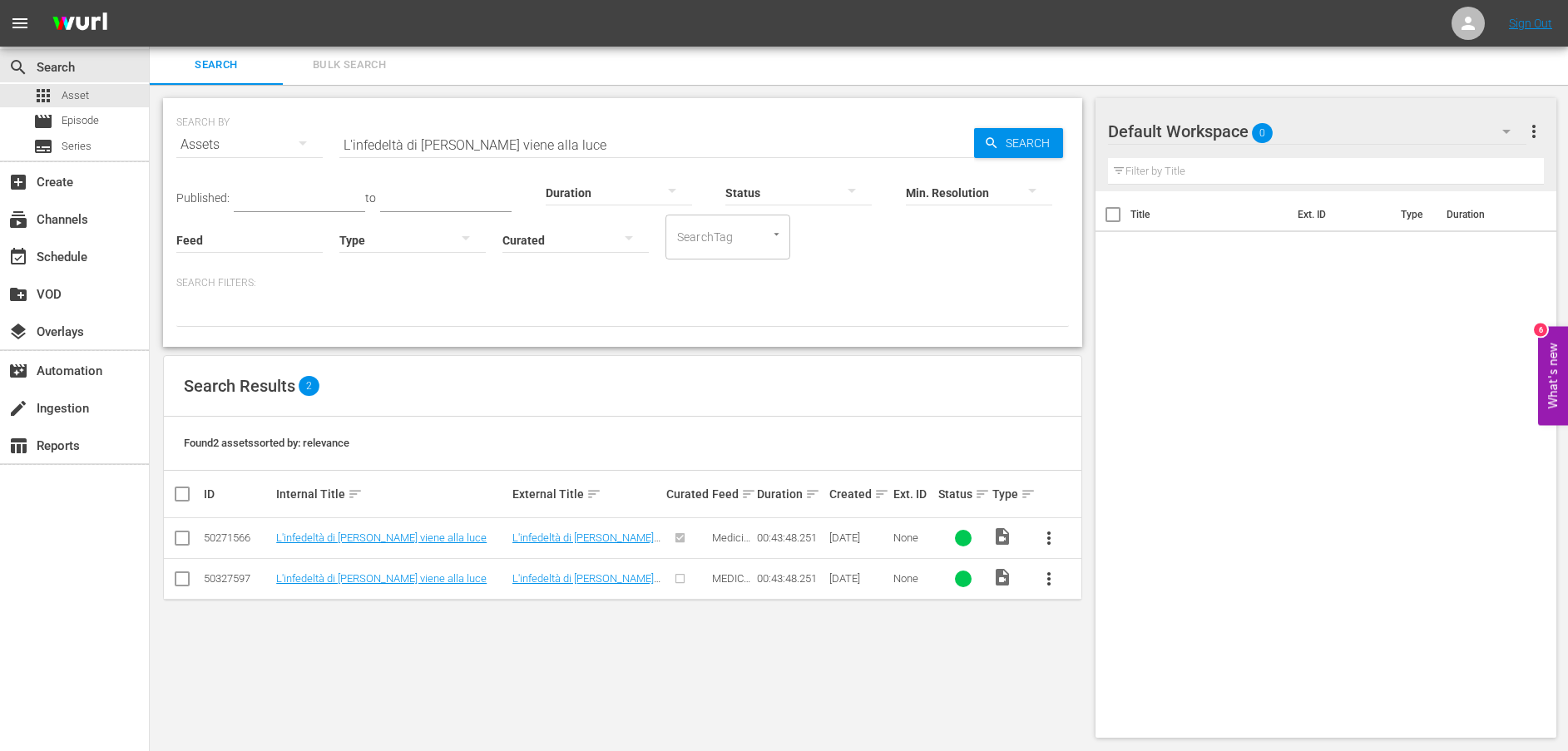
click at [384, 546] on td "L'infedeltà di [PERSON_NAME] viene alla luce" at bounding box center [390, 538] width 235 height 41
click at [385, 539] on link "L'infedeltà di [PERSON_NAME] viene alla luce" at bounding box center [381, 537] width 211 height 12
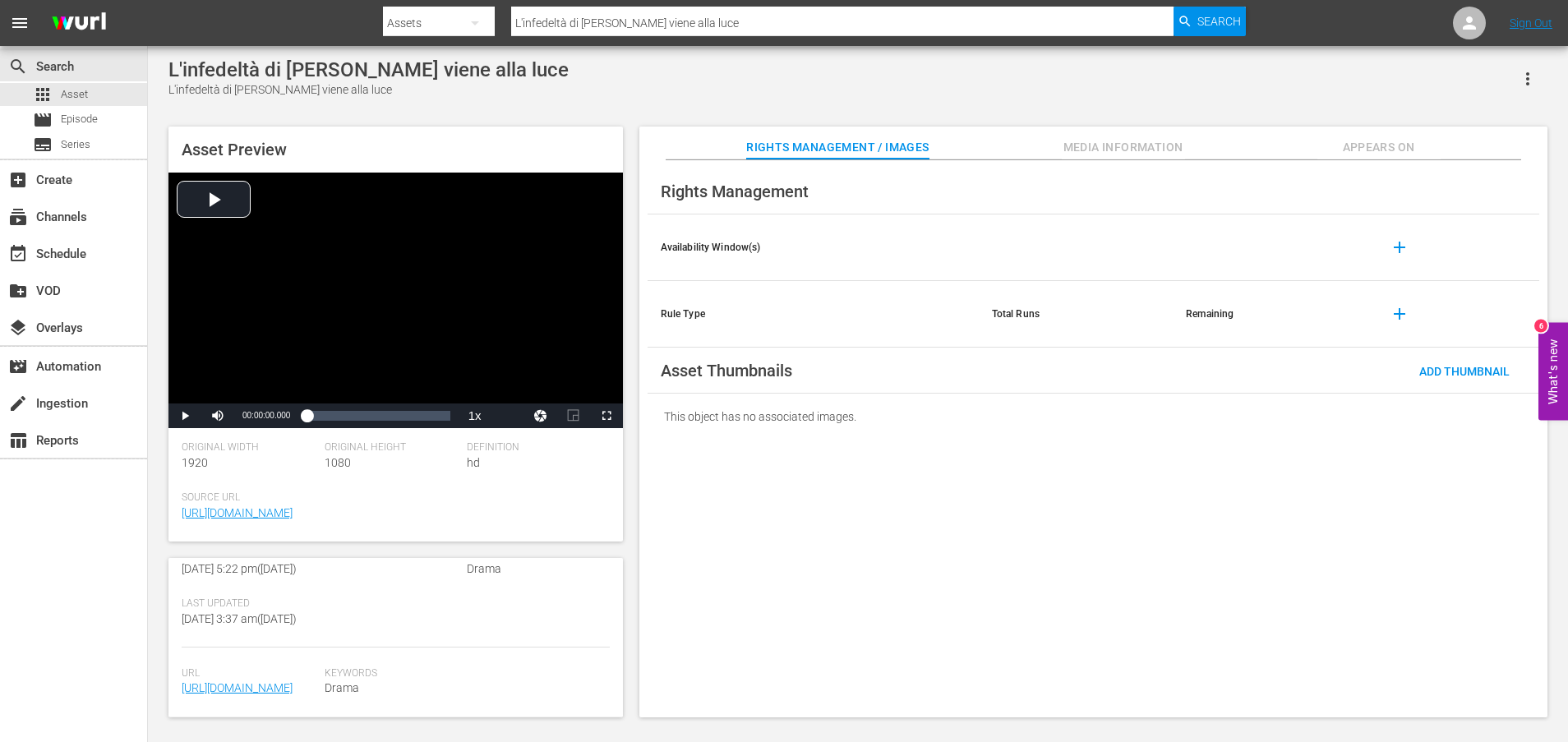
scroll to position [445, 0]
click at [264, 681] on link "[URL][DOMAIN_NAME]" at bounding box center [237, 687] width 111 height 13
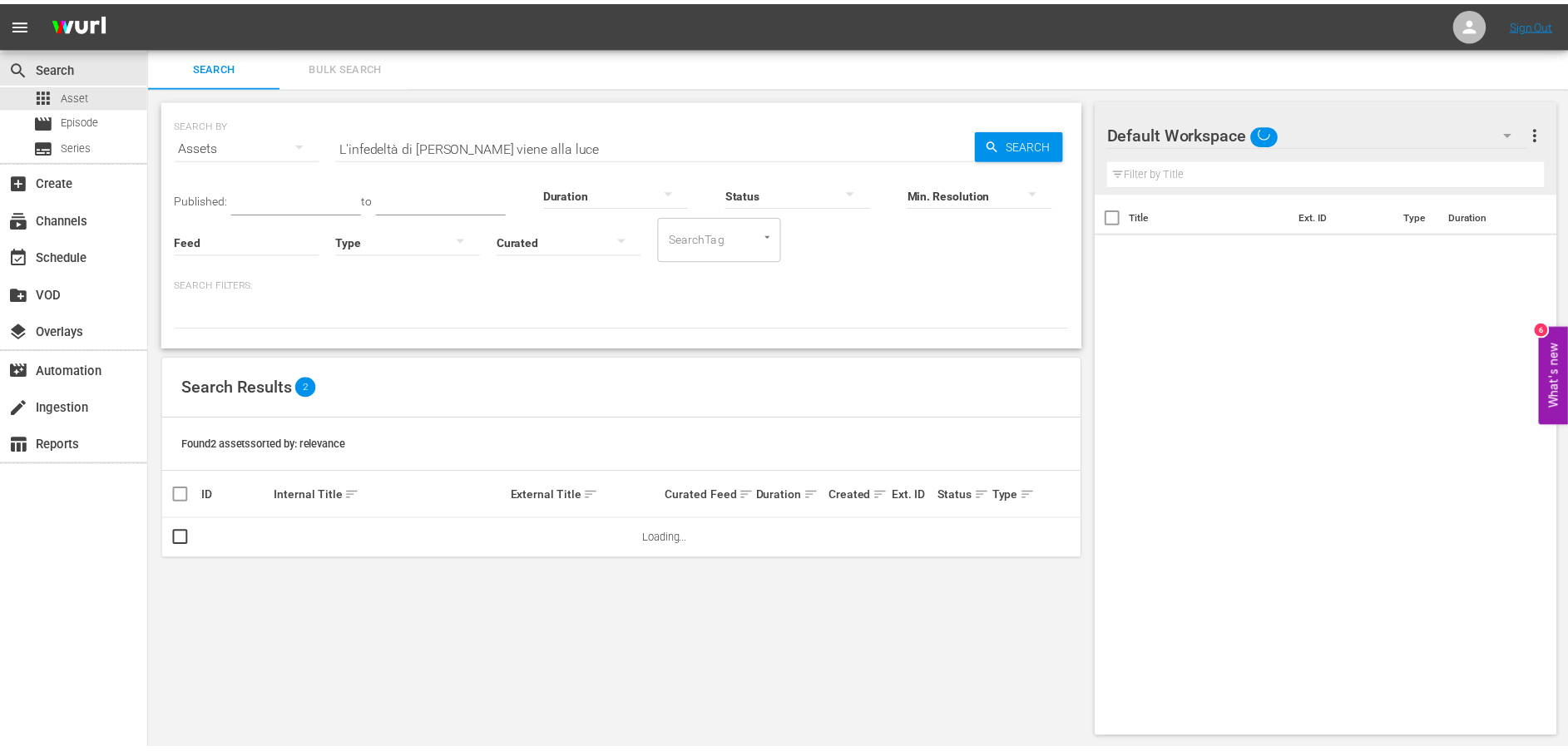
scroll to position [2, 0]
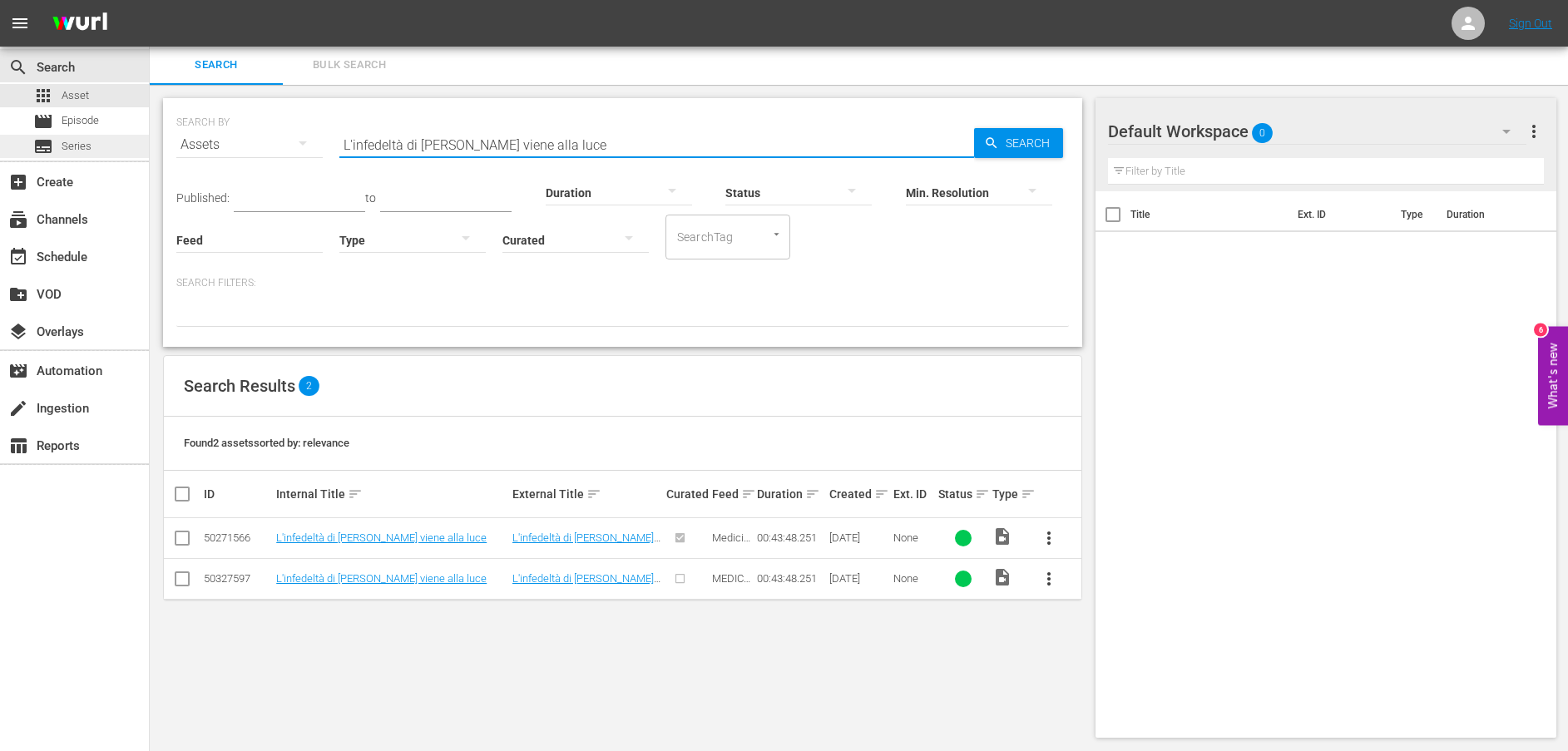
drag, startPoint x: 487, startPoint y: 144, endPoint x: 120, endPoint y: 144, distance: 367.0
paste input "stituto attraversa un momento difficil"
type input "L'istituto attraversa un momento difficile"
click at [1006, 146] on span "Search" at bounding box center [1031, 143] width 64 height 30
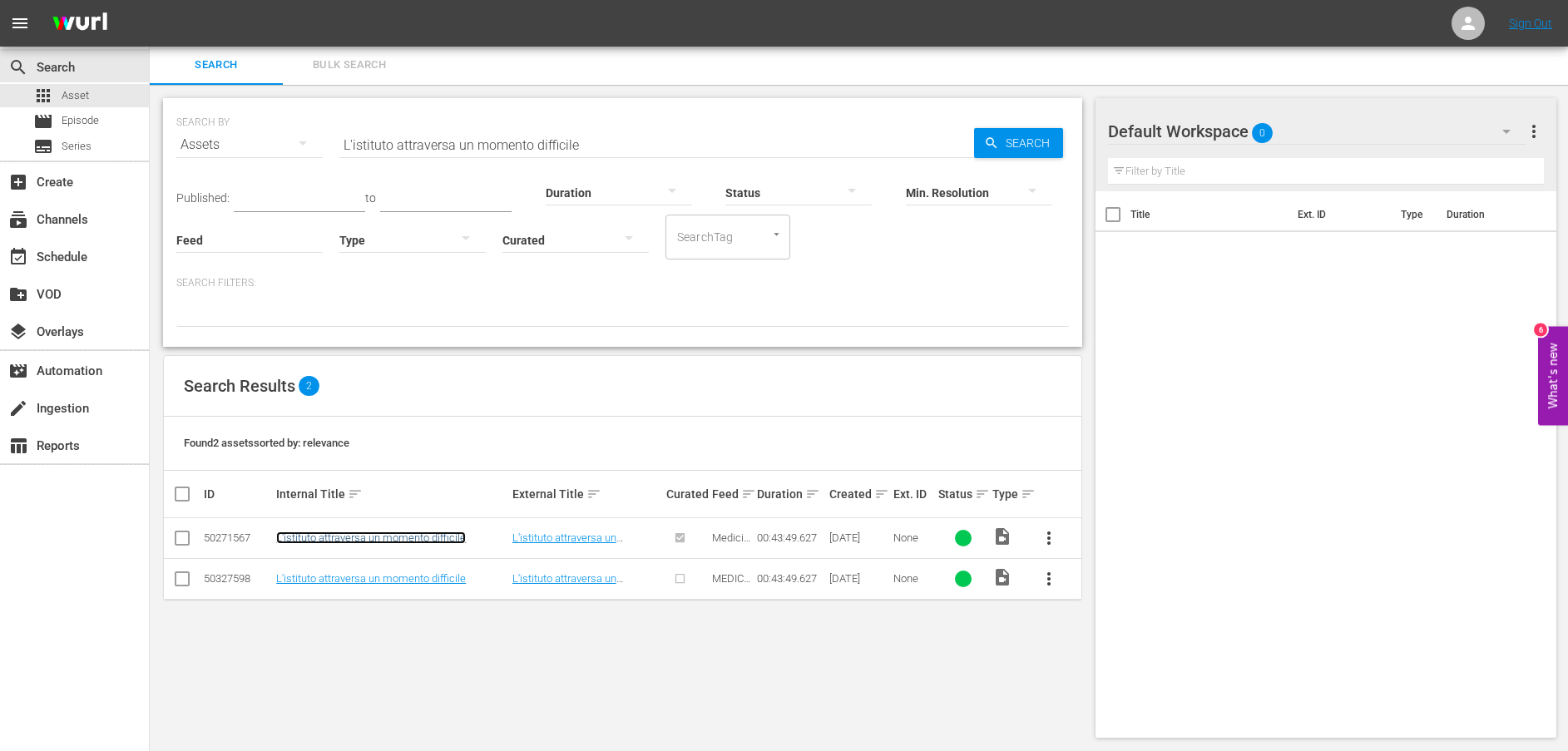
click at [387, 534] on link "L'istituto attraversa un momento difficile" at bounding box center [371, 537] width 190 height 12
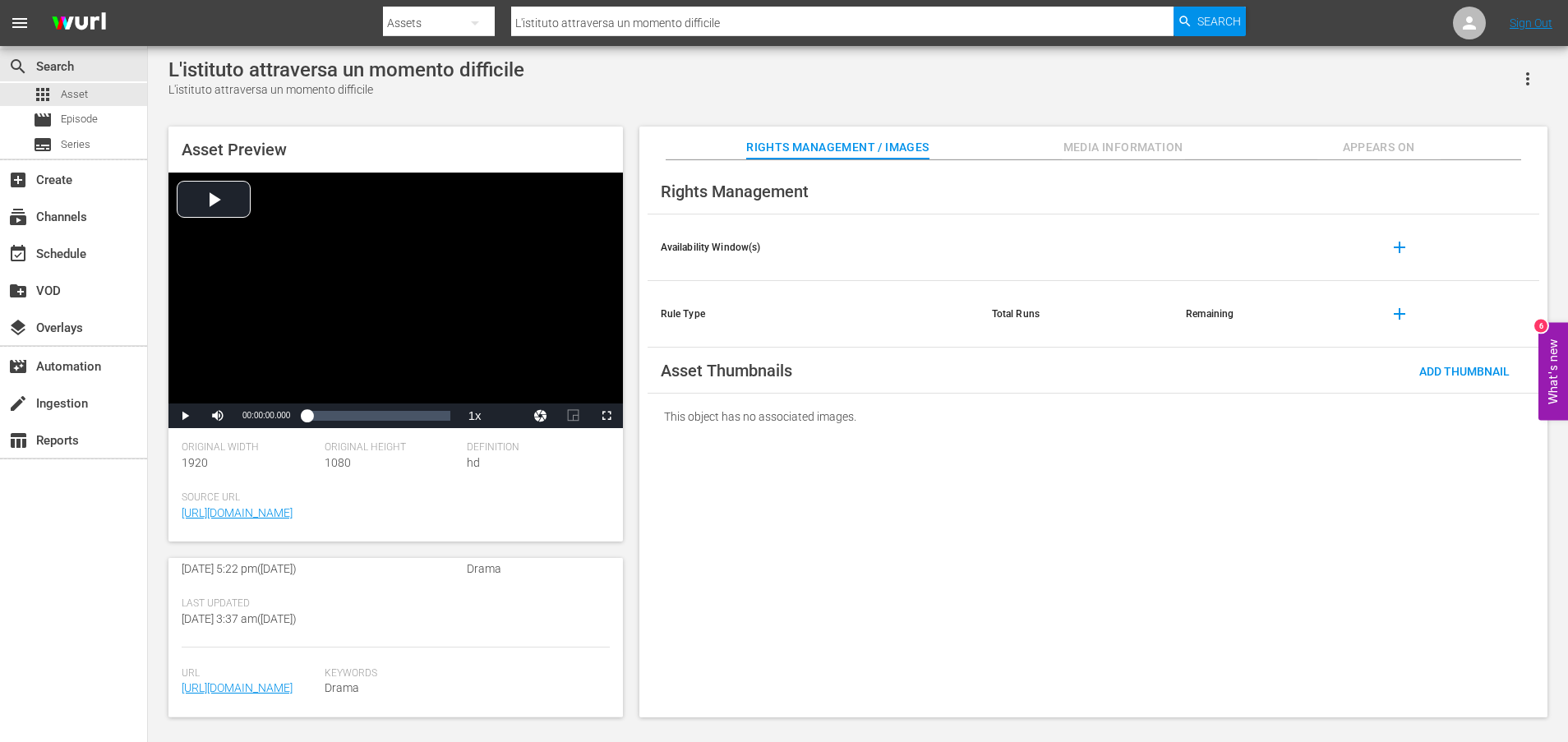
scroll to position [445, 0]
click at [292, 681] on link "[URL][DOMAIN_NAME]" at bounding box center [237, 687] width 111 height 13
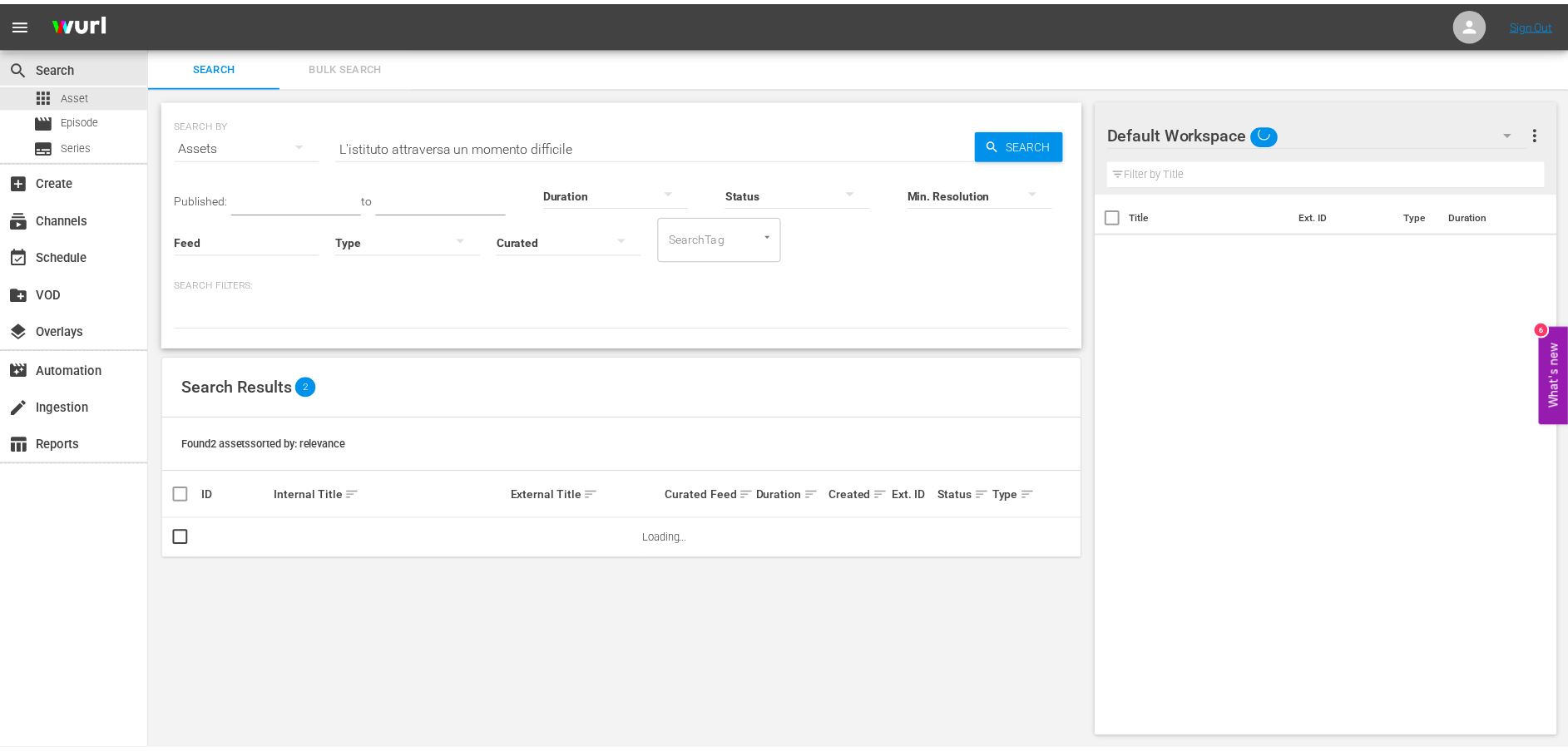
scroll to position [2, 0]
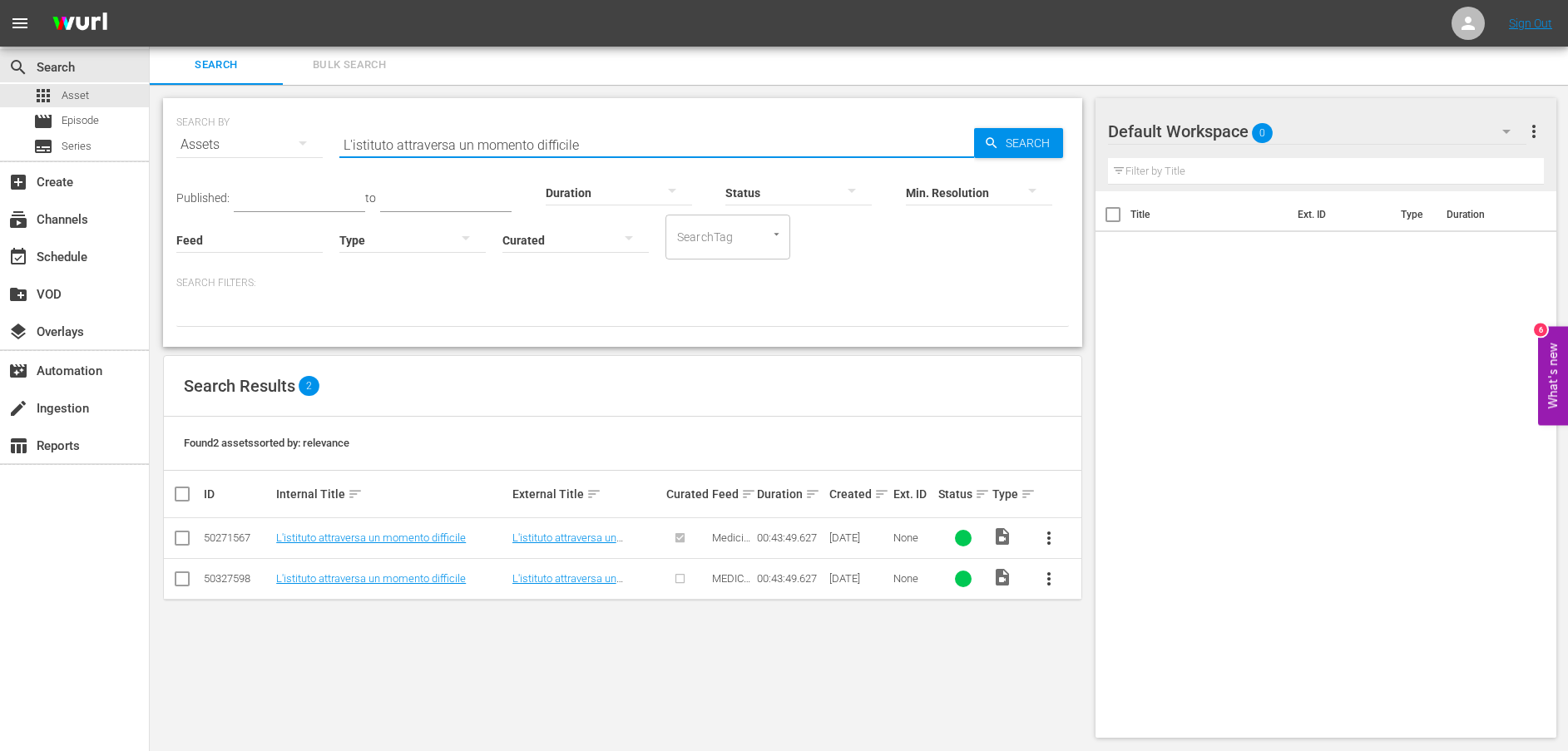
drag, startPoint x: 622, startPoint y: 146, endPoint x: 271, endPoint y: 138, distance: 351.1
click at [271, 138] on div "SEARCH BY Search By Assets Search ID, Title, Description, Keywords, or Category…" at bounding box center [622, 135] width 892 height 60
paste input "[PERSON_NAME] si riconcilia con suo padr"
type input "[PERSON_NAME] si riconcilia con suo padre"
click at [987, 145] on icon "button" at bounding box center [991, 143] width 15 height 15
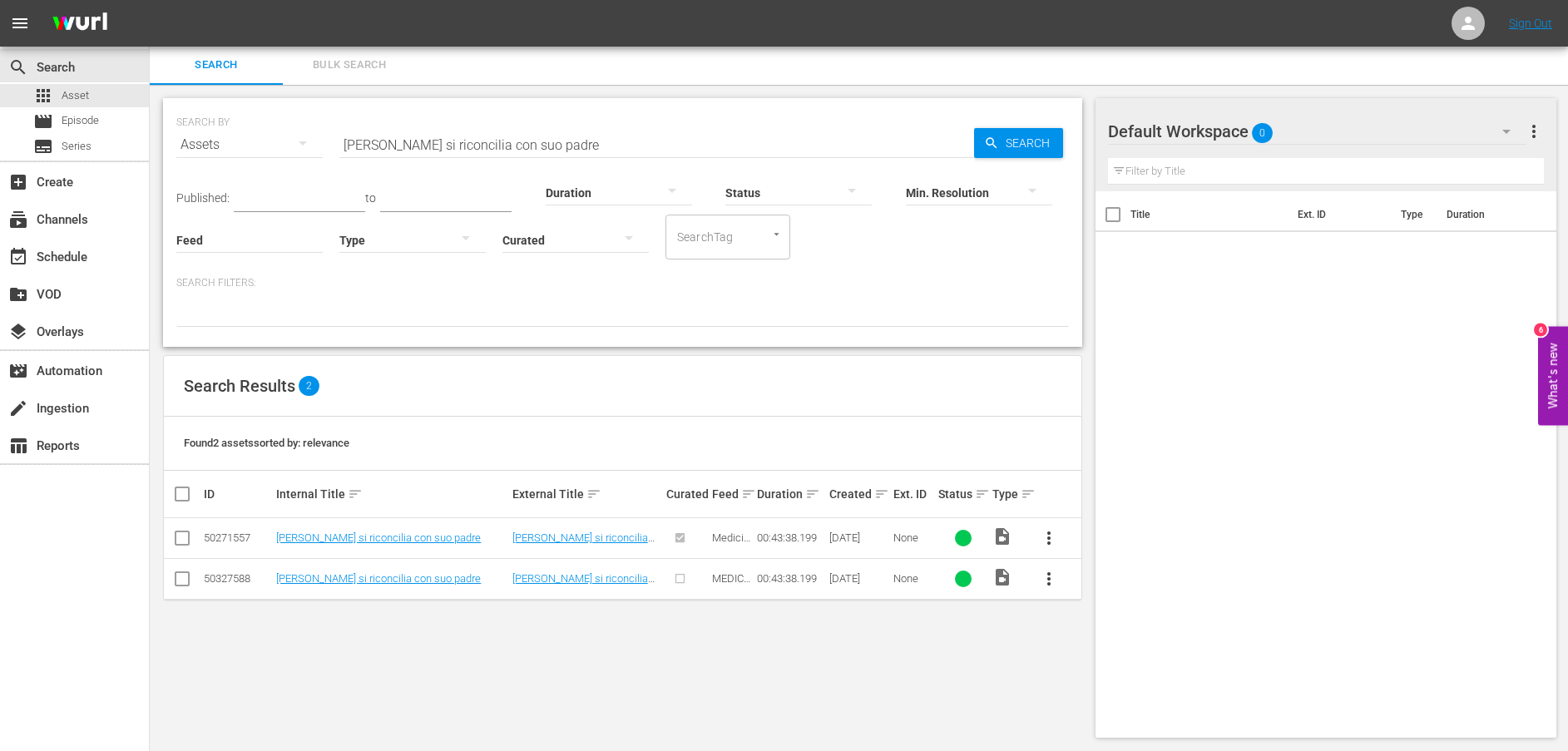
click at [386, 527] on td "[PERSON_NAME] si riconcilia con suo padre" at bounding box center [390, 538] width 235 height 41
click at [388, 533] on link "[PERSON_NAME] si riconcilia con suo padre" at bounding box center [378, 537] width 205 height 12
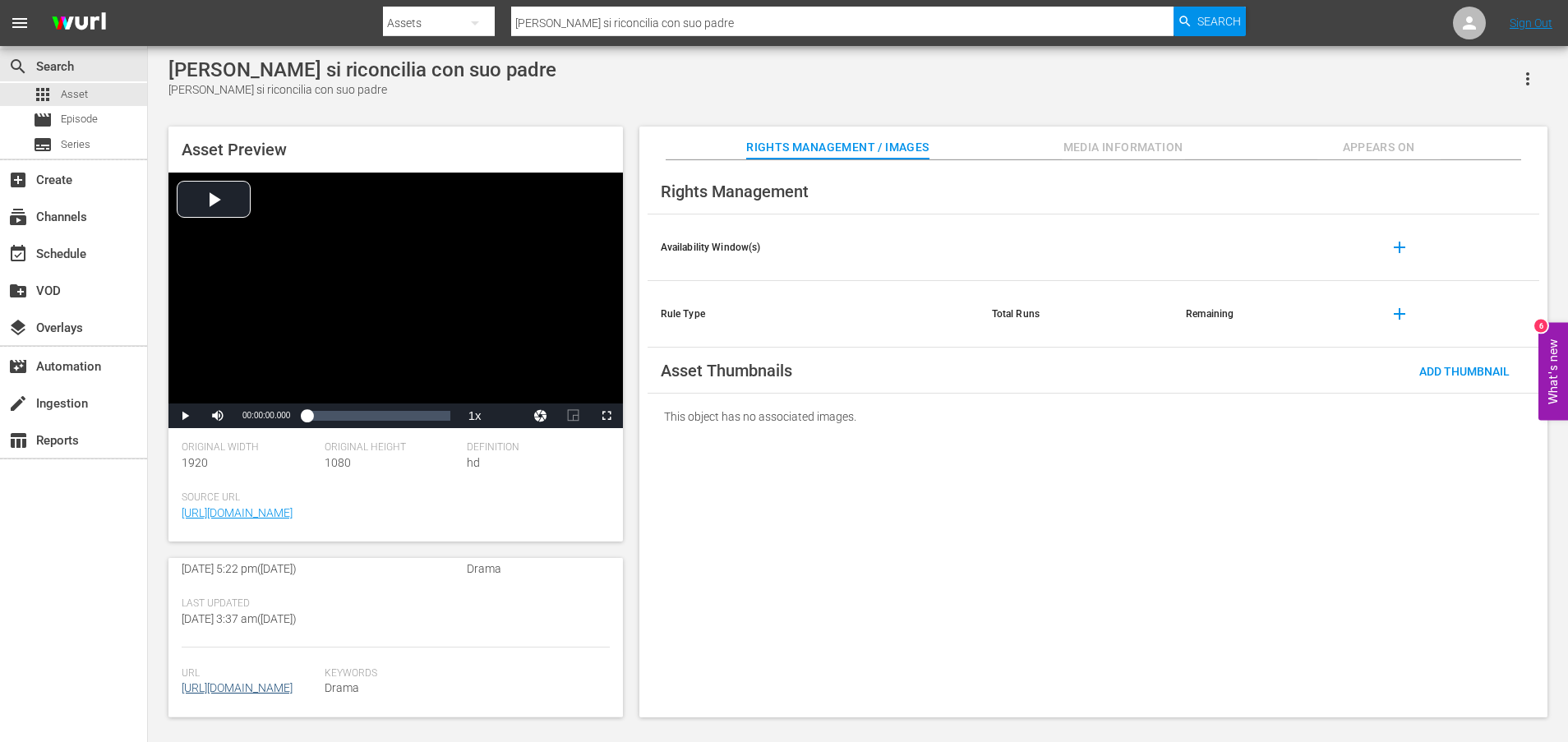
scroll to position [445, 0]
click at [241, 688] on link "[URL][DOMAIN_NAME]" at bounding box center [237, 687] width 111 height 13
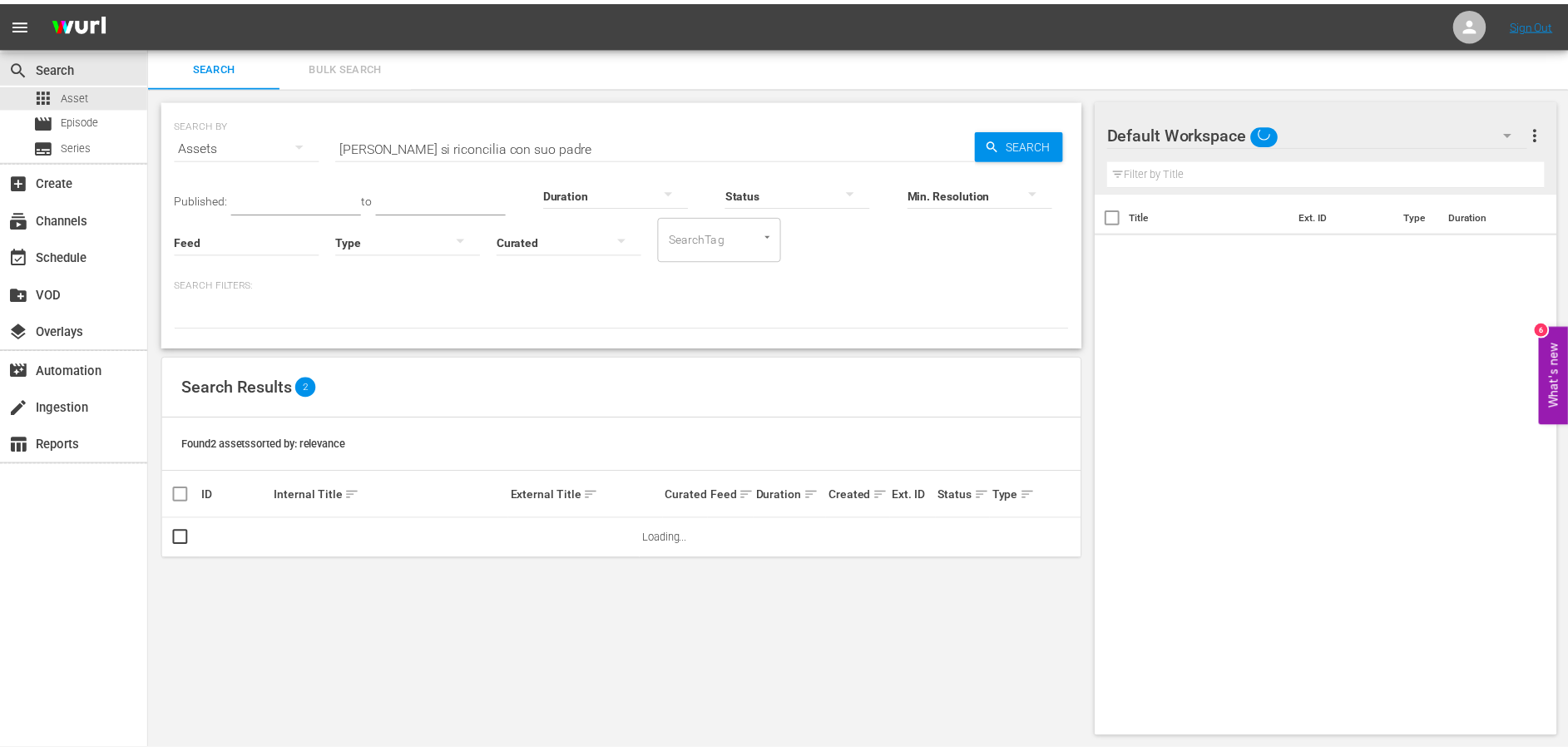
scroll to position [2, 0]
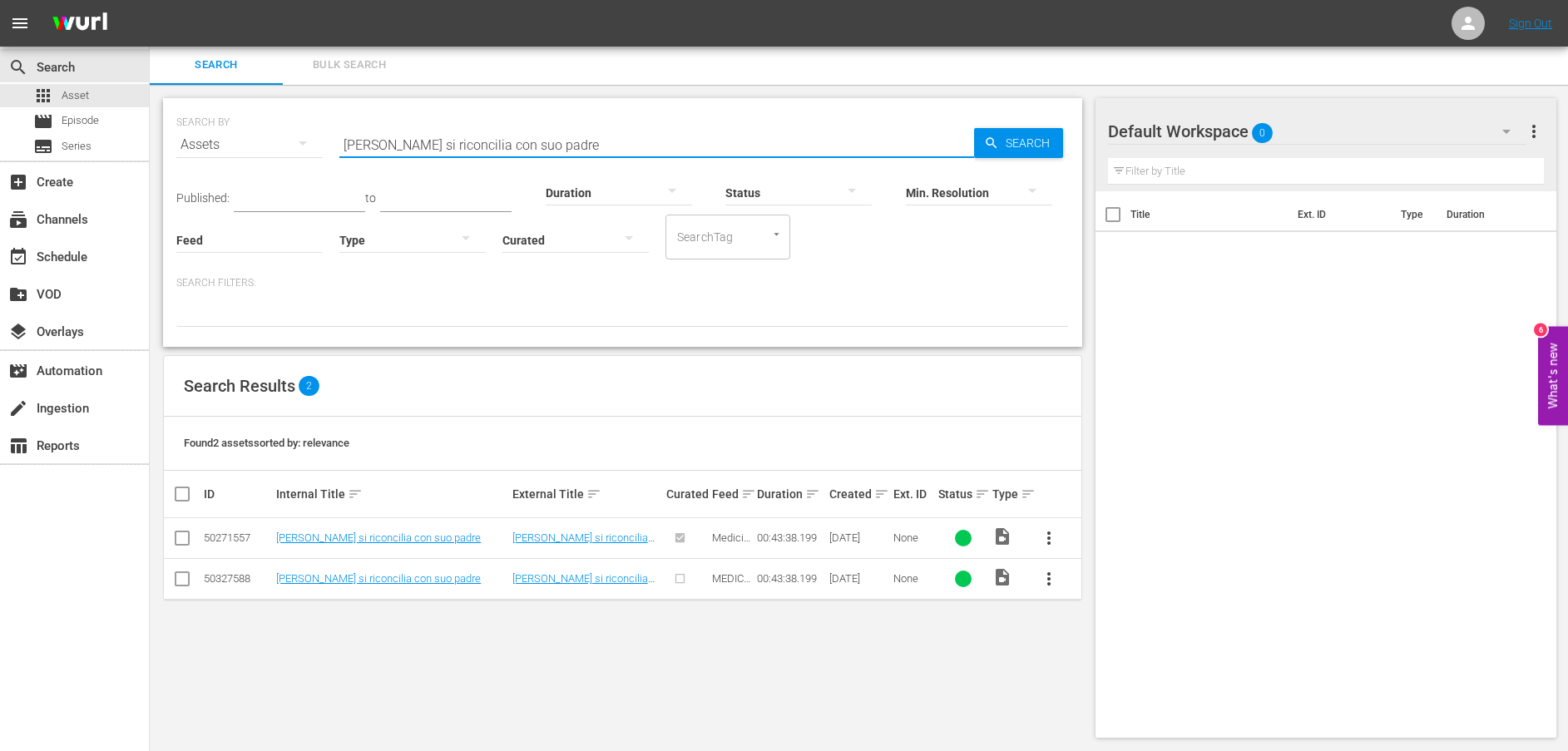
drag, startPoint x: 697, startPoint y: 142, endPoint x: 333, endPoint y: 137, distance: 364.0
click at [333, 137] on div "SEARCH BY Search By Assets Search ID, Title, Description, Keywords, or Category…" at bounding box center [622, 135] width 892 height 60
paste input "[PERSON_NAME] è un ladro"
type input "[PERSON_NAME] è un ladro"
click at [1025, 130] on span "Search" at bounding box center [1031, 143] width 64 height 30
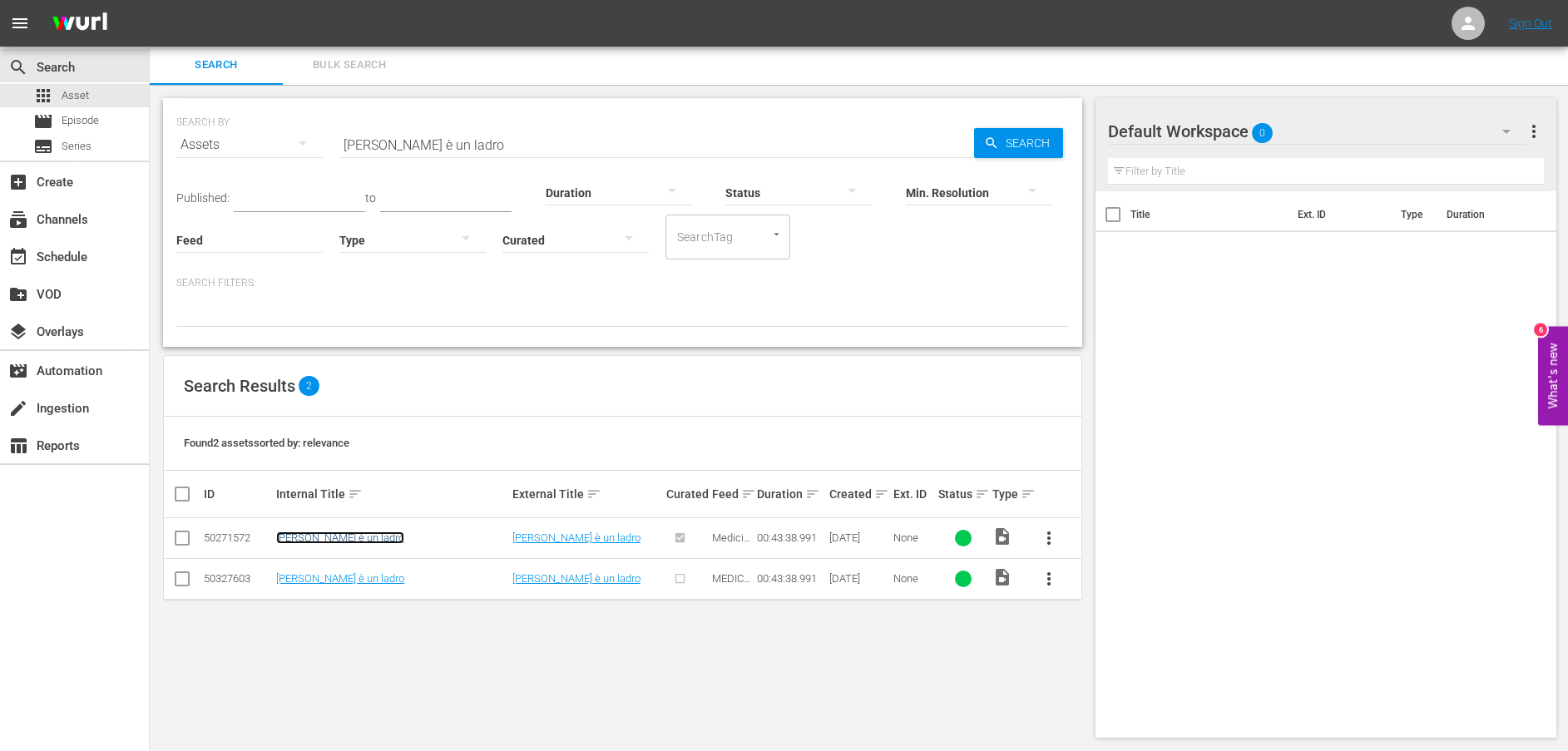
click at [332, 540] on link "[PERSON_NAME] è un ladro" at bounding box center [340, 537] width 128 height 12
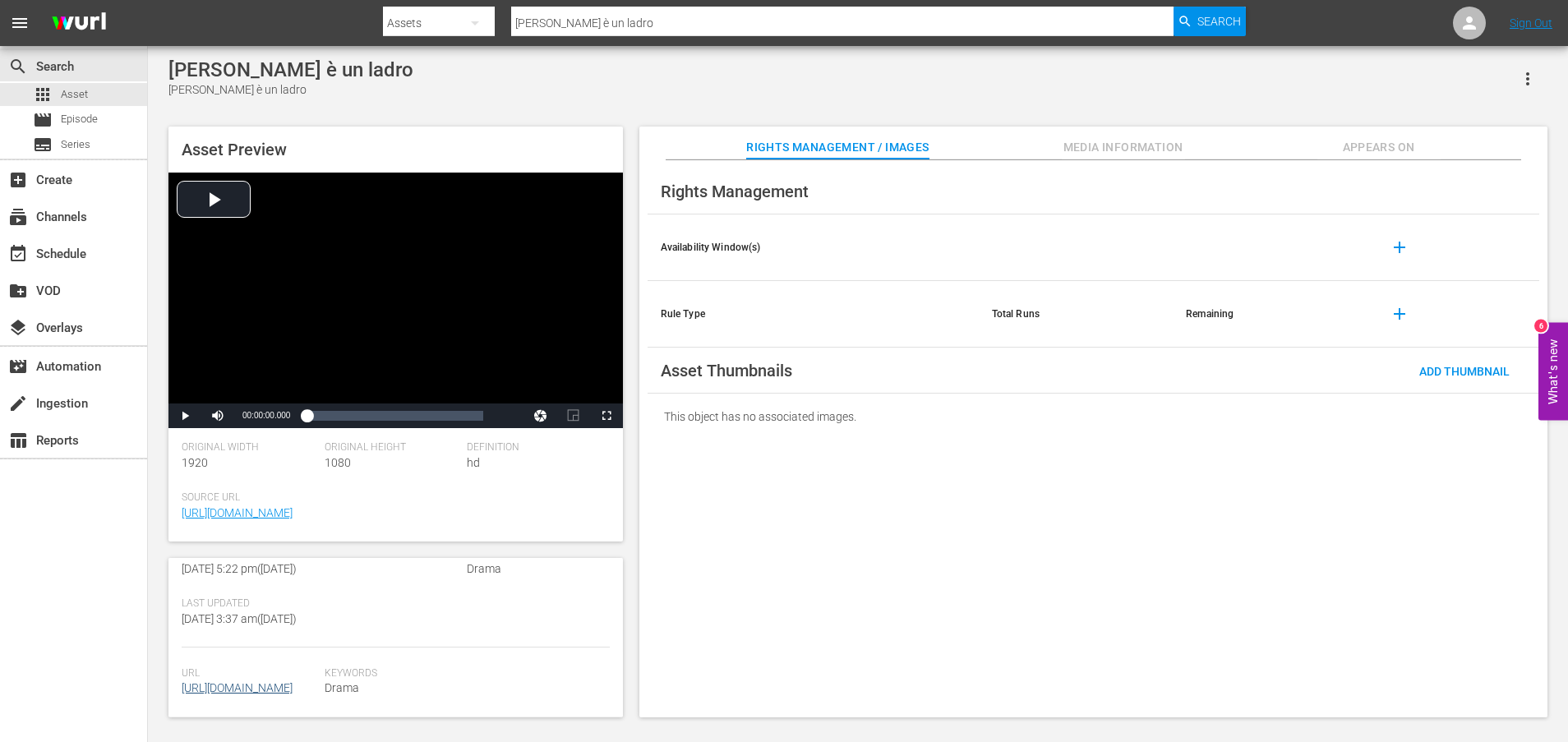
scroll to position [430, 0]
click at [292, 686] on link "[URL][DOMAIN_NAME]" at bounding box center [237, 687] width 111 height 13
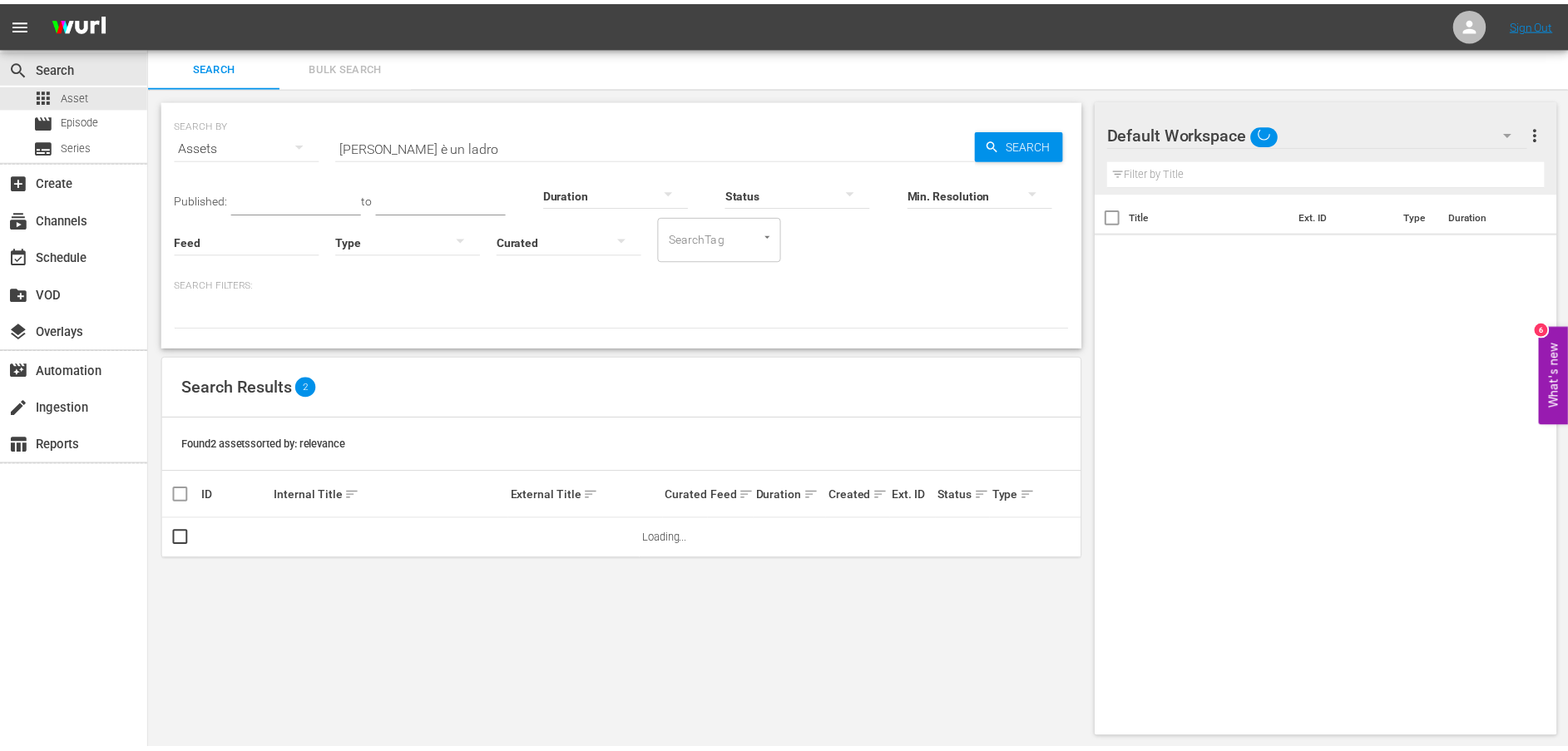
scroll to position [2, 0]
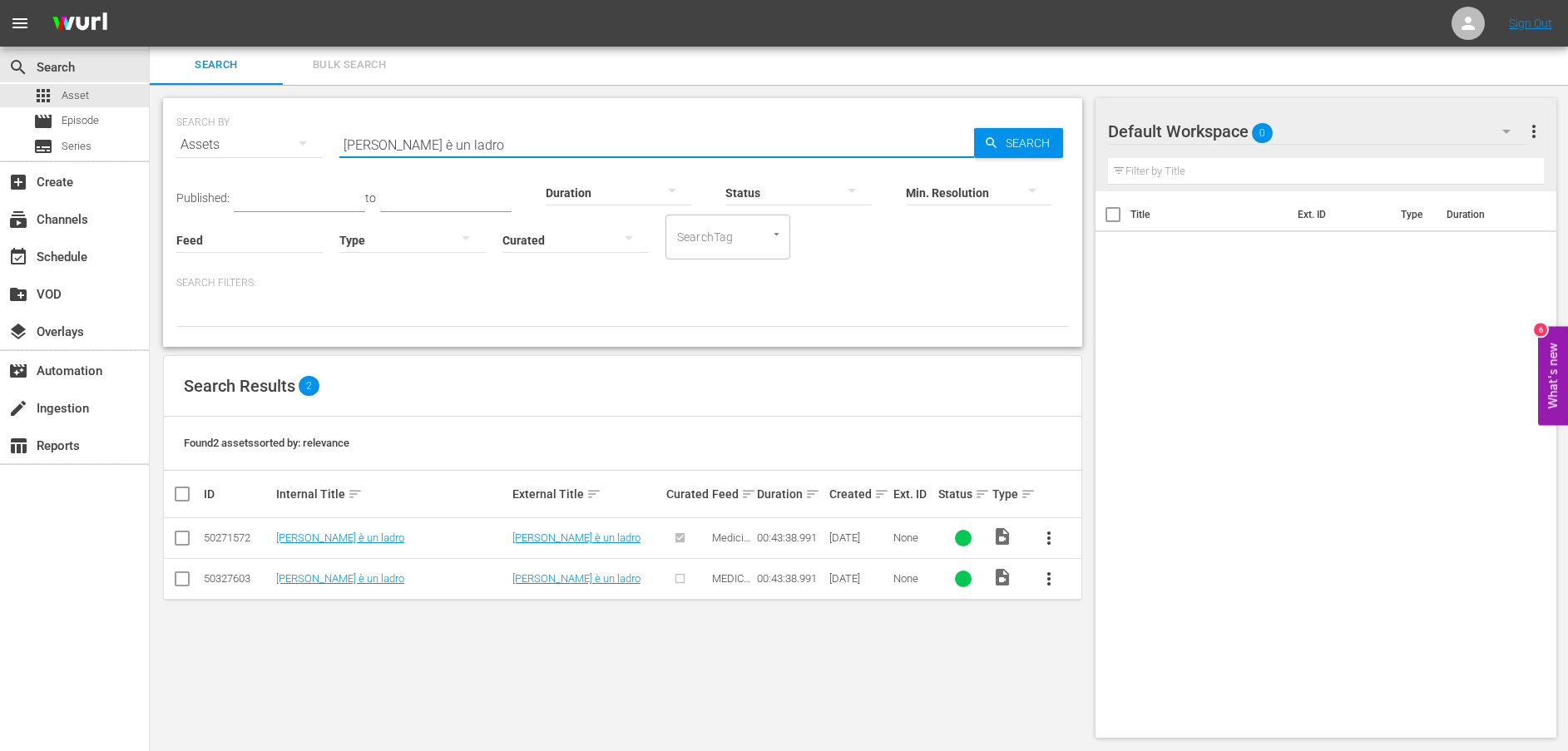
drag, startPoint x: 544, startPoint y: 140, endPoint x: 247, endPoint y: 148, distance: 297.1
click at [247, 148] on div "SEARCH BY Search By Assets Search ID, Title, Description, Keywords, or Category…" at bounding box center [622, 135] width 892 height 60
paste input "Gran finale I"
type input "Gran finale I"
drag, startPoint x: 1008, startPoint y: 139, endPoint x: 995, endPoint y: 140, distance: 13.0
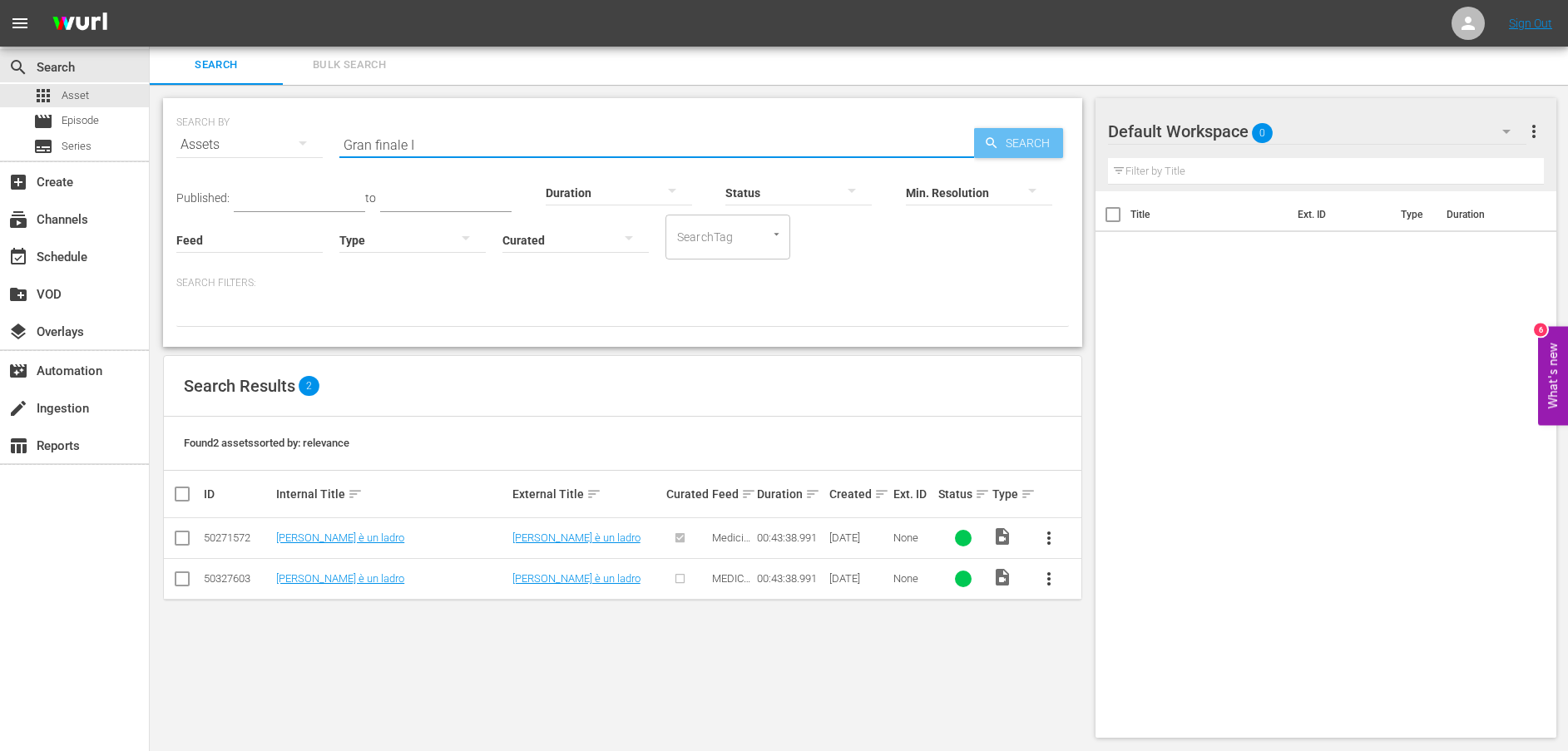
click at [1008, 139] on span "Search" at bounding box center [1031, 143] width 64 height 30
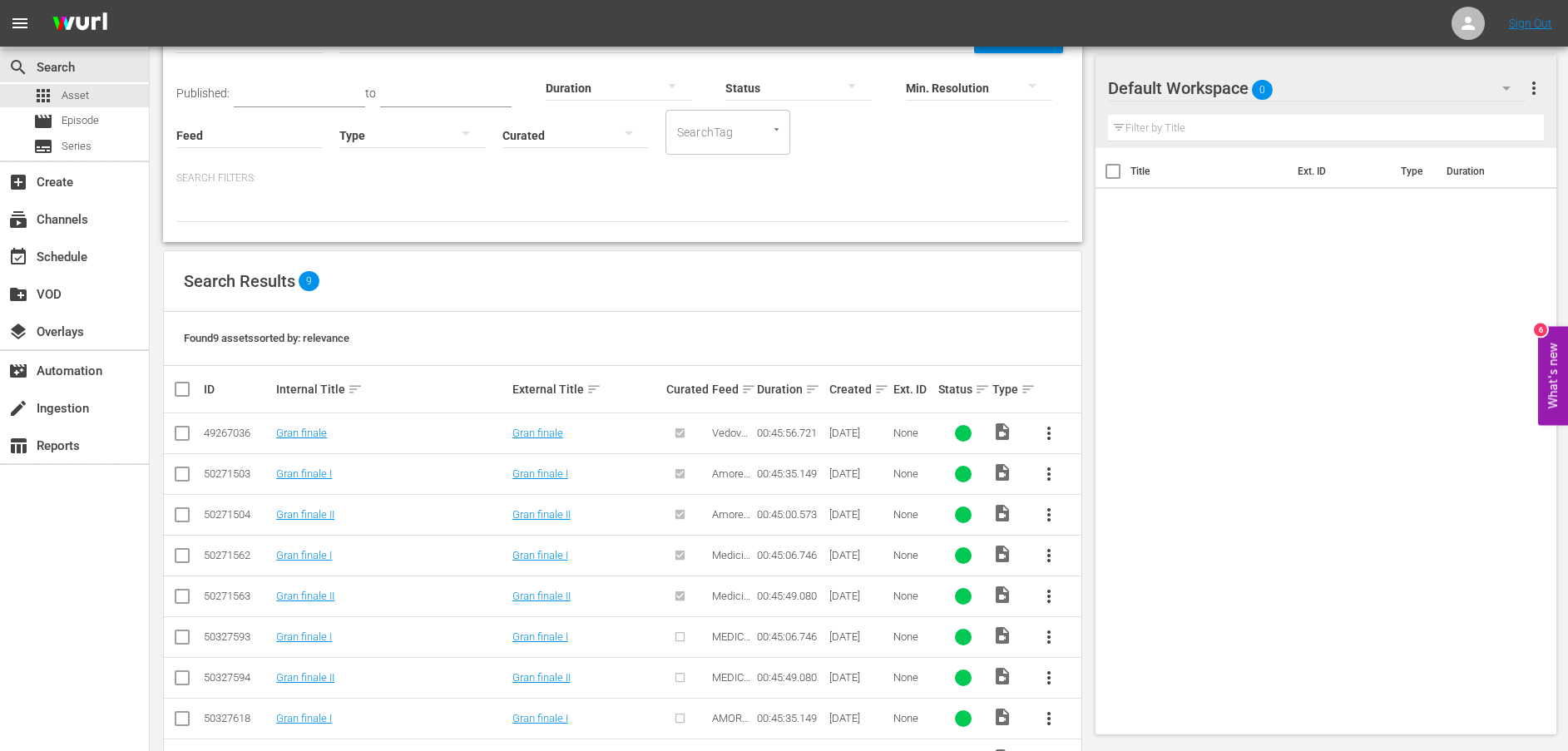
scroll to position [167, 0]
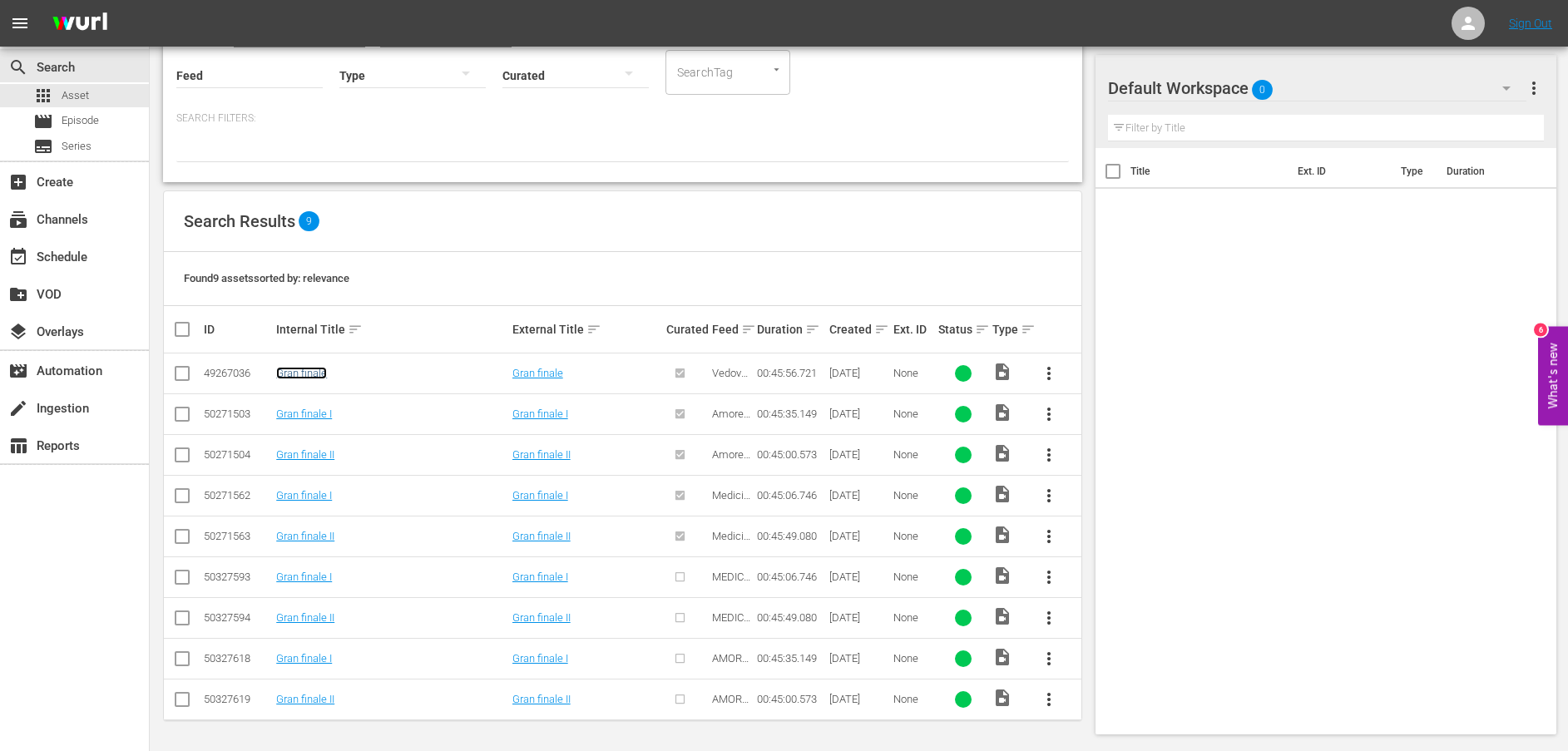
click at [317, 369] on link "Gran finale" at bounding box center [301, 373] width 51 height 12
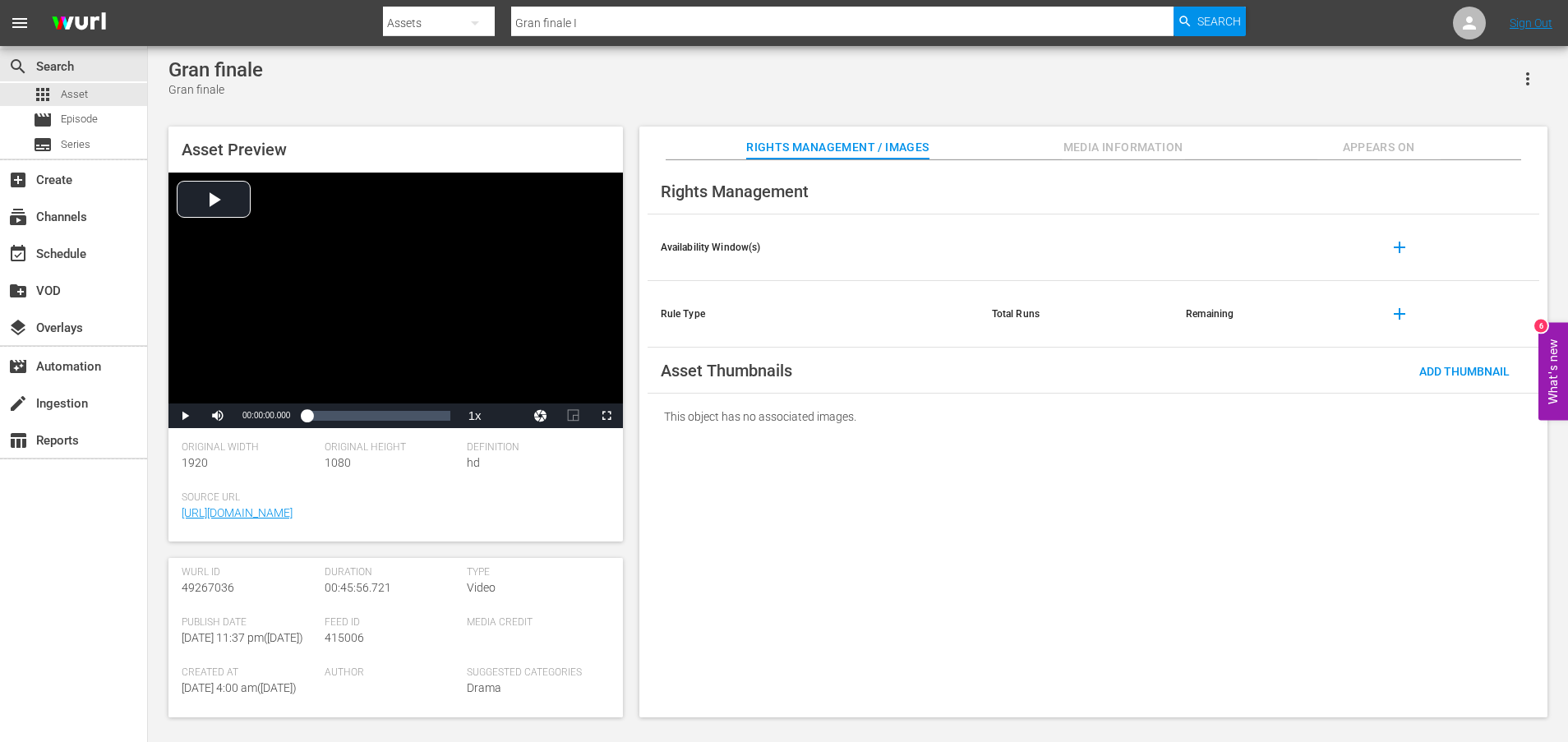
scroll to position [430, 0]
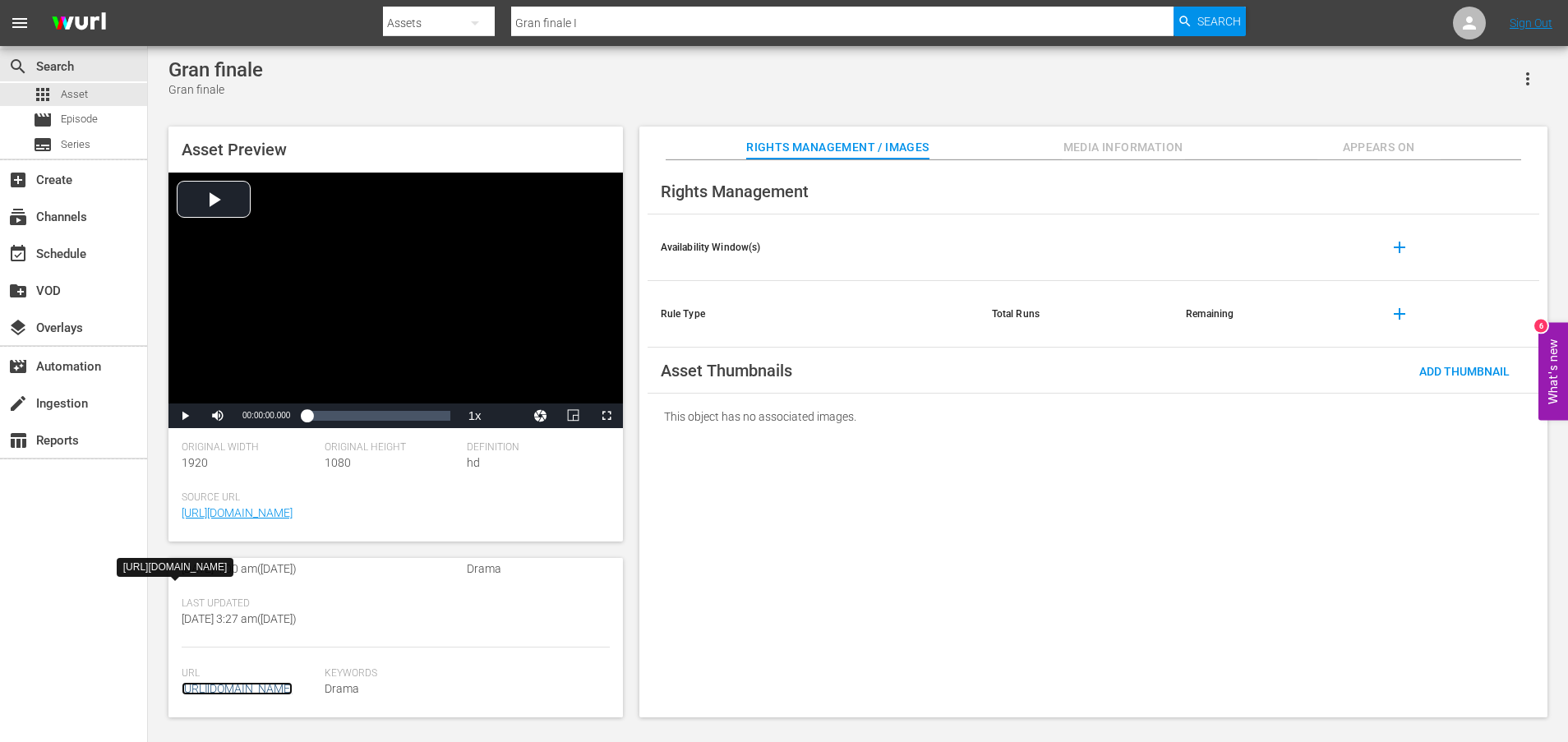
click at [282, 686] on link "[URL][DOMAIN_NAME]" at bounding box center [237, 688] width 111 height 13
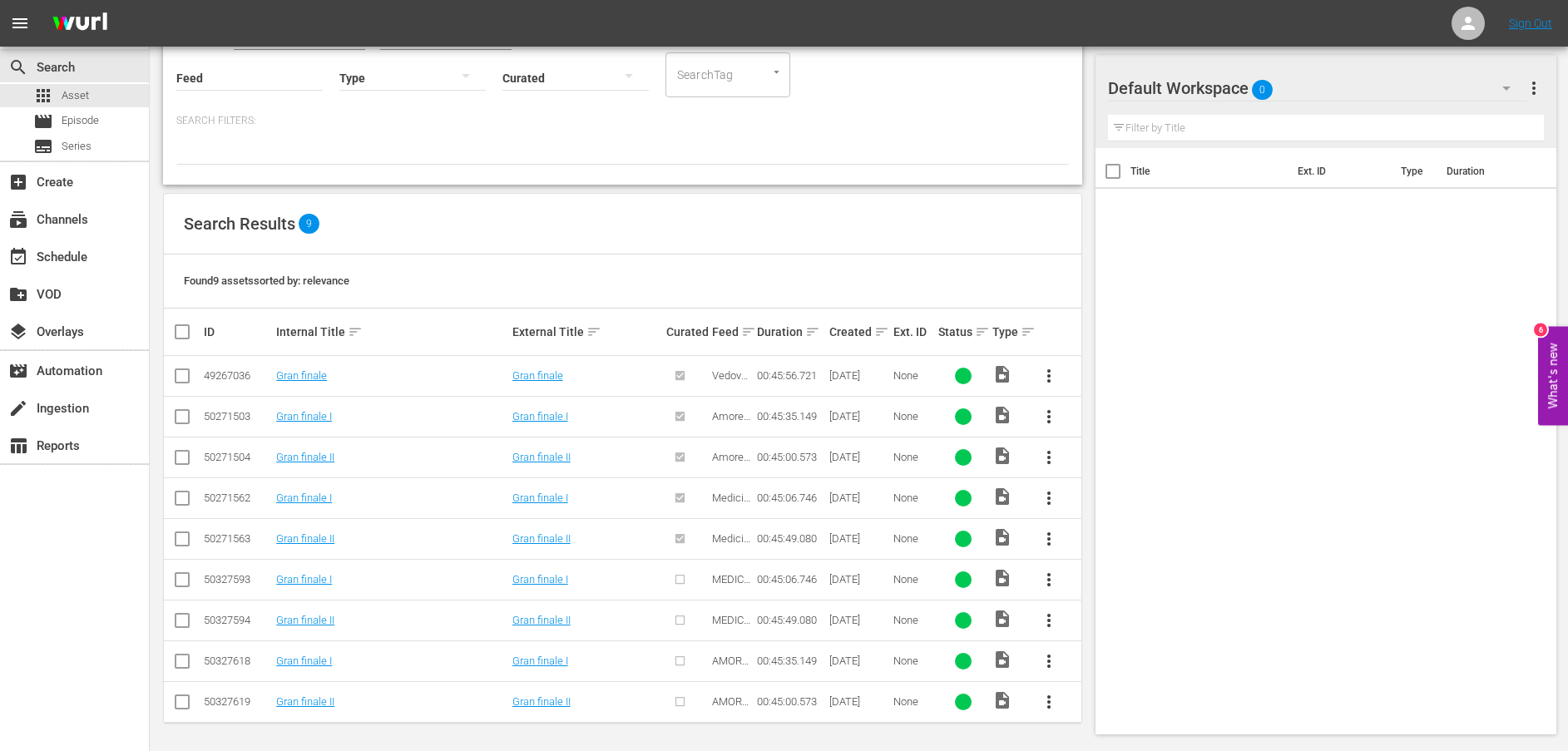
scroll to position [167, 0]
click at [317, 414] on link "Gran finale I" at bounding box center [304, 413] width 56 height 12
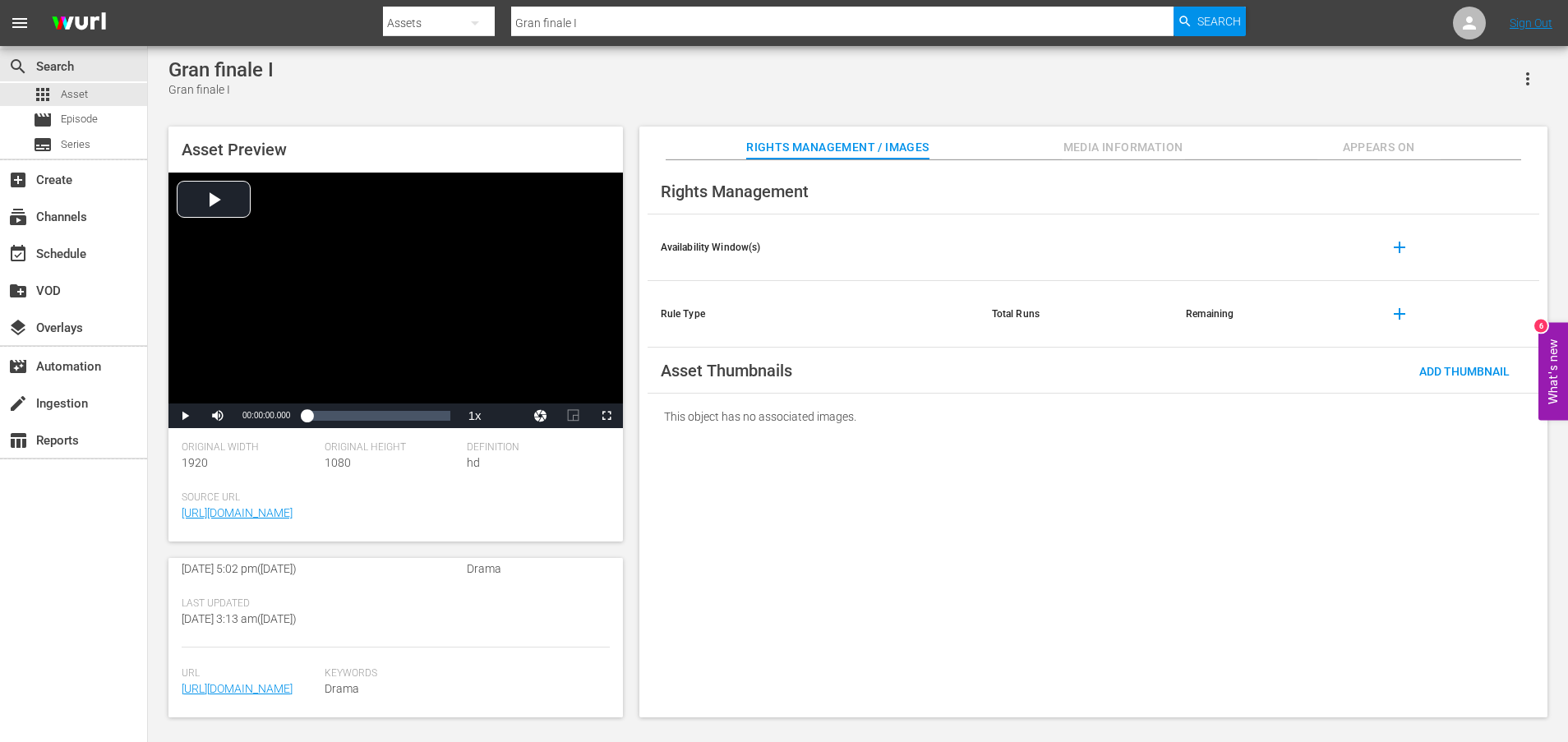
scroll to position [430, 0]
click at [287, 682] on link "[URL][DOMAIN_NAME]" at bounding box center [237, 688] width 111 height 13
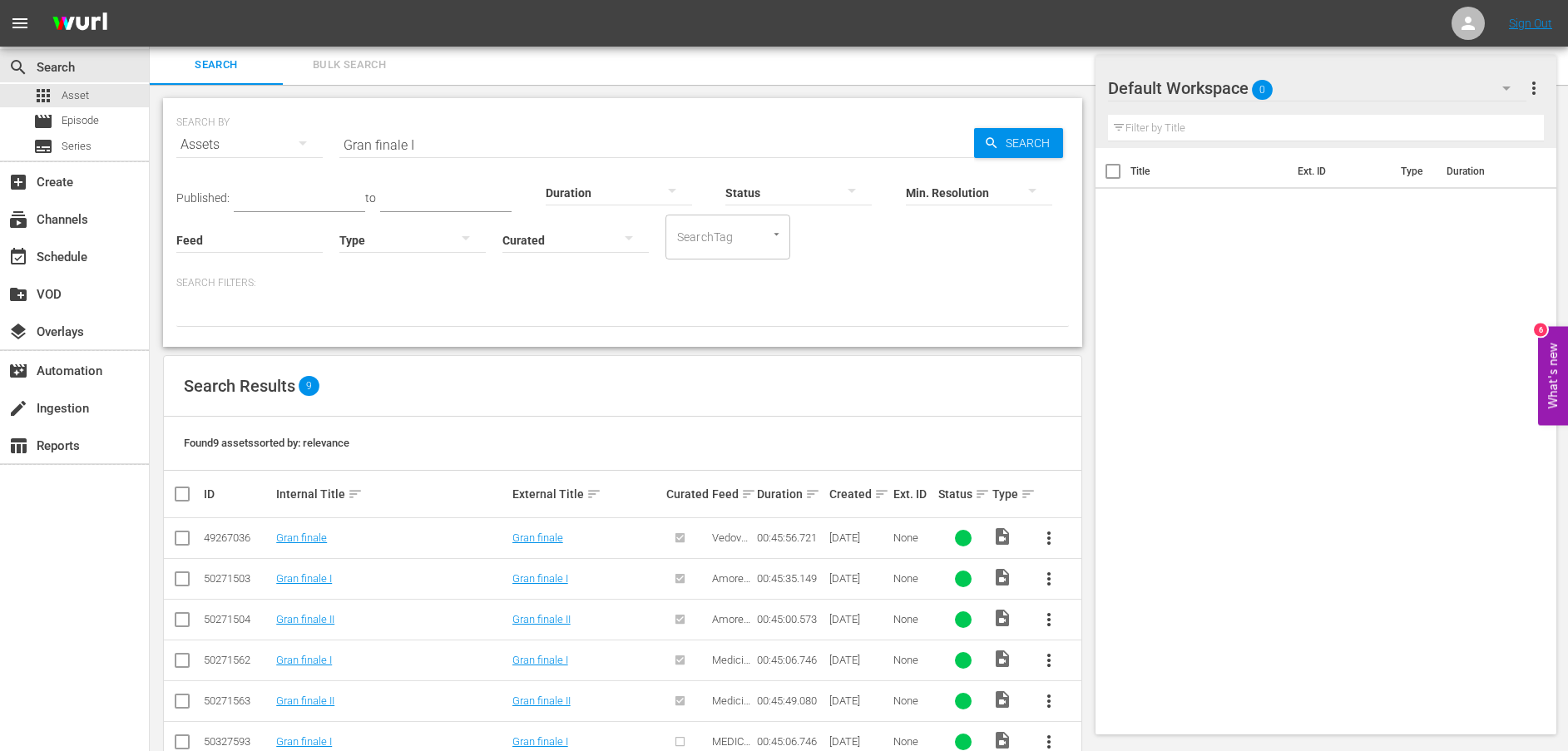
scroll to position [167, 0]
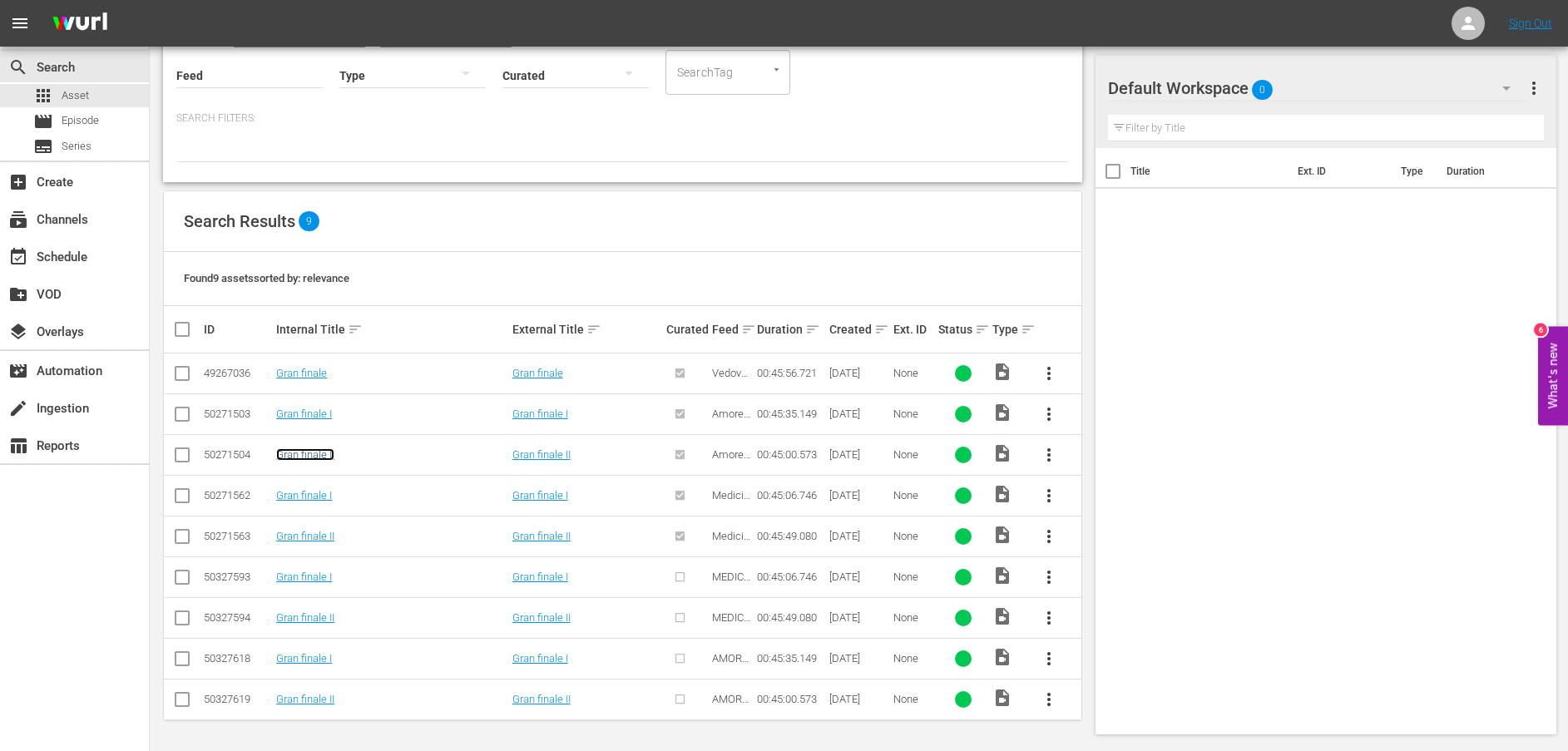
click at [302, 452] on link "Gran finale II" at bounding box center [305, 454] width 58 height 12
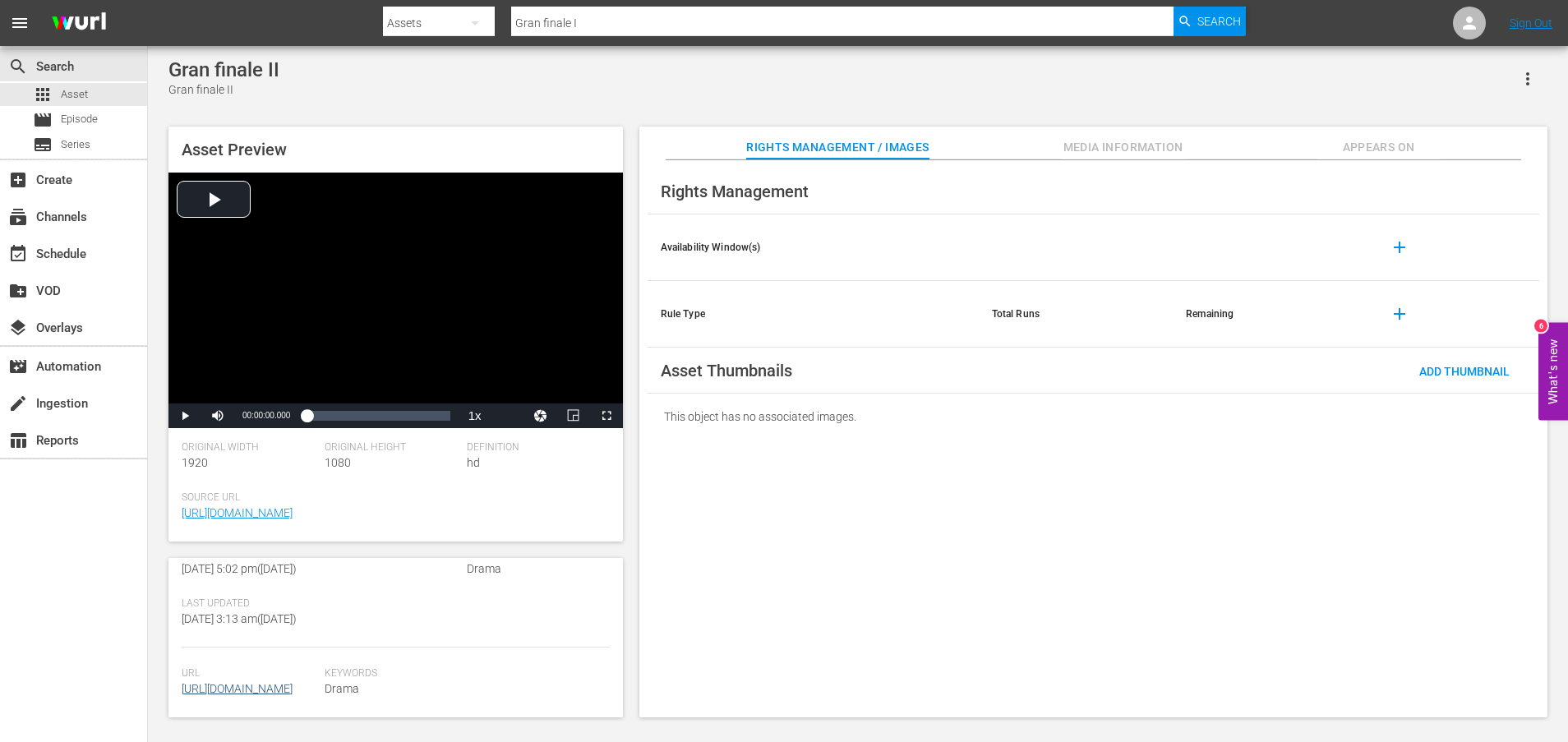
scroll to position [413, 0]
click at [280, 682] on link "[URL][DOMAIN_NAME]" at bounding box center [237, 688] width 111 height 13
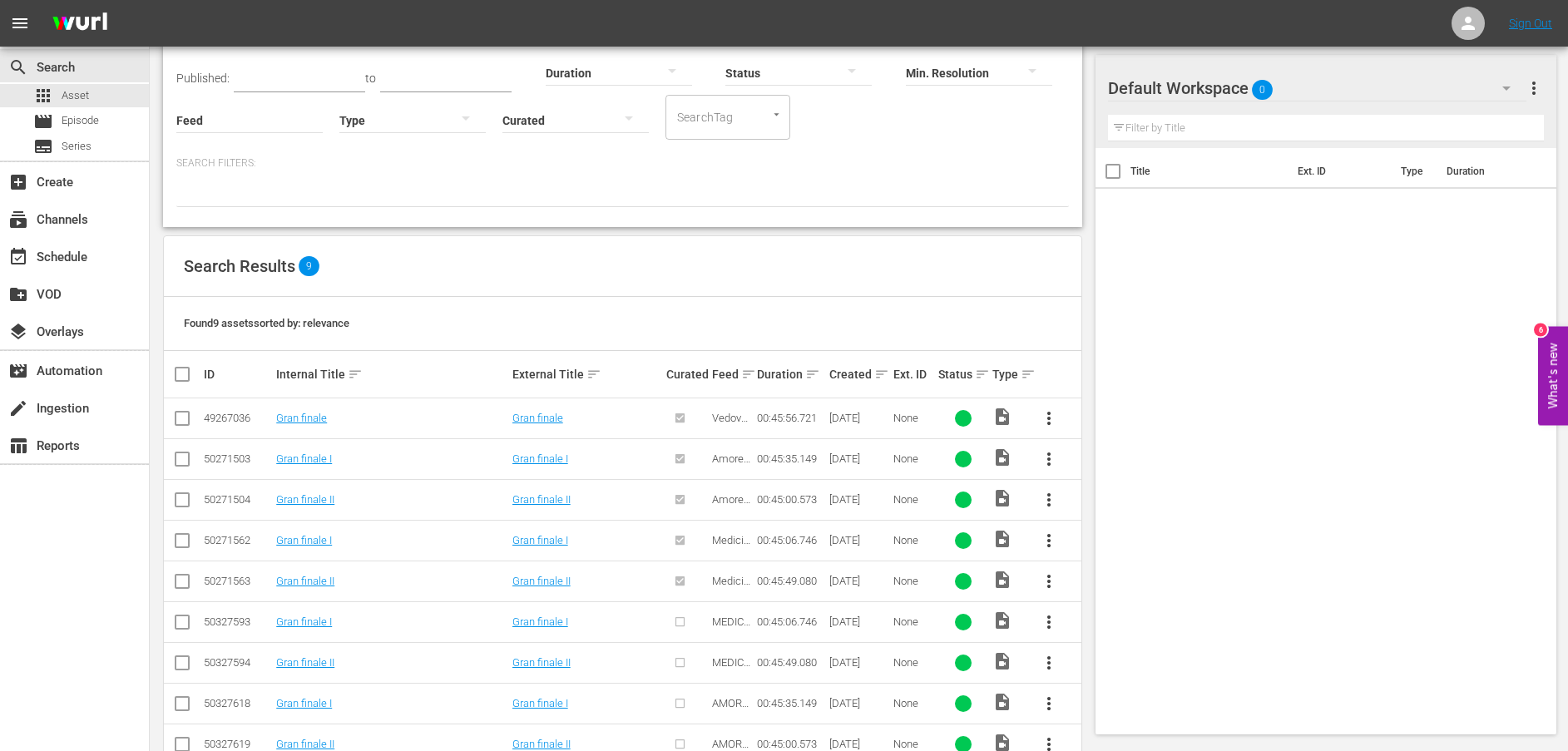
scroll to position [167, 0]
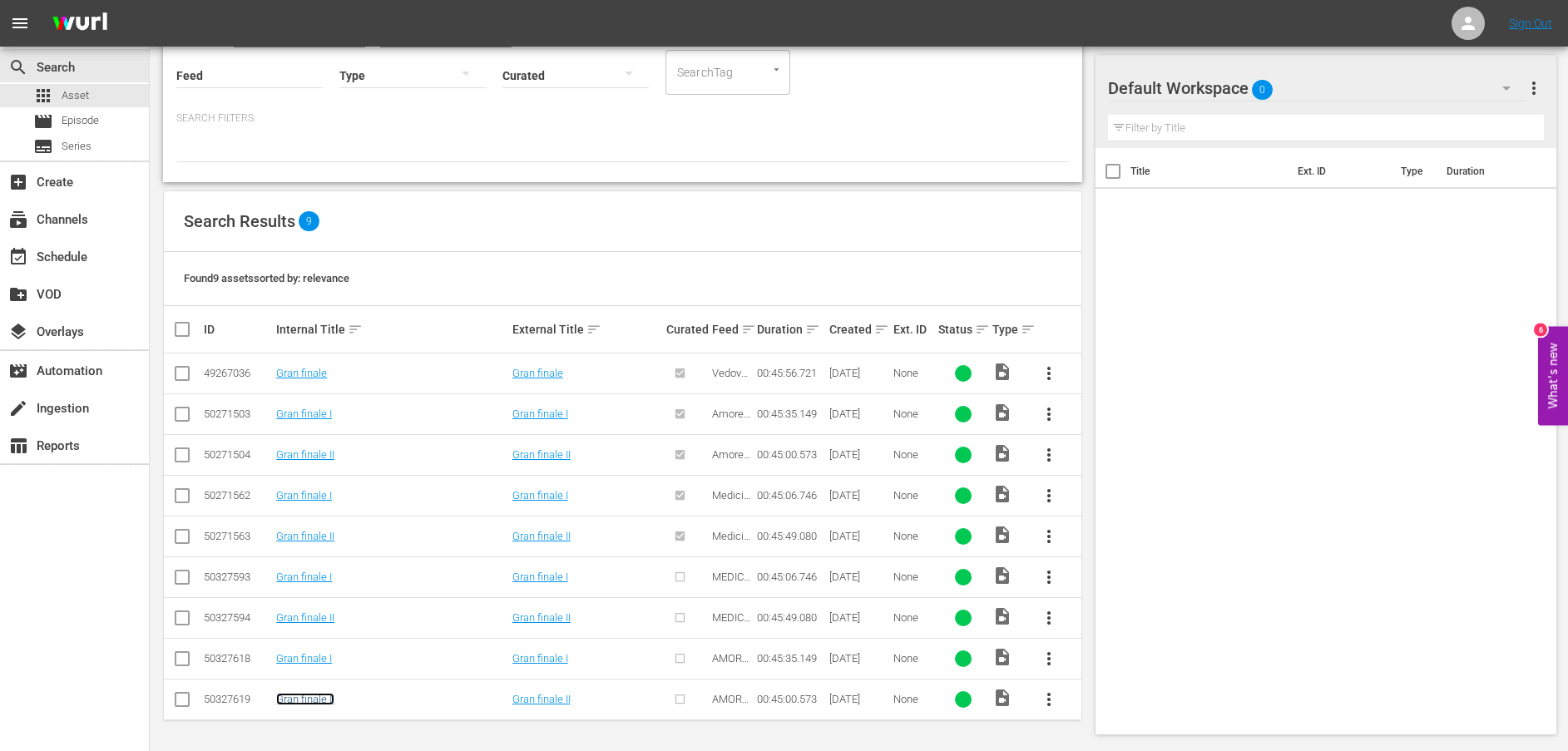
click at [310, 702] on link "Gran finale II" at bounding box center [305, 699] width 58 height 12
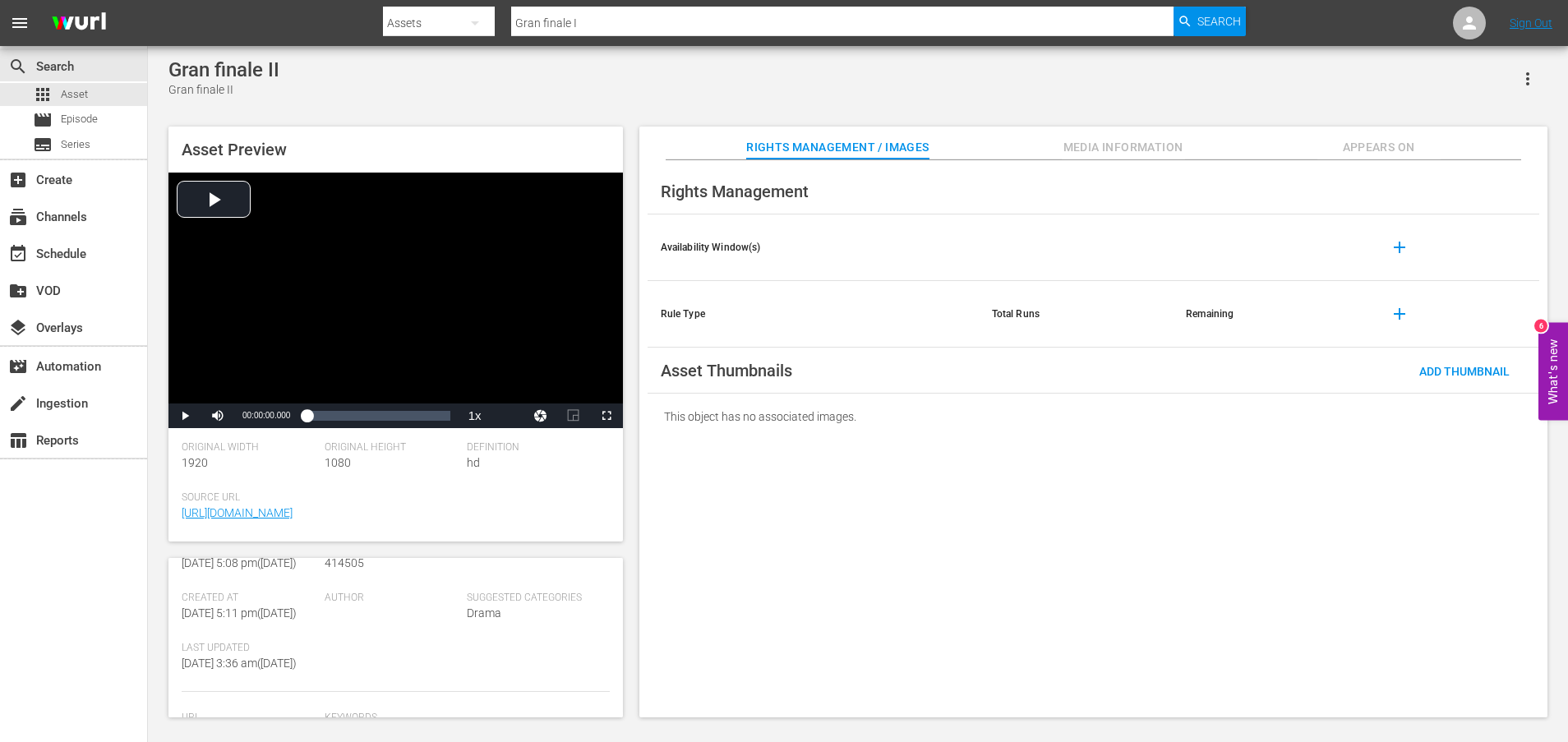
scroll to position [413, 0]
click at [252, 682] on link "[URL][DOMAIN_NAME]" at bounding box center [237, 688] width 111 height 13
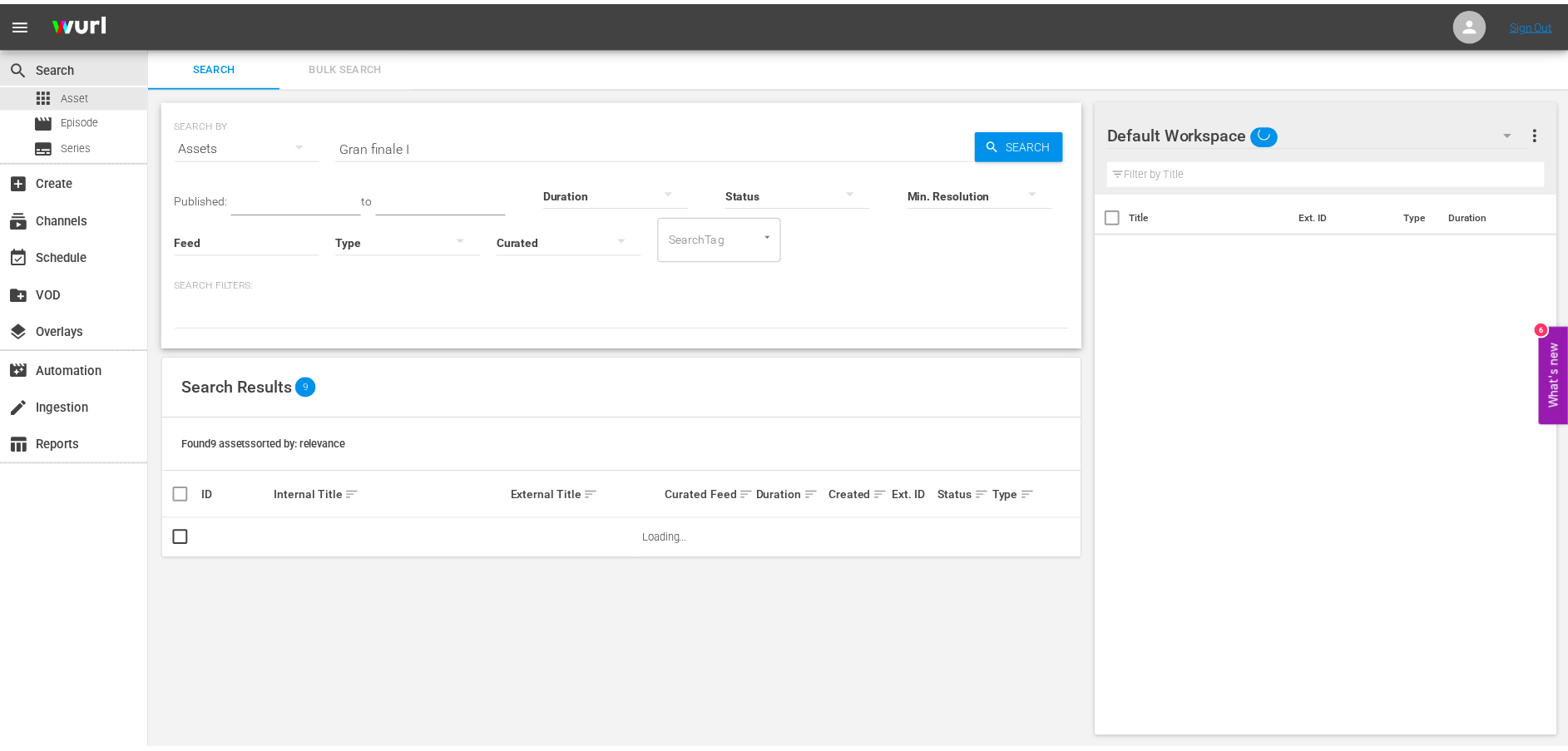
scroll to position [2, 0]
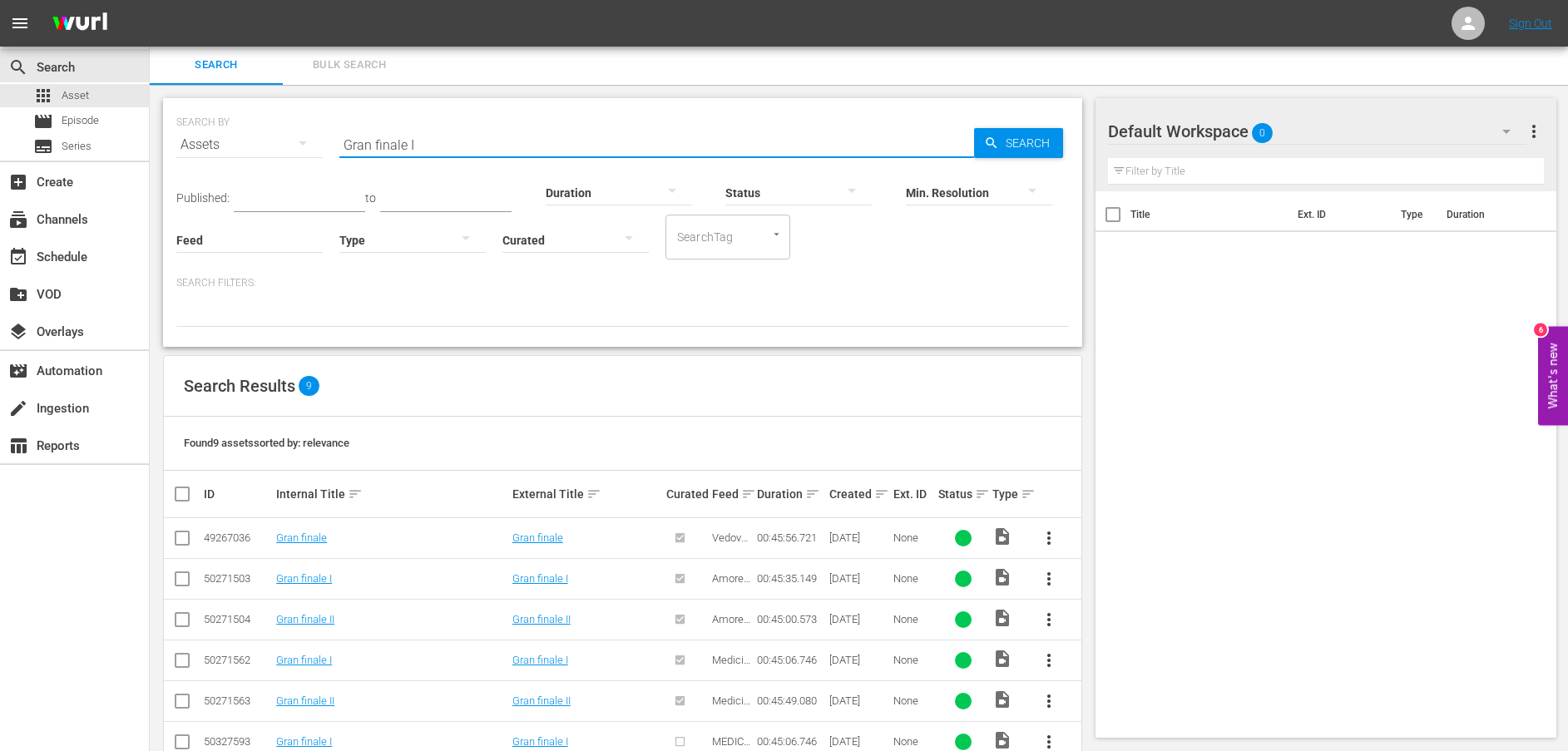
drag, startPoint x: 509, startPoint y: 153, endPoint x: 267, endPoint y: 149, distance: 242.0
click at [267, 149] on div "SEARCH BY Search By Assets Search ID, Title, Description, Keywords, or Category…" at bounding box center [622, 135] width 892 height 60
paste input "Strategia"
type input "Strategia"
click at [1023, 146] on span "Search" at bounding box center [1031, 143] width 64 height 30
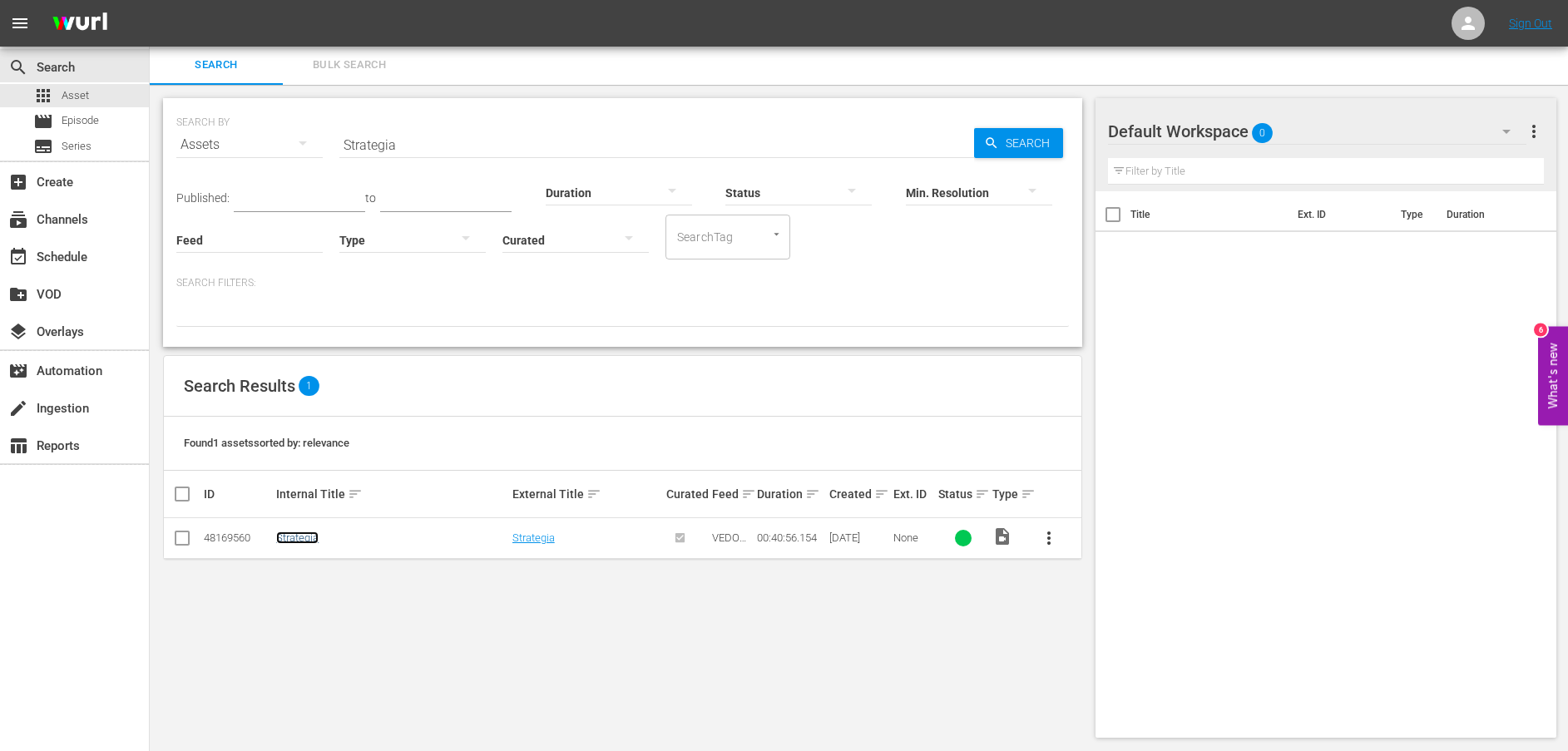
click at [294, 540] on link "Strategia" at bounding box center [297, 537] width 42 height 12
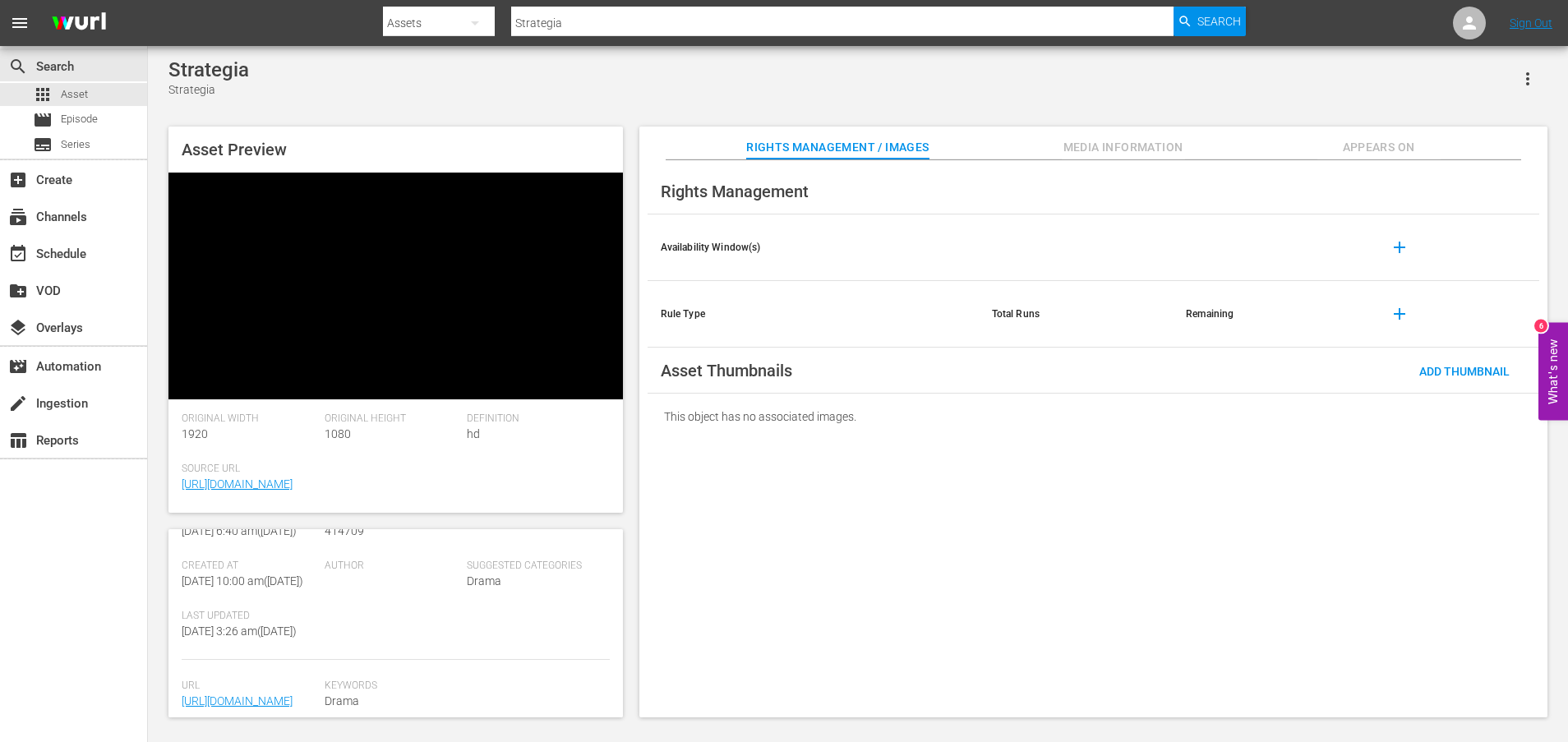
scroll to position [298, 0]
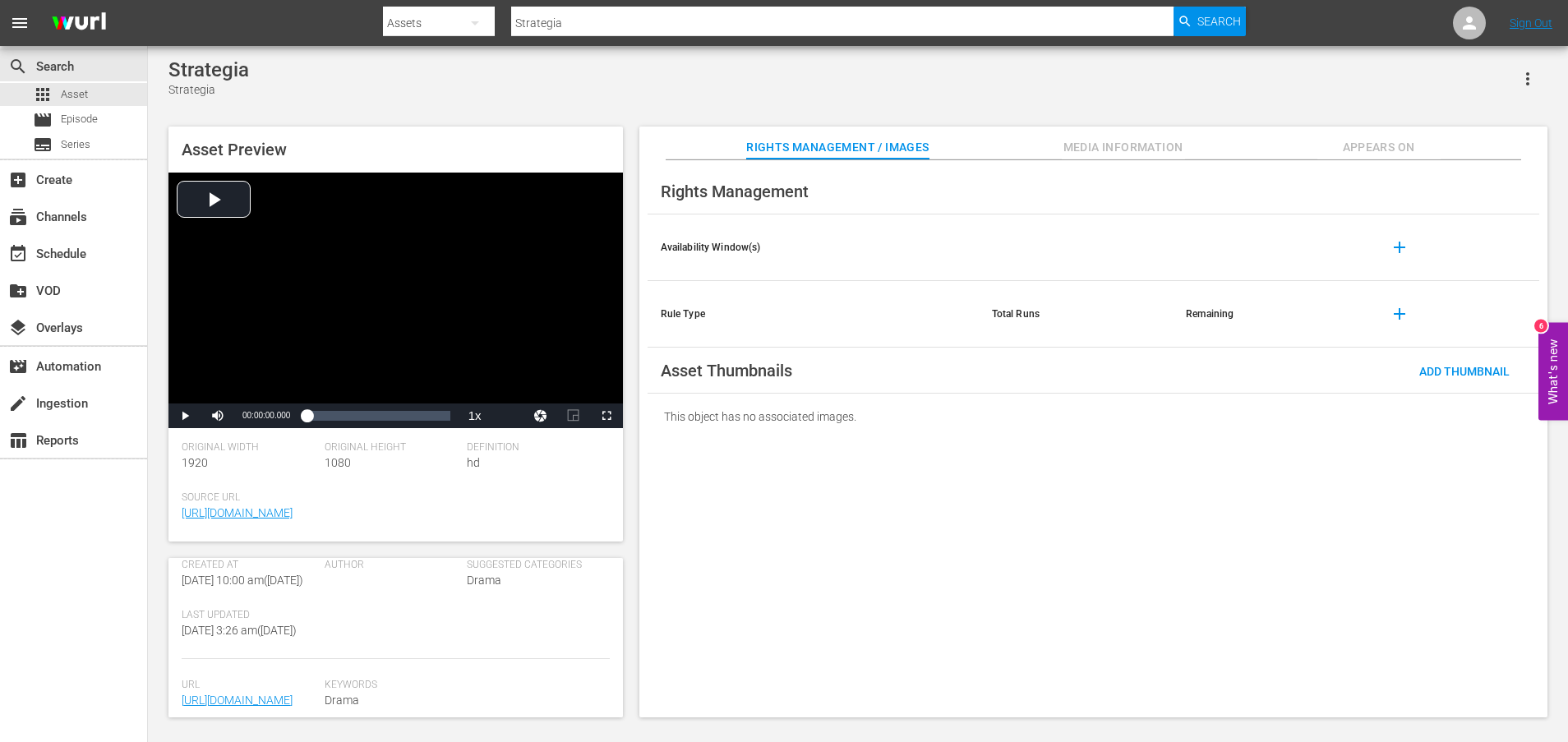
click at [268, 660] on div "Last Updated [DATE] 3:26 am ( [DATE] )" at bounding box center [253, 634] width 143 height 50
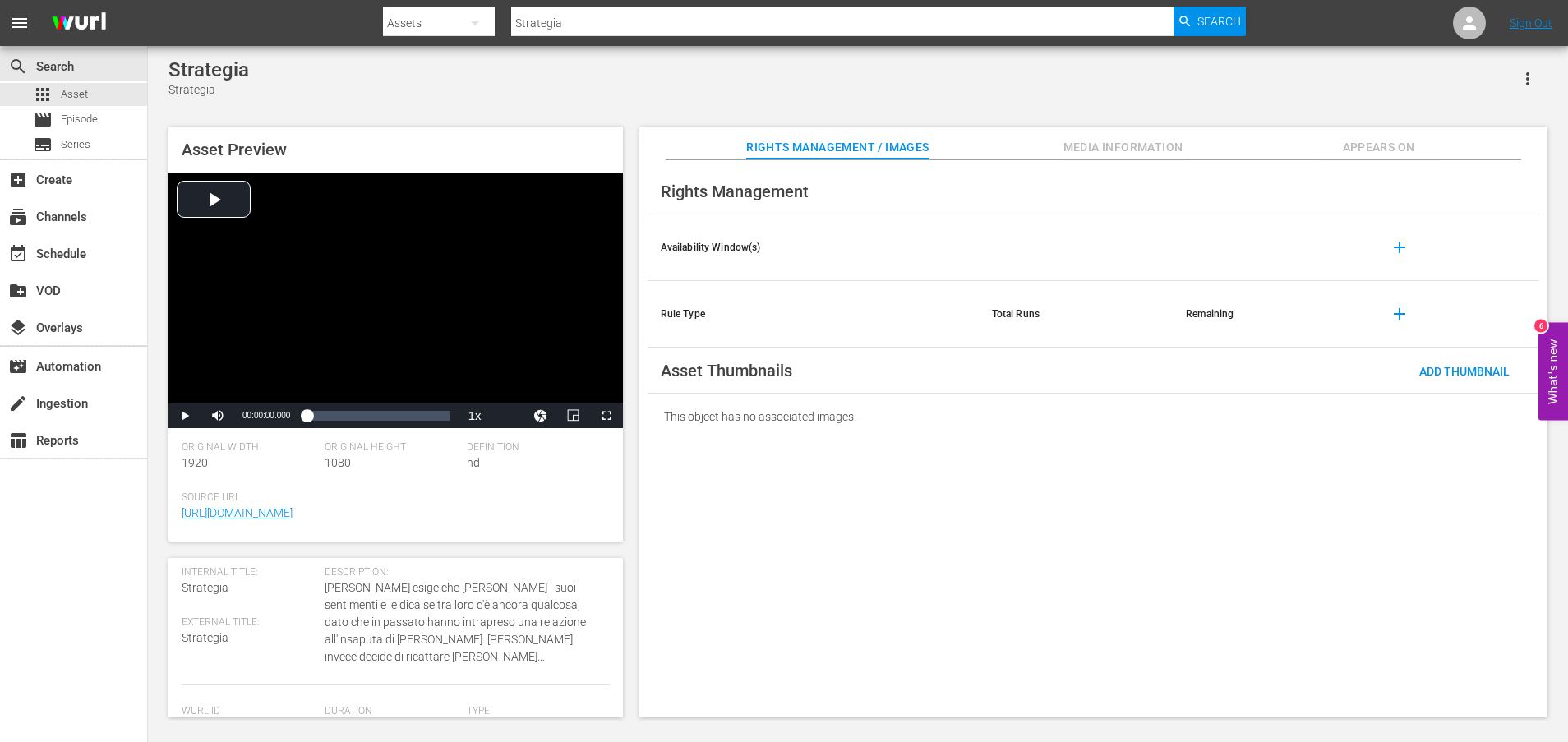
scroll to position [430, 0]
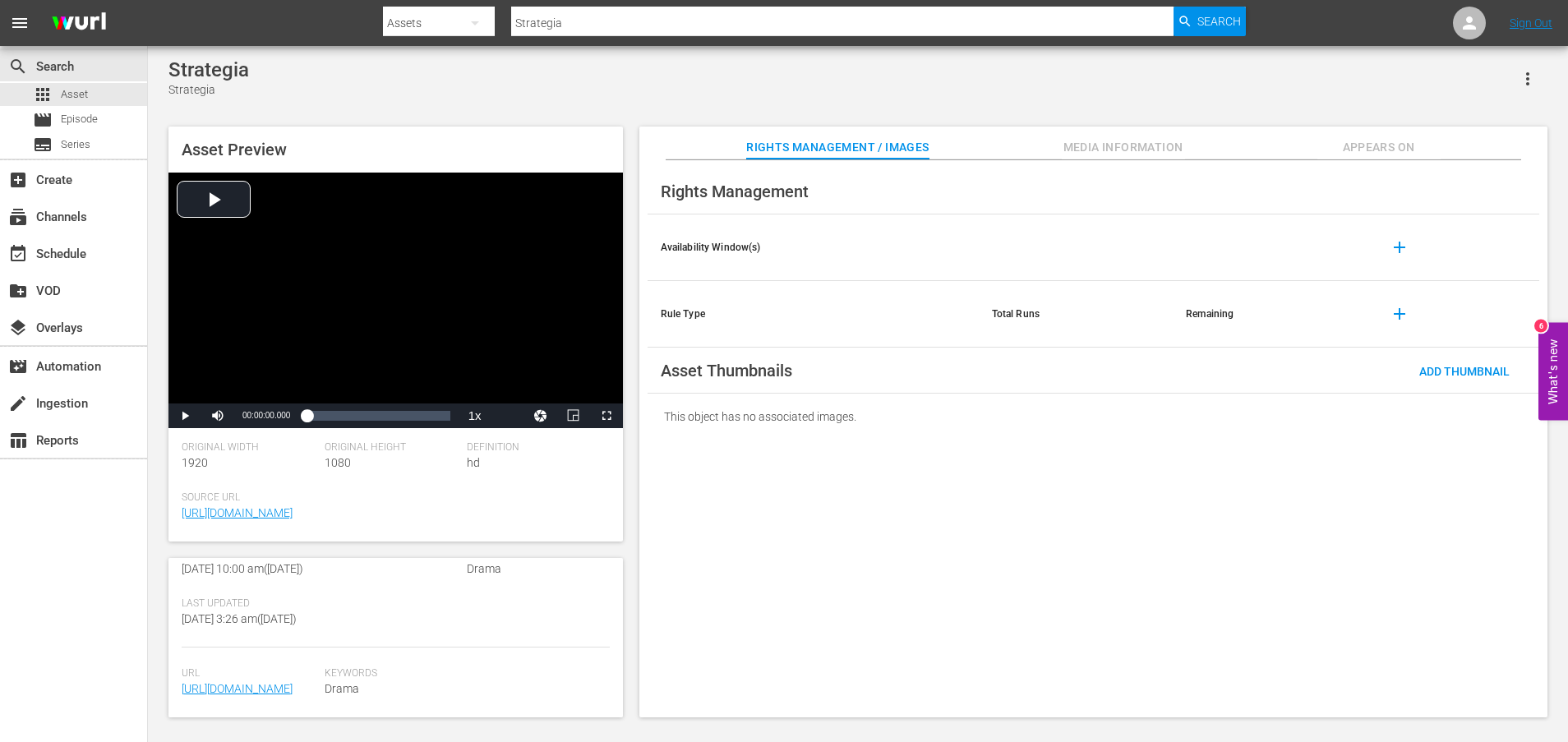
click at [259, 681] on span "[URL][DOMAIN_NAME]" at bounding box center [249, 689] width 135 height 18
click at [271, 682] on link "[URL][DOMAIN_NAME]" at bounding box center [237, 688] width 111 height 13
